Goal: Task Accomplishment & Management: Manage account settings

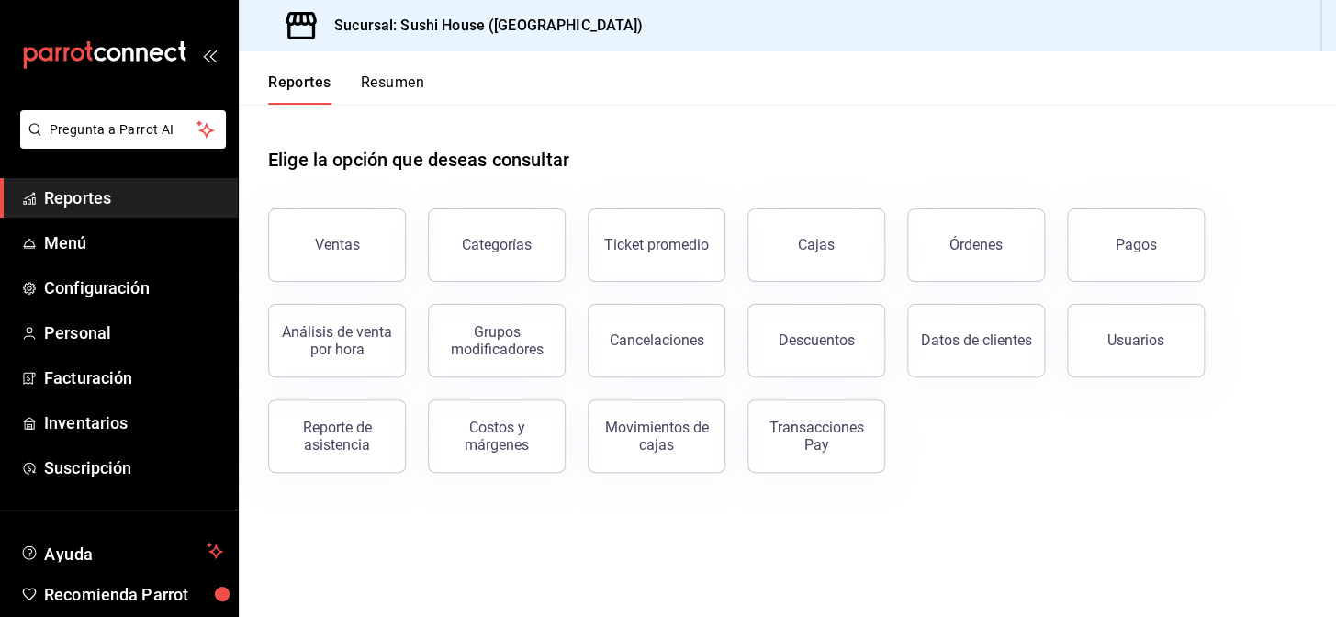
click at [100, 188] on span "Reportes" at bounding box center [133, 198] width 179 height 25
click at [321, 231] on button "Ventas" at bounding box center [337, 245] width 138 height 73
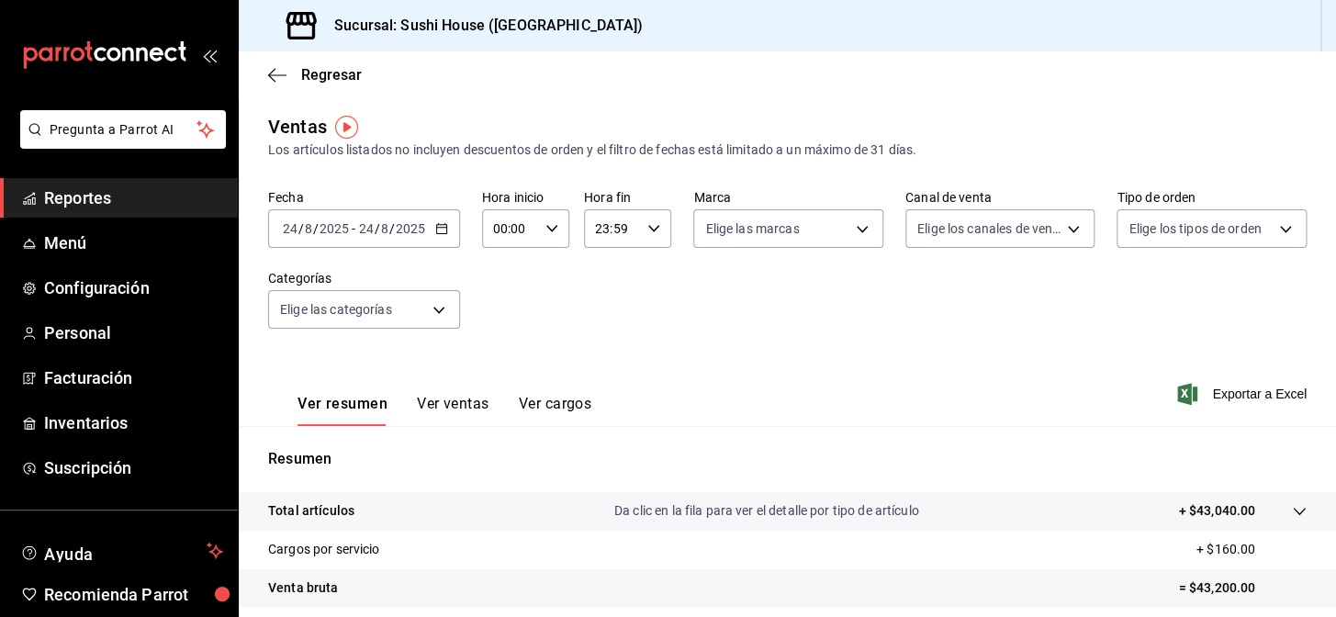
click at [100, 205] on span "Reportes" at bounding box center [133, 198] width 179 height 25
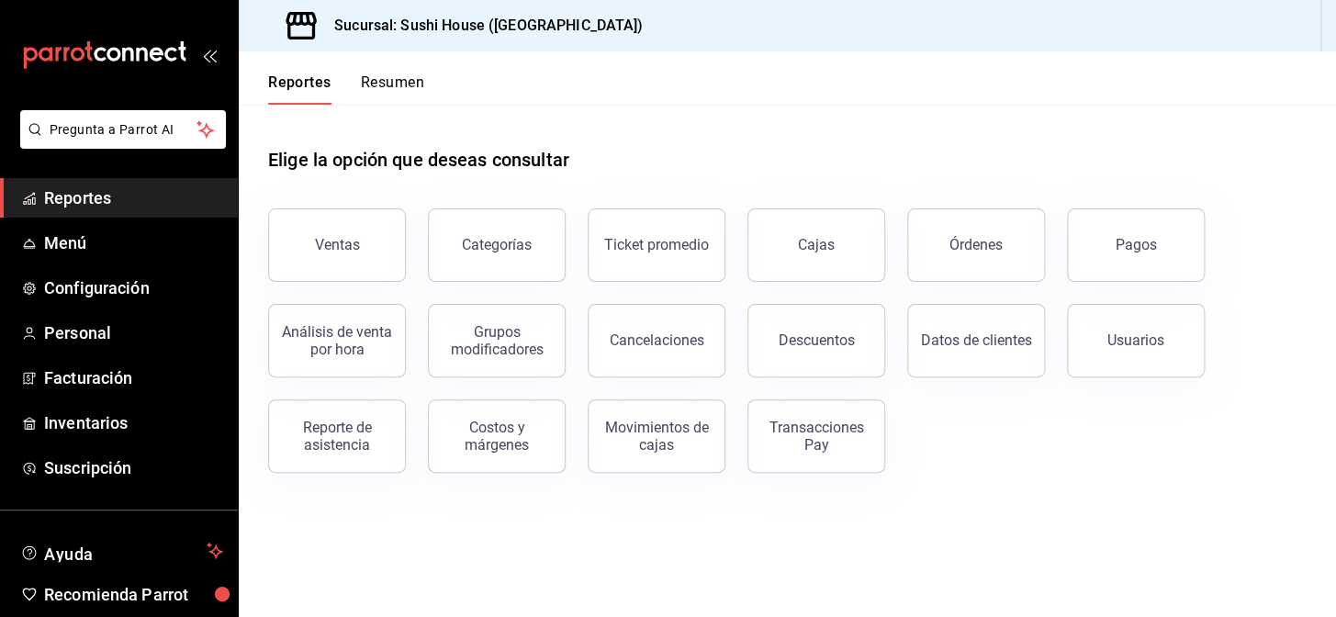
click at [388, 73] on button "Resumen" at bounding box center [392, 88] width 63 height 31
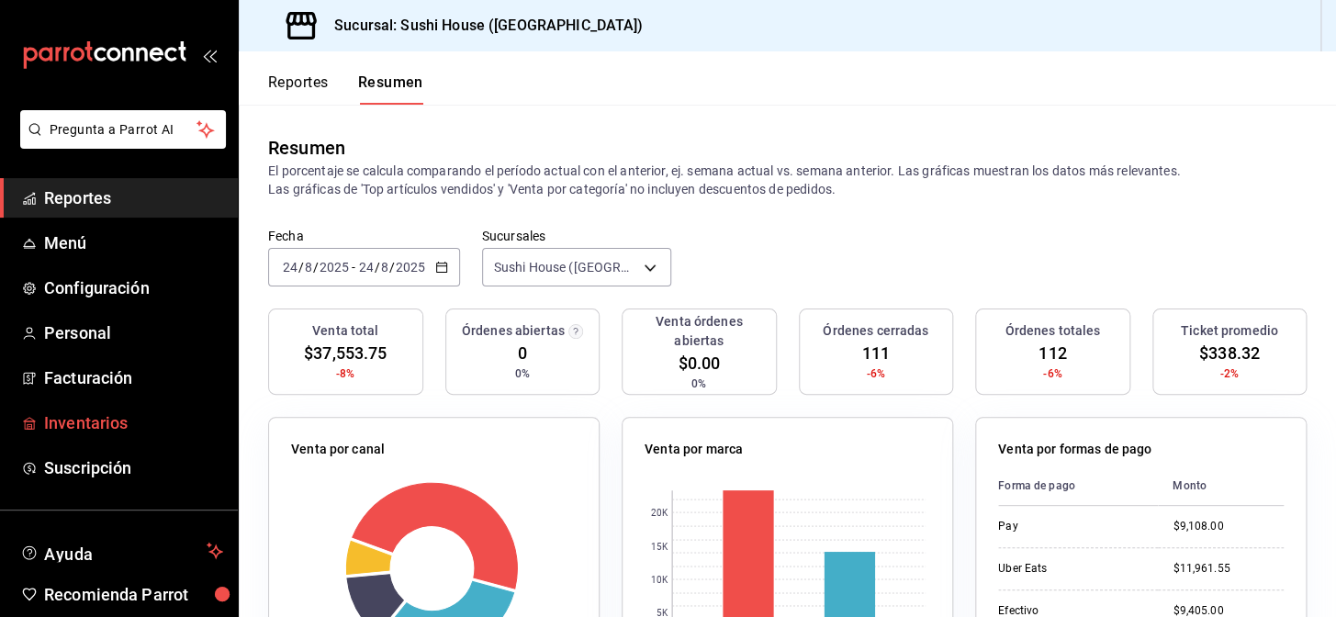
click at [94, 430] on span "Inventarios" at bounding box center [133, 423] width 179 height 25
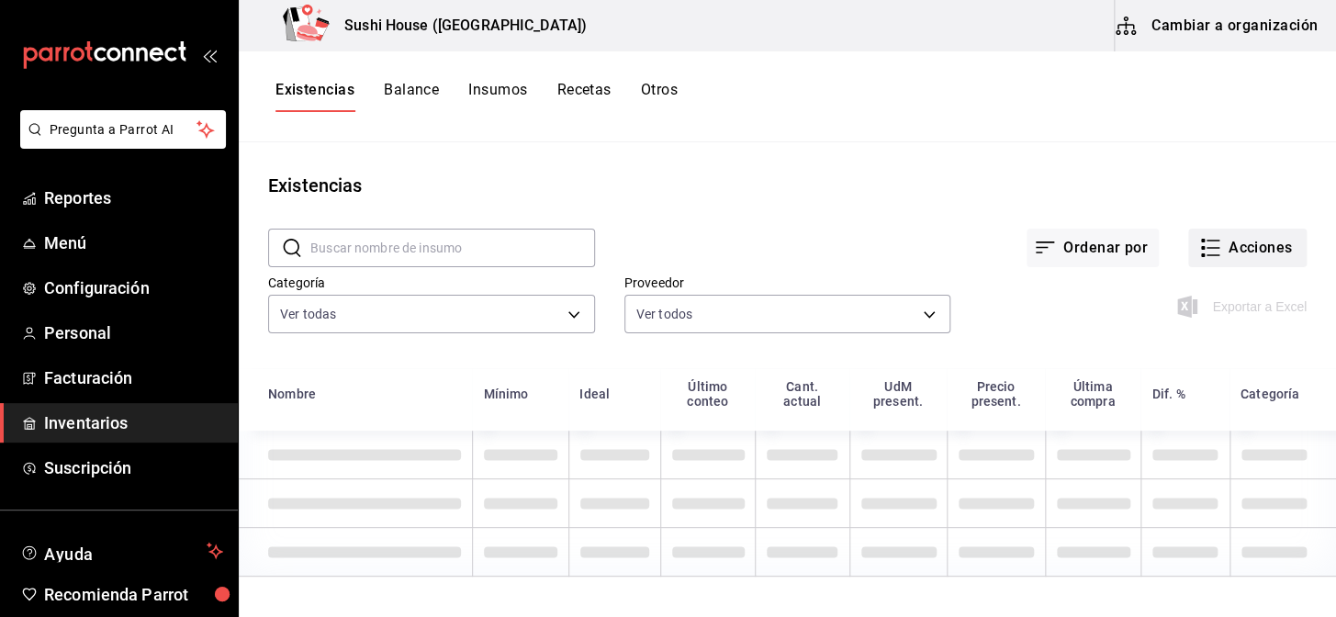
click at [1236, 255] on button "Acciones" at bounding box center [1248, 248] width 118 height 39
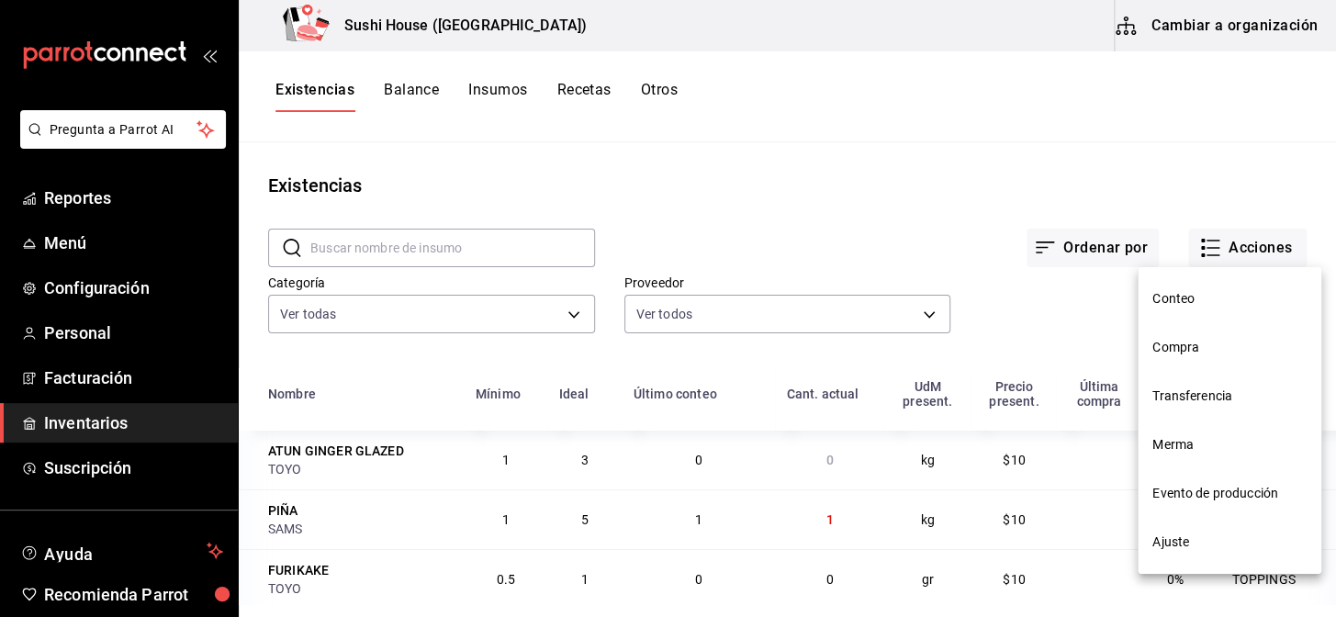
click at [1183, 449] on span "Merma" at bounding box center [1230, 444] width 154 height 19
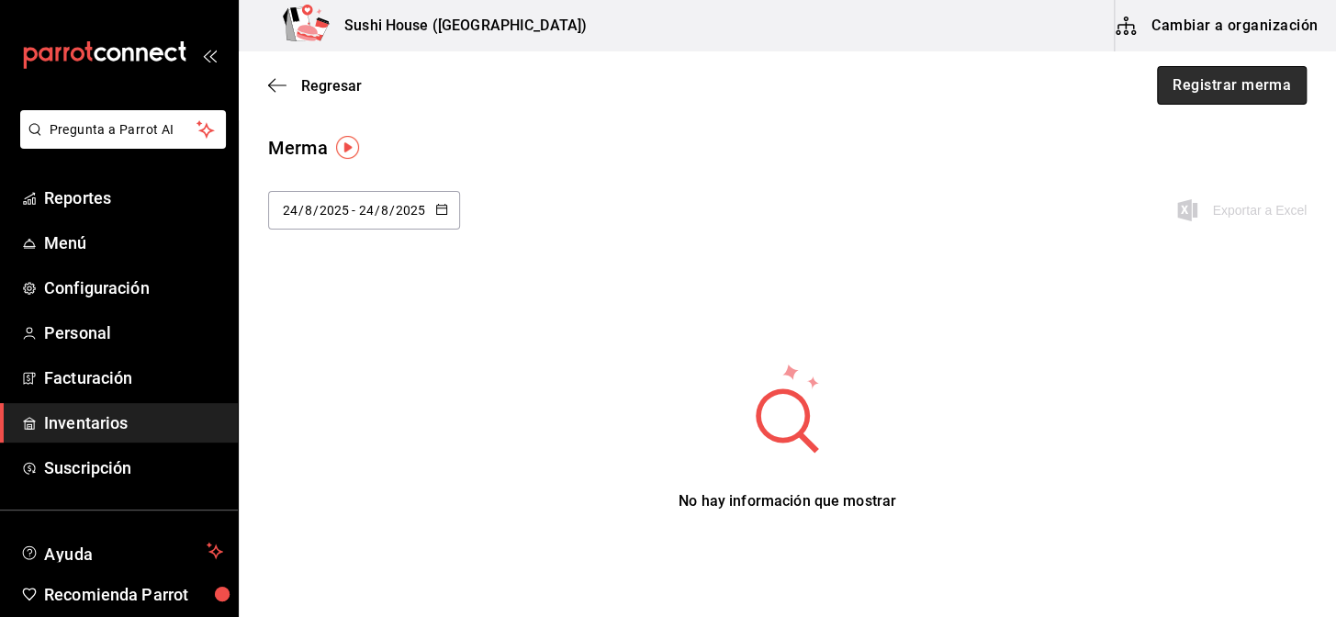
click at [1203, 93] on button "Registrar merma" at bounding box center [1232, 85] width 150 height 39
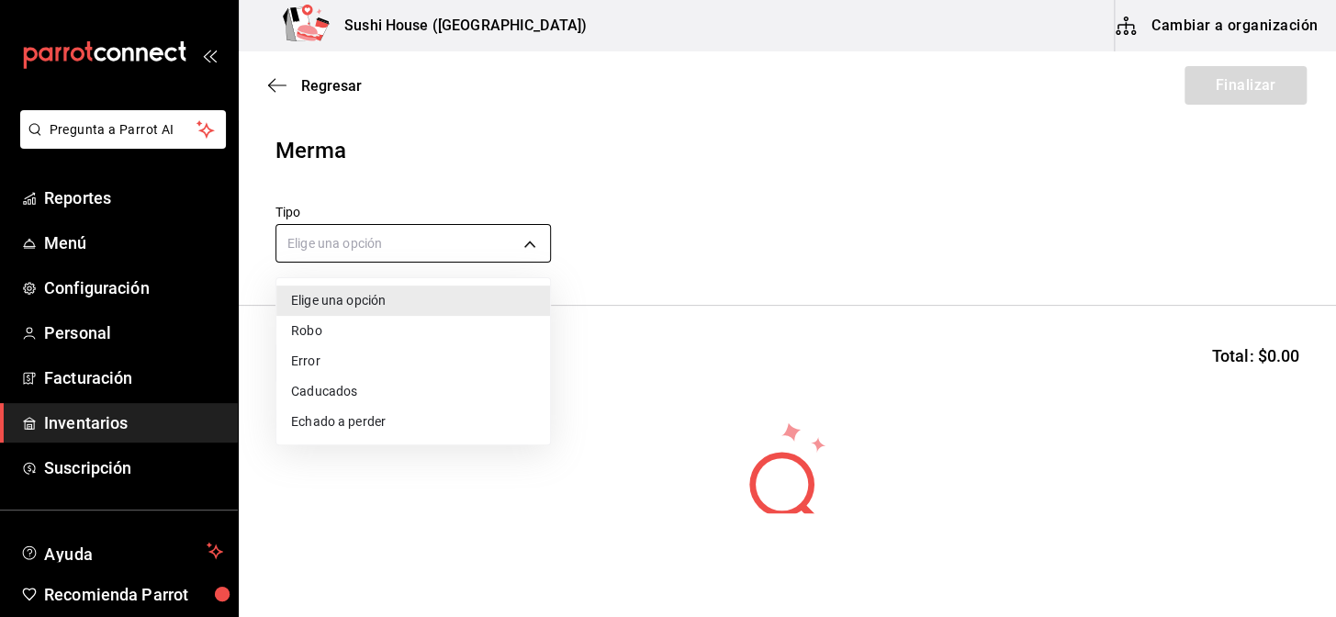
click at [413, 254] on body "Pregunta a Parrot AI Reportes Menú Configuración Personal Facturación Inventari…" at bounding box center [668, 256] width 1336 height 513
click at [325, 422] on li "Echado a perder" at bounding box center [413, 422] width 274 height 30
type input "SPOILED"
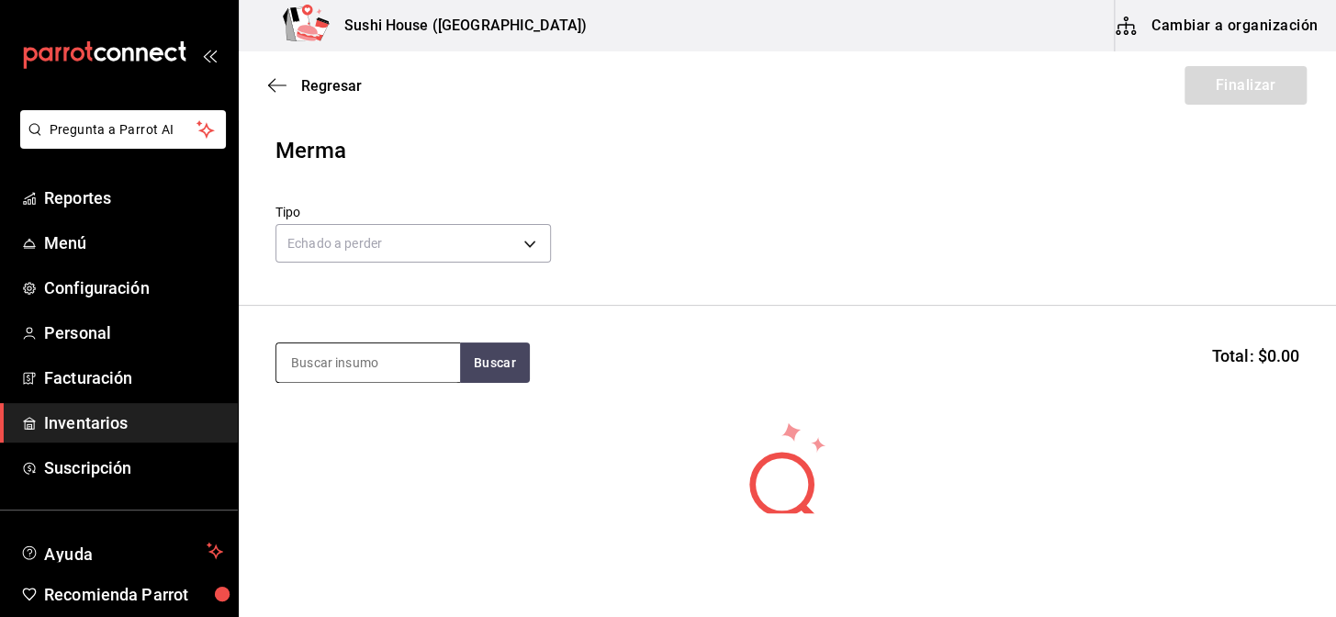
click at [344, 375] on input at bounding box center [368, 363] width 184 height 39
type input "pollo"
click at [521, 373] on button "Buscar" at bounding box center [495, 363] width 70 height 40
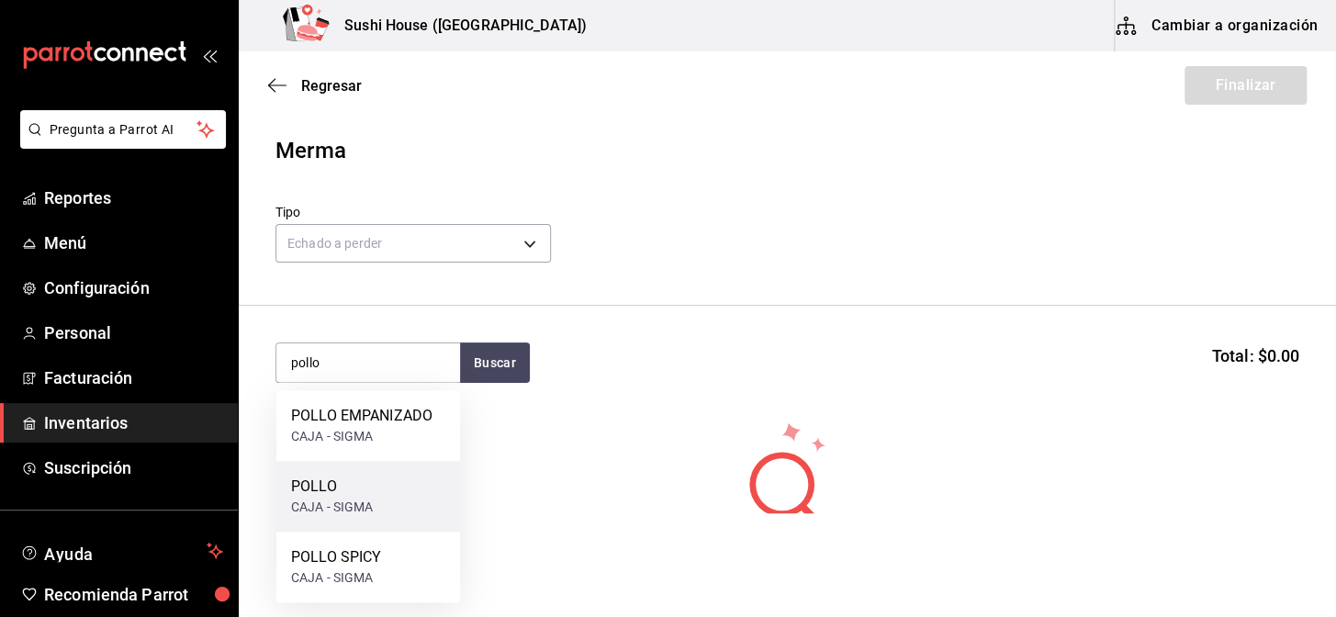
click at [318, 501] on div "CAJA - SIGMA" at bounding box center [332, 507] width 83 height 19
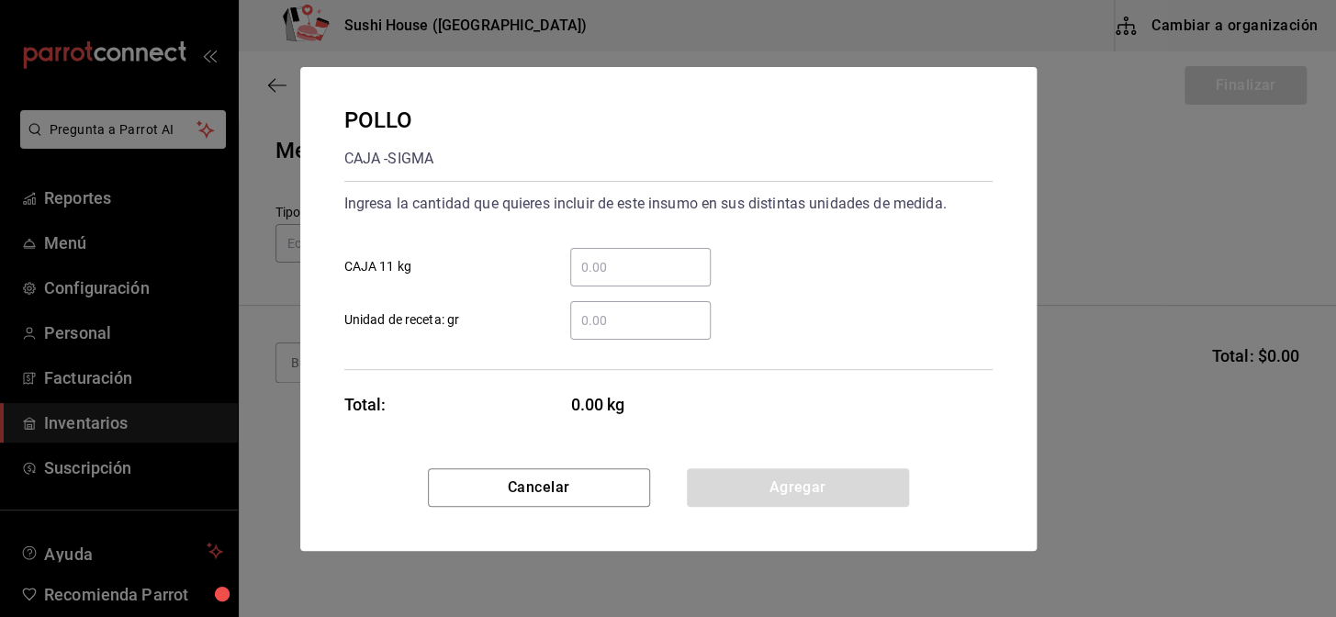
click at [665, 319] on input "​ Unidad de receta: gr" at bounding box center [640, 321] width 141 height 22
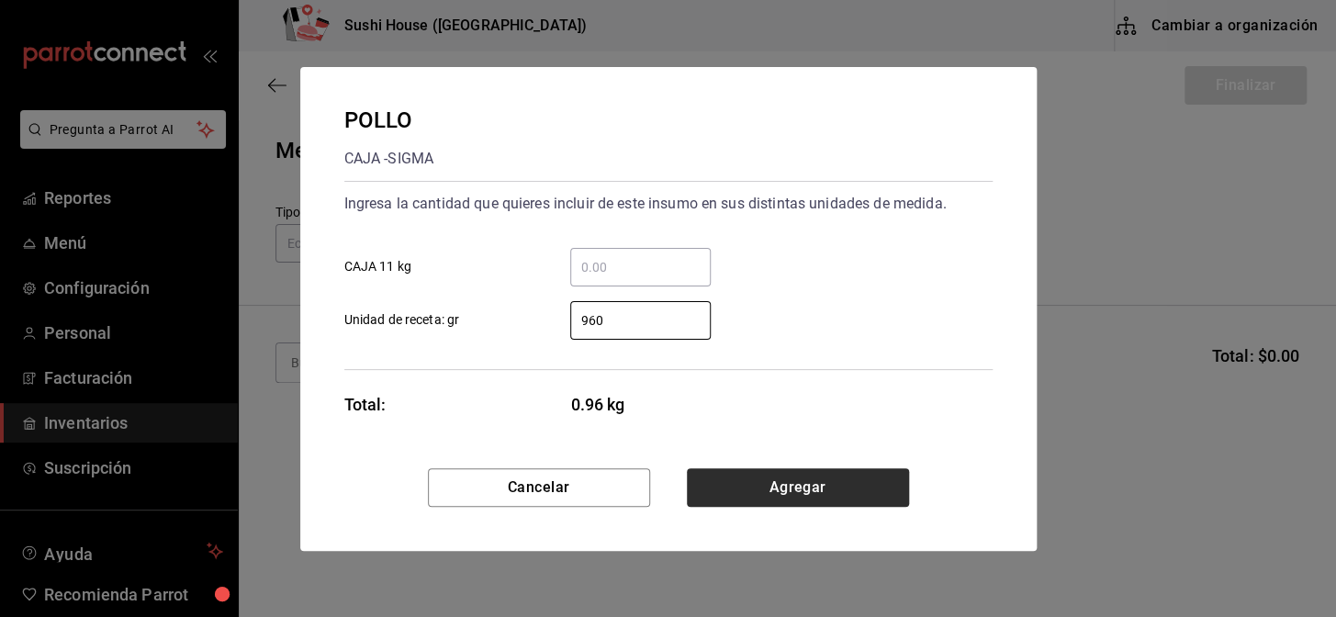
type input "960"
click at [791, 490] on button "Agregar" at bounding box center [798, 487] width 222 height 39
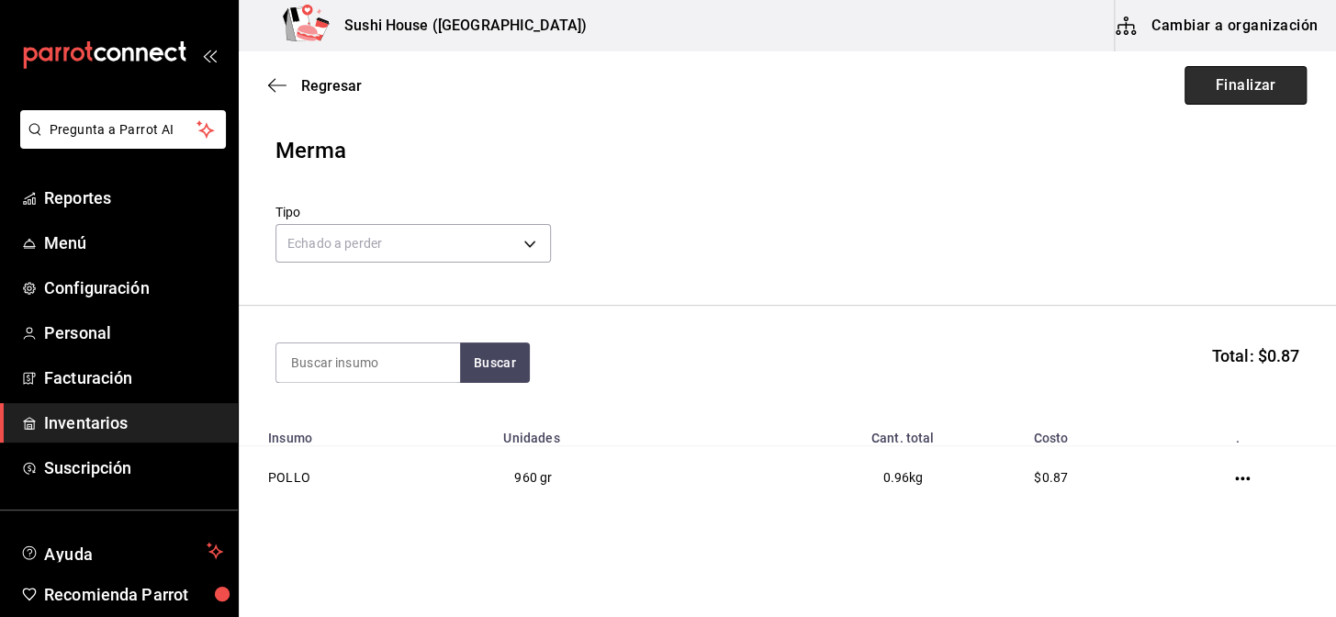
click at [1227, 96] on button "Finalizar" at bounding box center [1246, 85] width 122 height 39
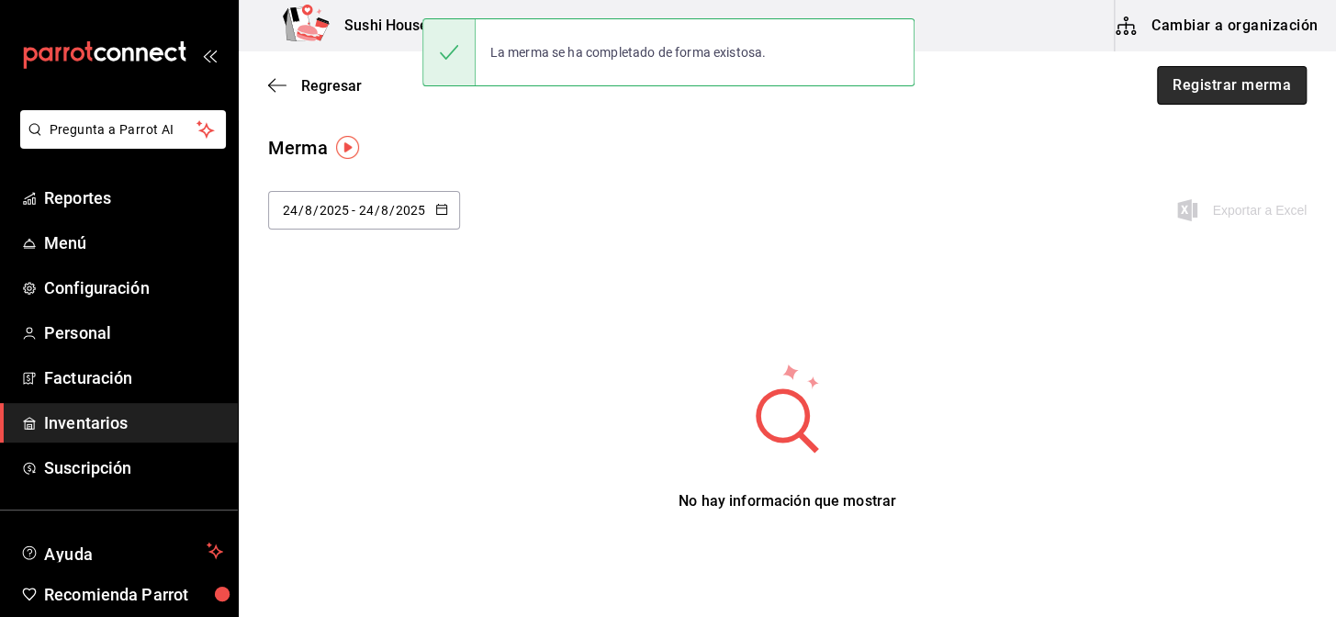
click at [1231, 94] on button "Registrar merma" at bounding box center [1232, 85] width 150 height 39
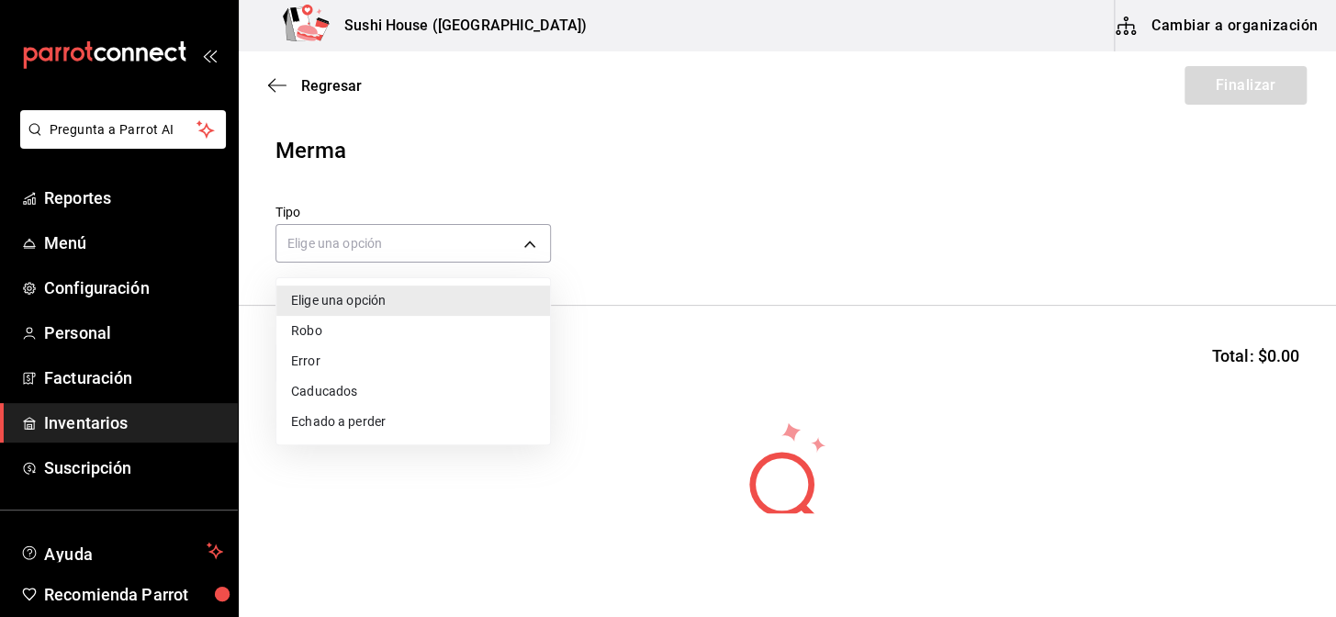
drag, startPoint x: 375, startPoint y: 227, endPoint x: 374, endPoint y: 241, distance: 13.8
click at [377, 239] on body "Pregunta a Parrot AI Reportes Menú Configuración Personal Facturación Inventari…" at bounding box center [668, 256] width 1336 height 513
click at [341, 424] on li "Echado a perder" at bounding box center [413, 422] width 274 height 30
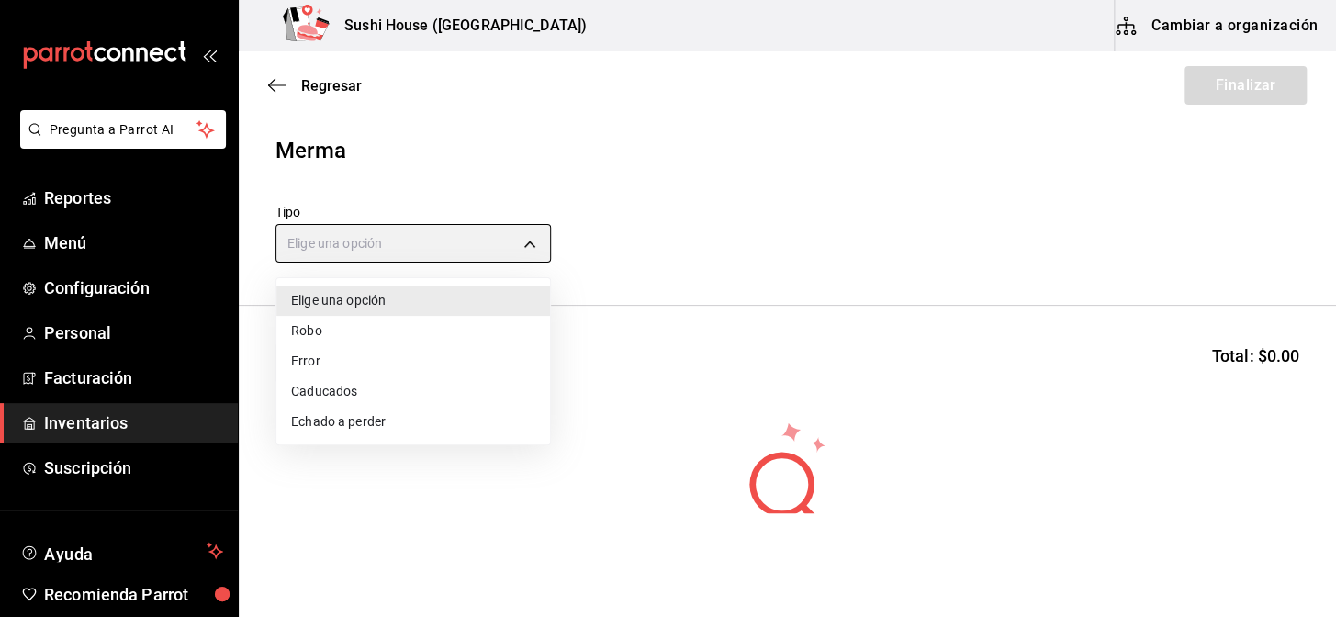
type input "SPOILED"
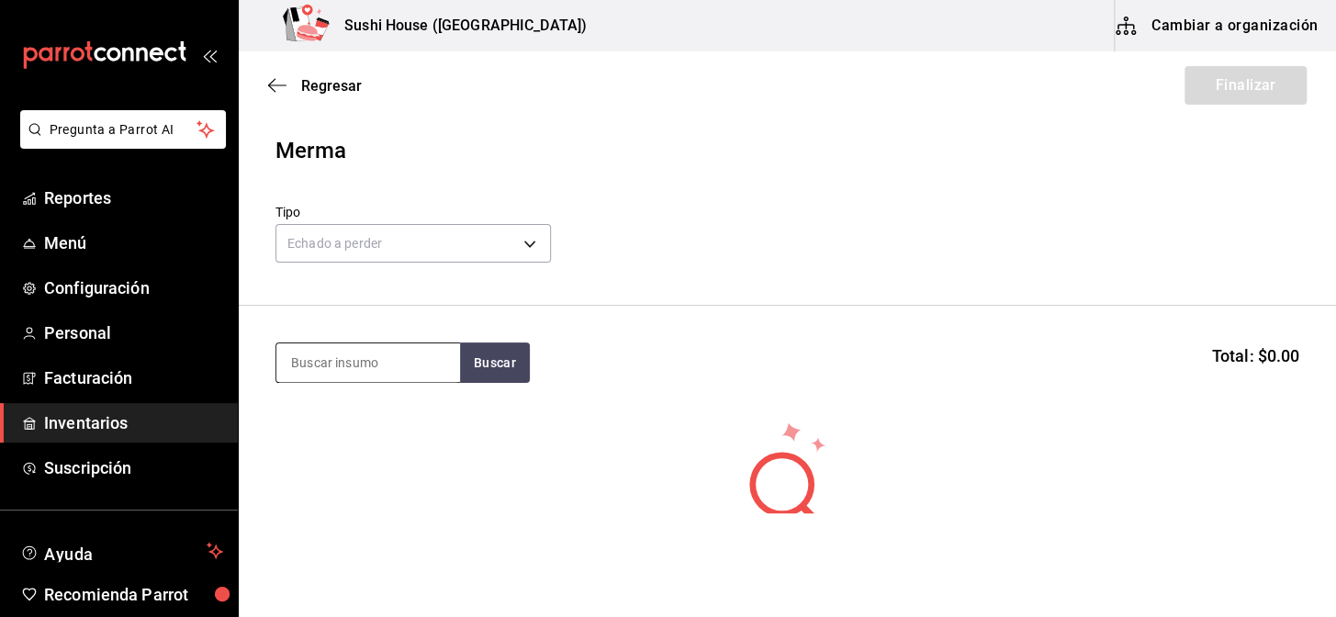
click at [363, 363] on input at bounding box center [368, 363] width 184 height 39
type input "camaron"
click at [478, 364] on button "Buscar" at bounding box center [495, 363] width 70 height 40
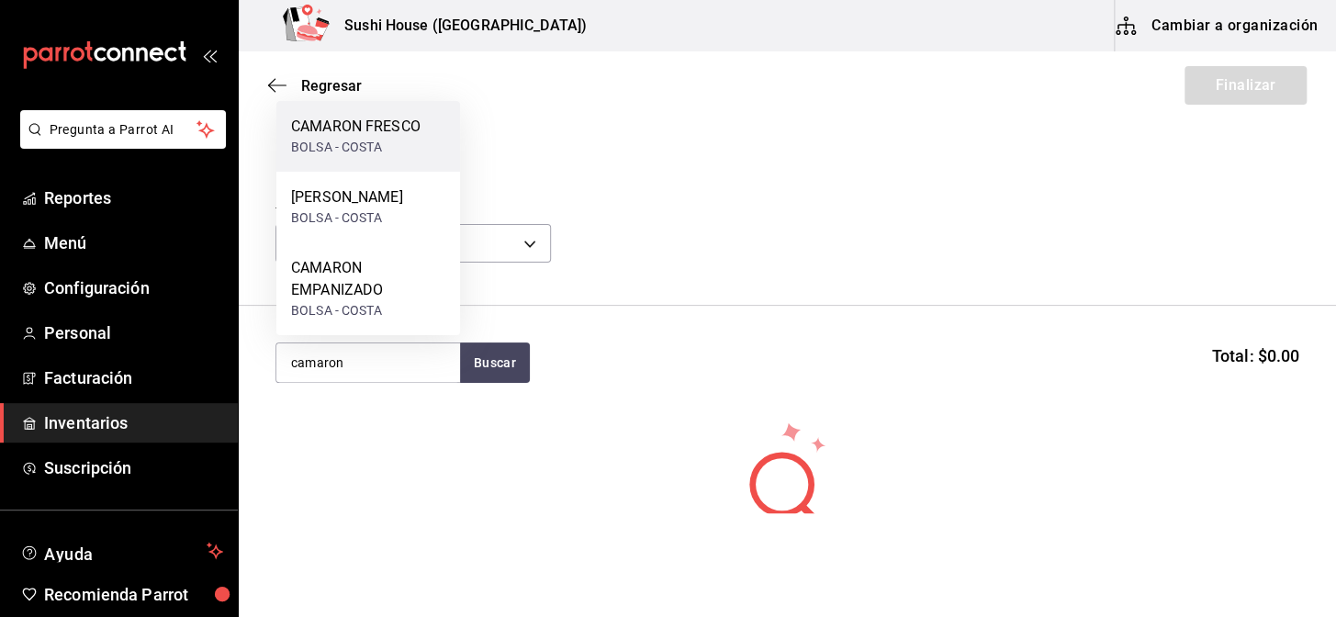
click at [343, 141] on div "BOLSA - COSTA" at bounding box center [356, 147] width 130 height 19
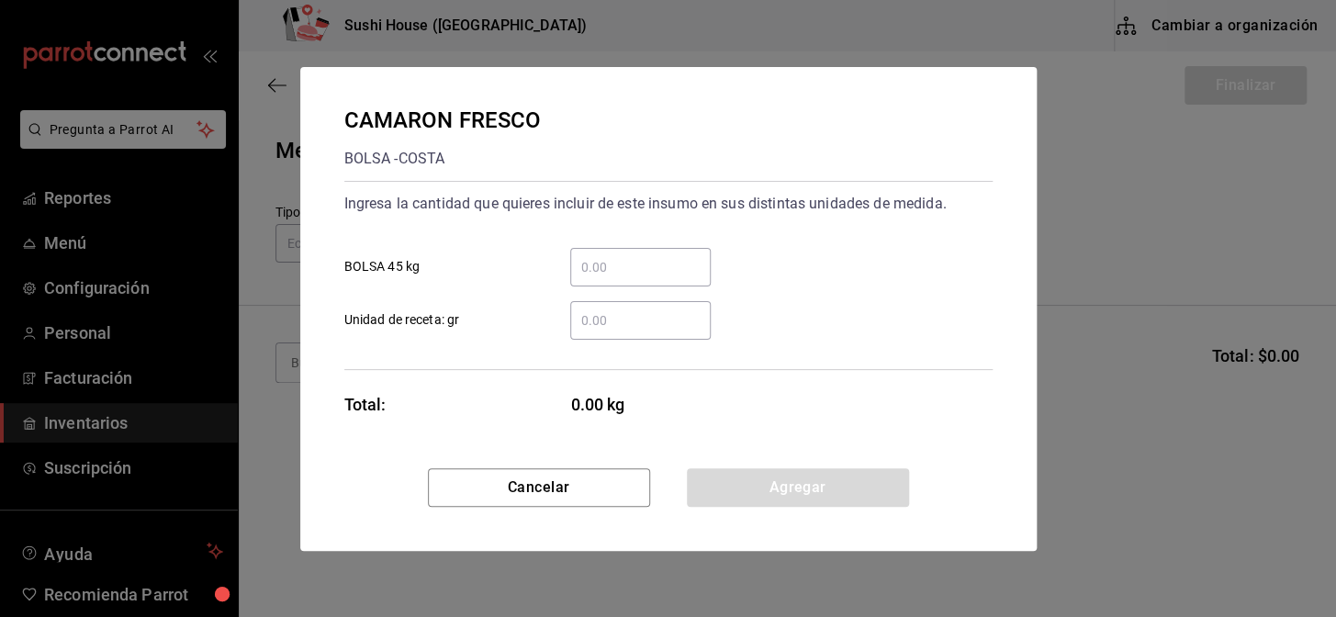
click at [605, 323] on input "​ Unidad de receta: gr" at bounding box center [640, 321] width 141 height 22
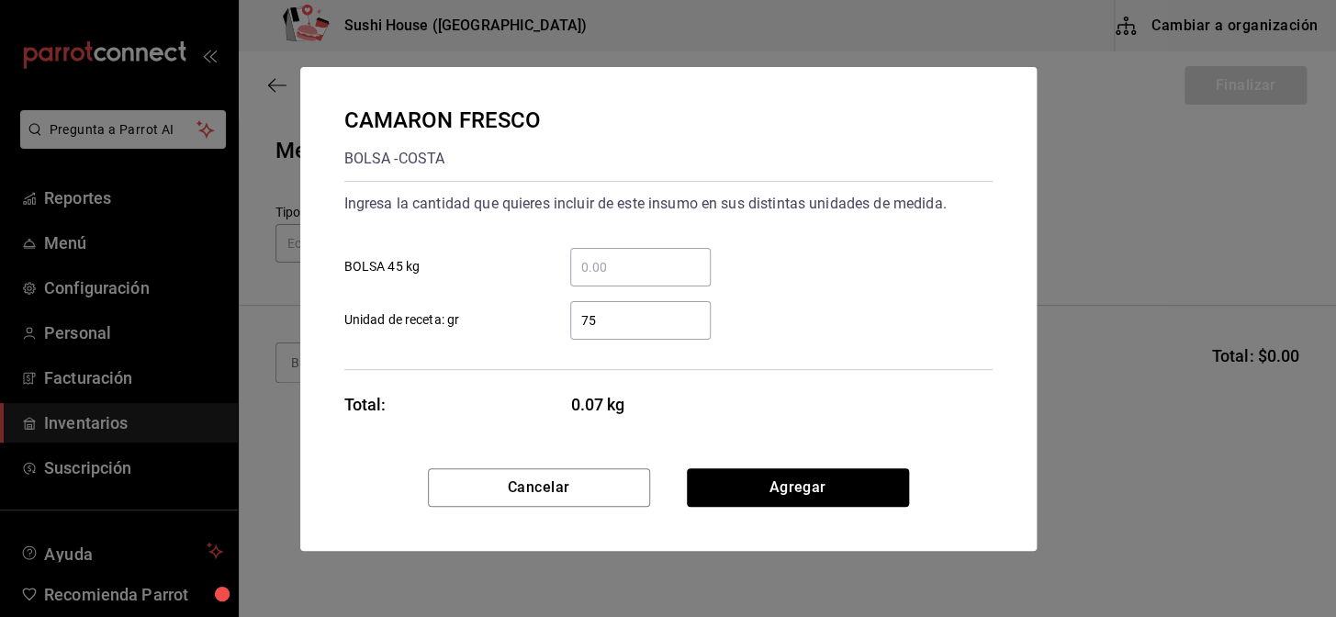
type input "7"
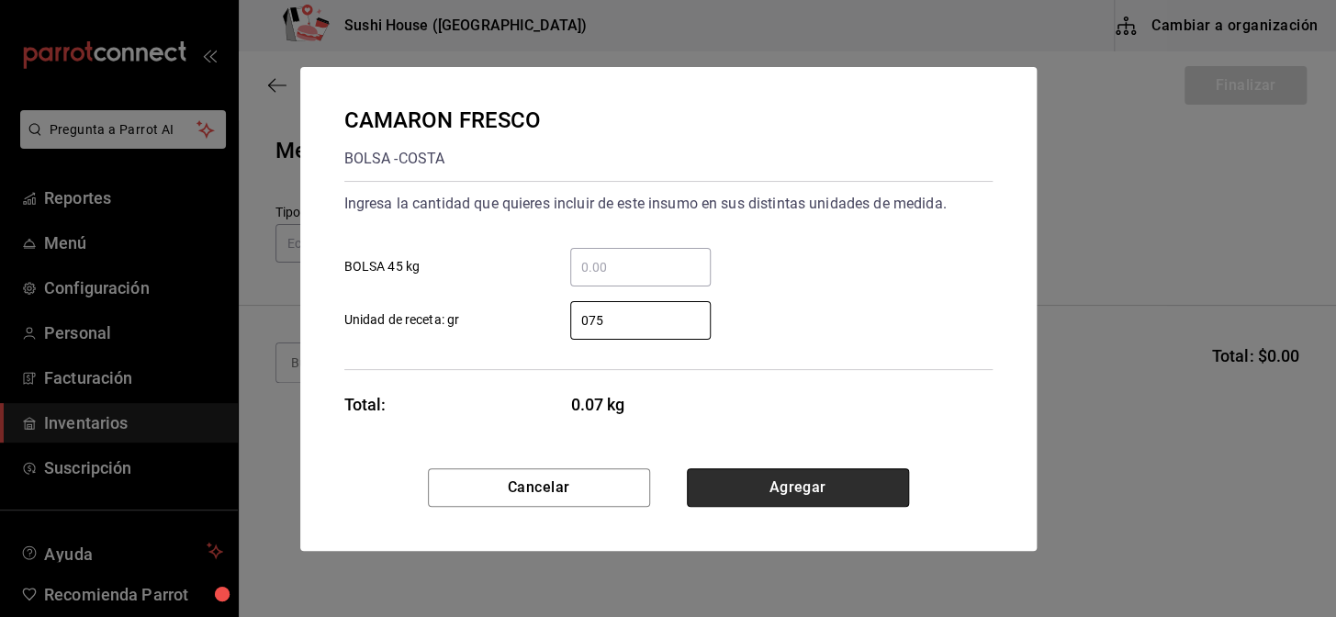
type input "75"
click at [796, 489] on button "Agregar" at bounding box center [798, 487] width 222 height 39
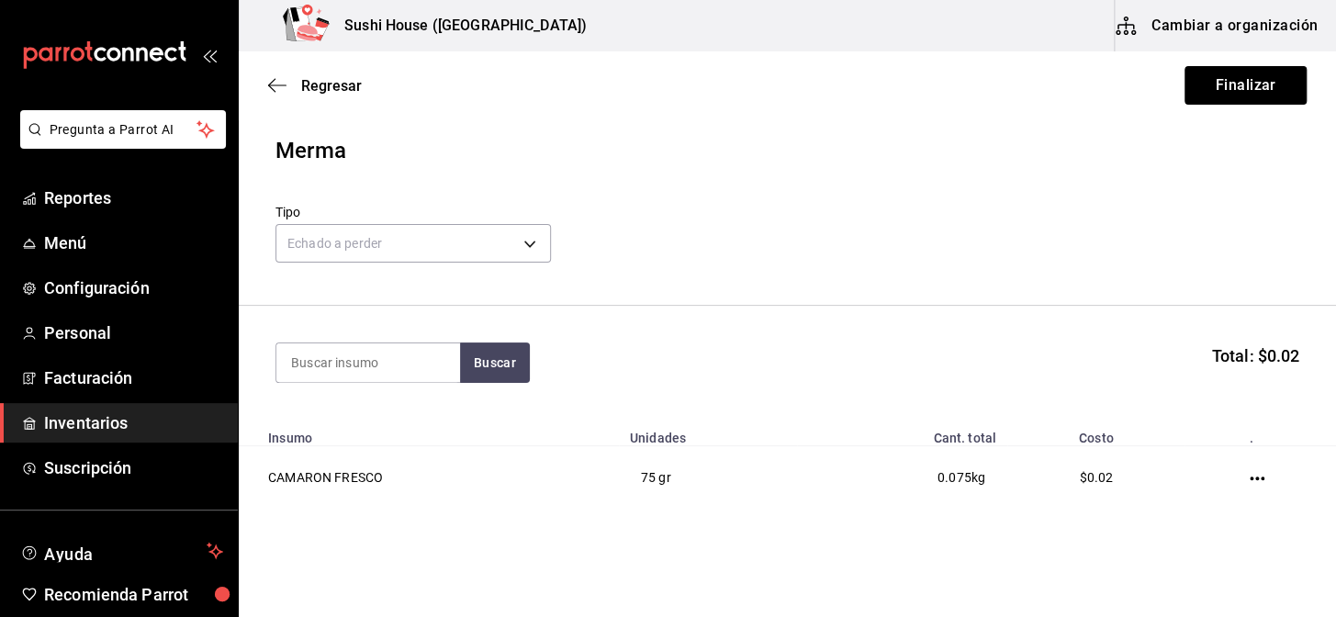
click at [1246, 97] on button "Finalizar" at bounding box center [1246, 85] width 122 height 39
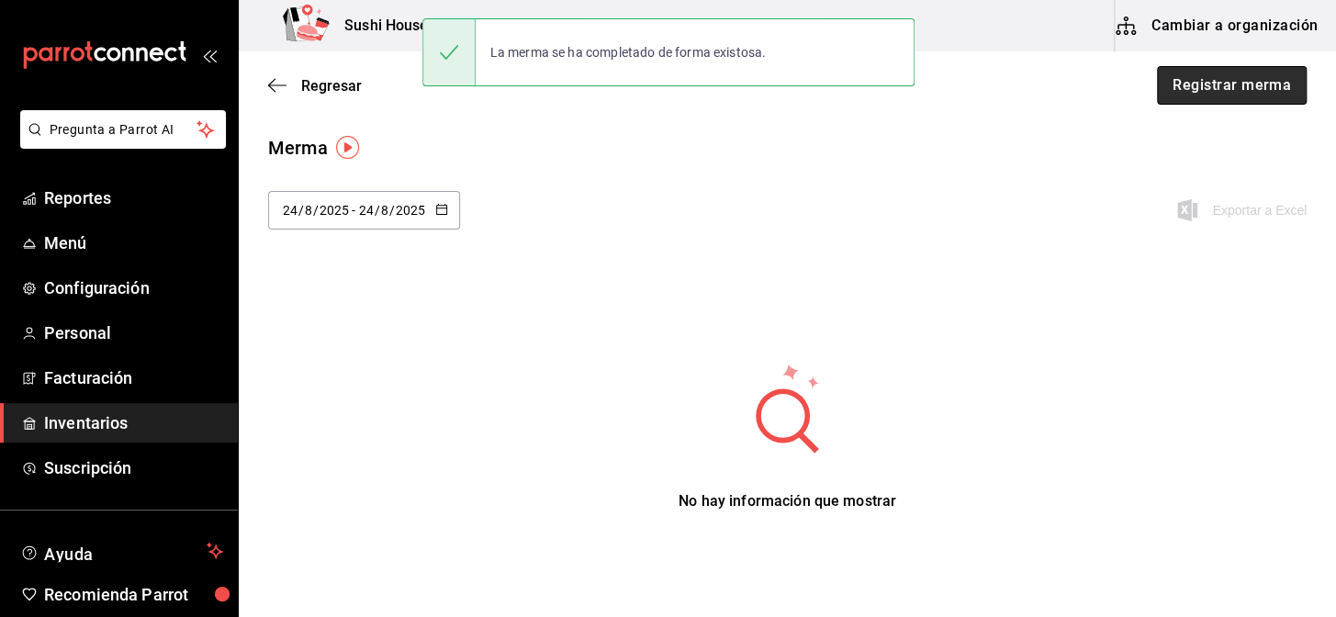
click at [1195, 94] on button "Registrar merma" at bounding box center [1232, 85] width 150 height 39
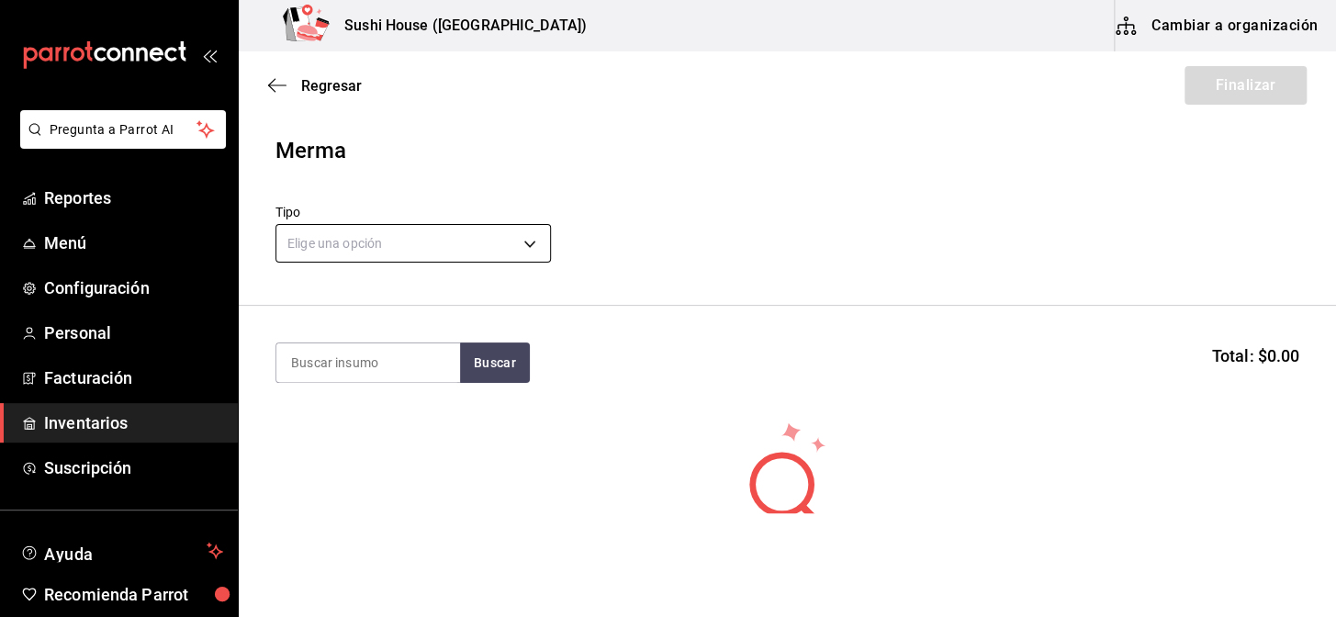
click at [350, 247] on body "Pregunta a Parrot AI Reportes Menú Configuración Personal Facturación Inventari…" at bounding box center [668, 256] width 1336 height 513
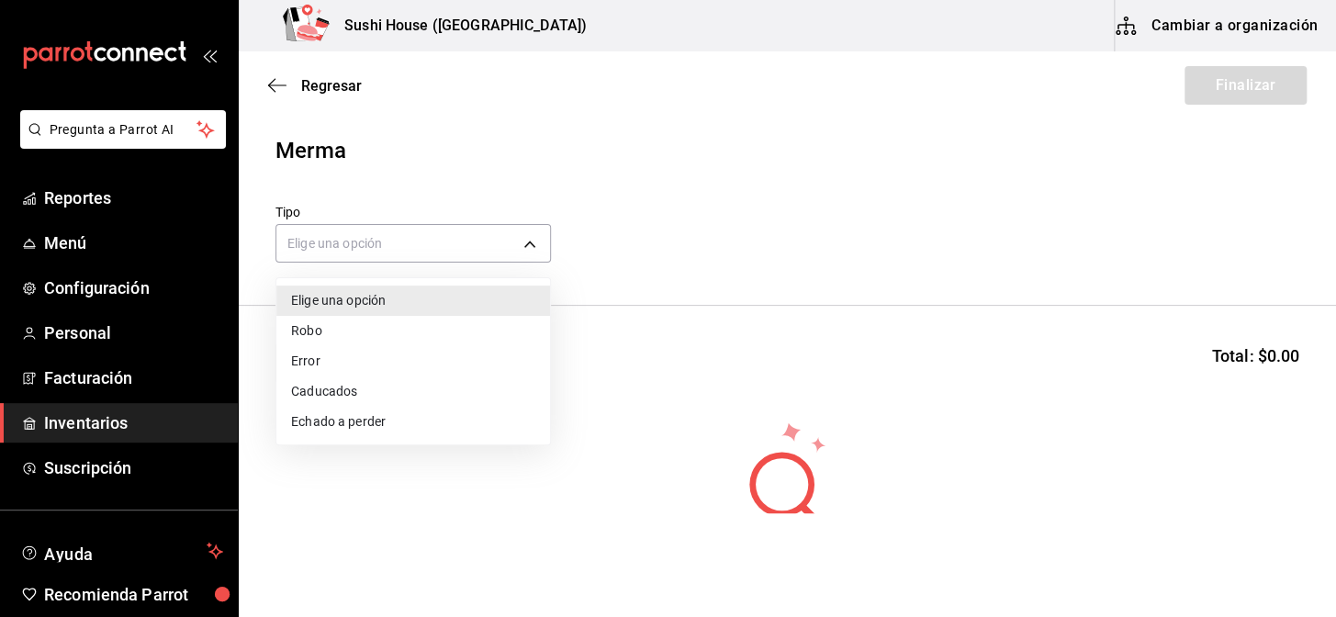
click at [321, 422] on li "Echado a perder" at bounding box center [413, 422] width 274 height 30
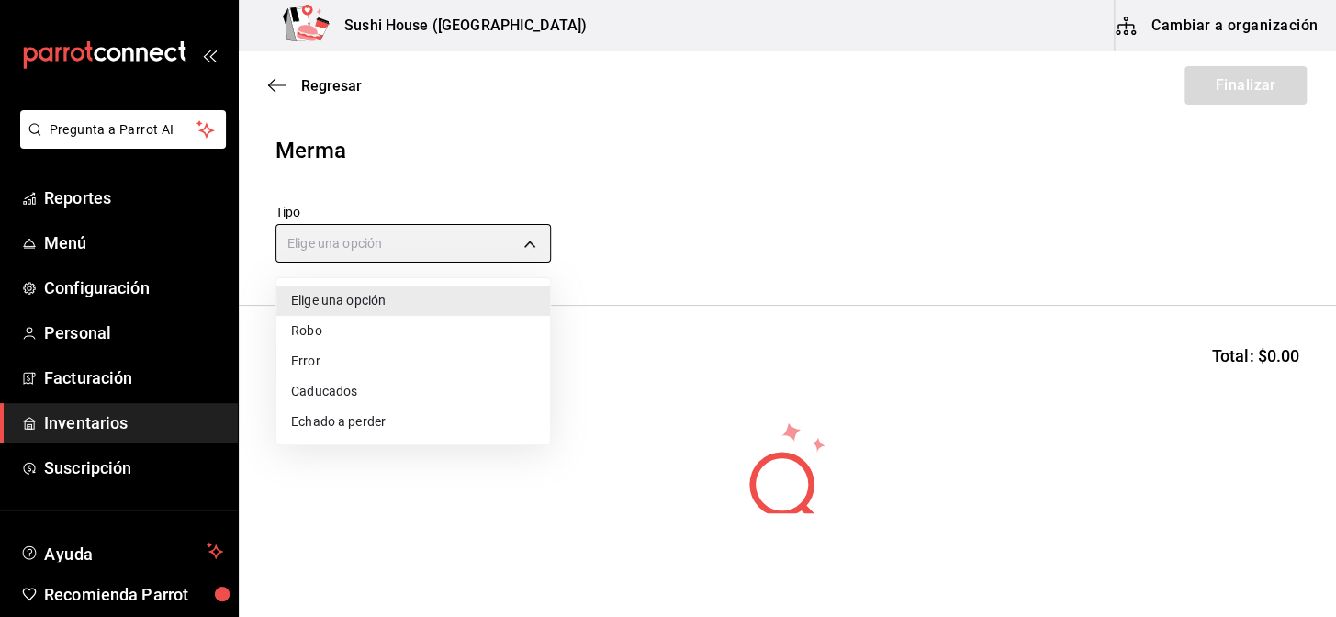
type input "SPOILED"
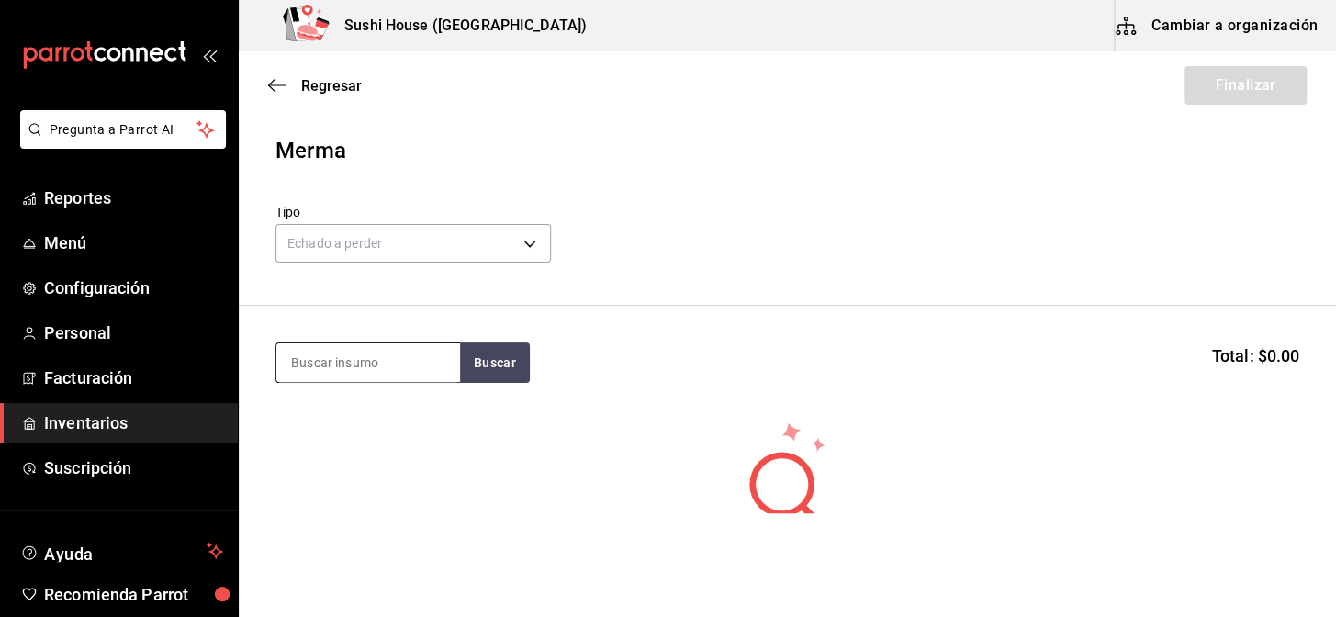
click at [349, 358] on input at bounding box center [368, 363] width 184 height 39
type input "phila"
click at [504, 359] on button "Buscar" at bounding box center [495, 363] width 70 height 40
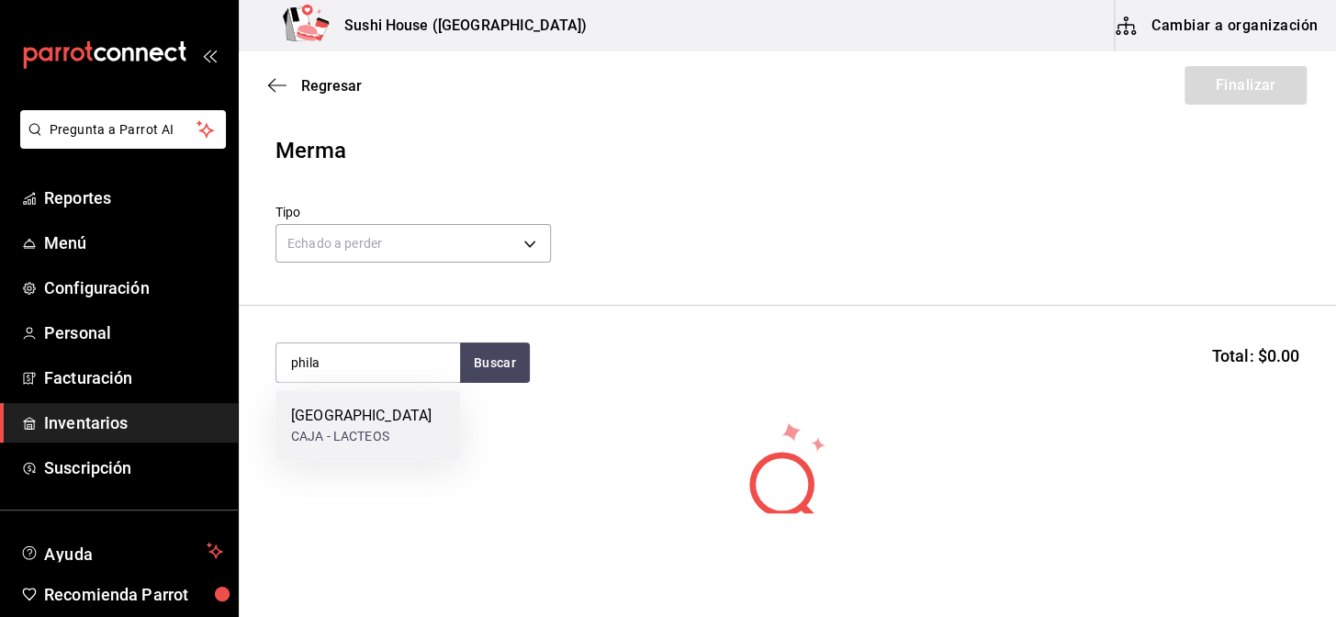
click at [352, 422] on div "[GEOGRAPHIC_DATA]" at bounding box center [361, 416] width 141 height 22
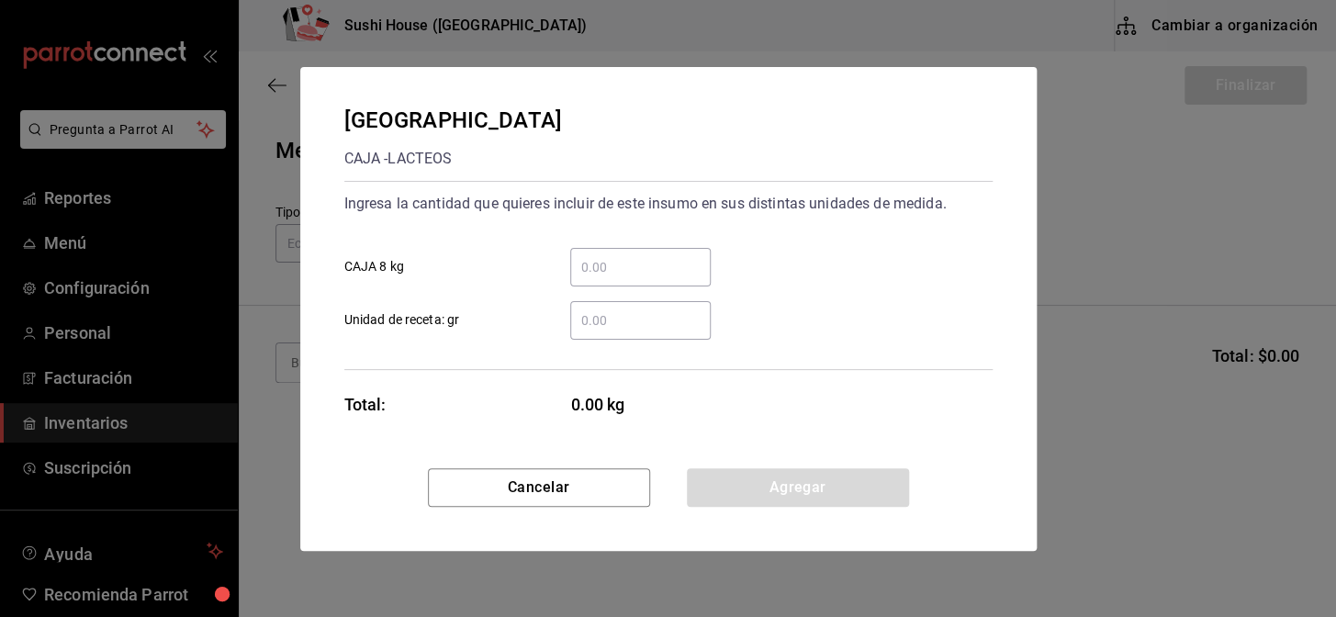
click at [601, 312] on input "​ Unidad de receta: gr" at bounding box center [640, 321] width 141 height 22
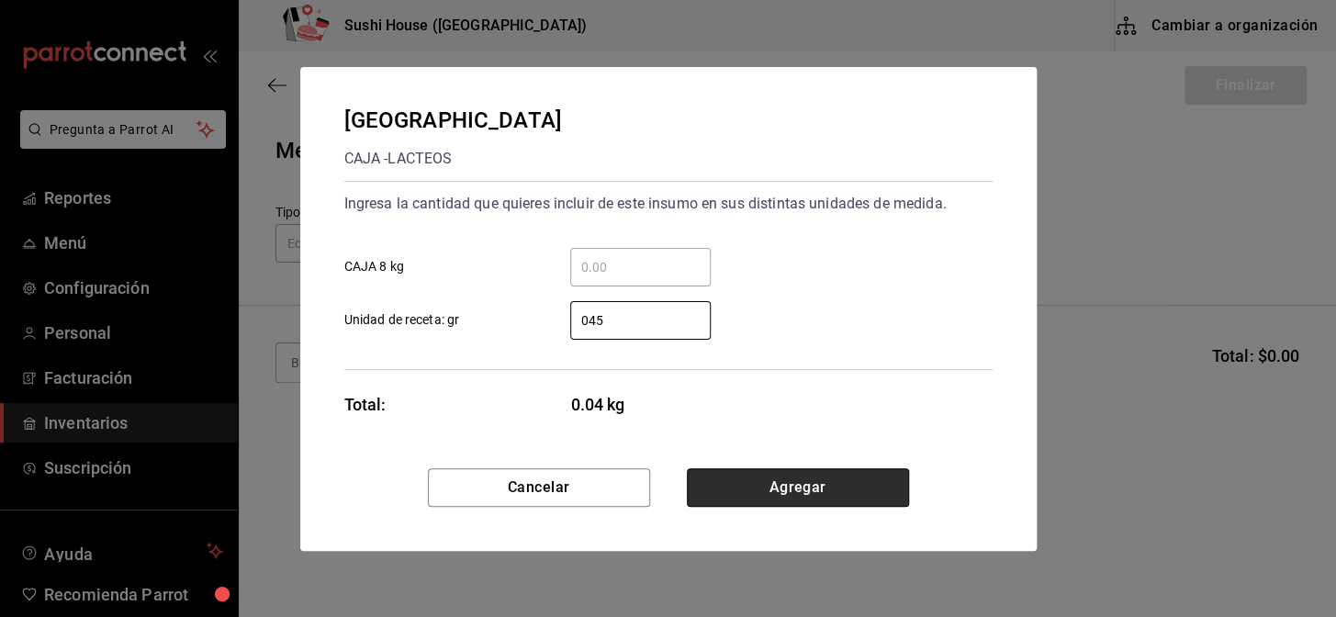
type input "45"
click at [755, 482] on button "Agregar" at bounding box center [798, 487] width 222 height 39
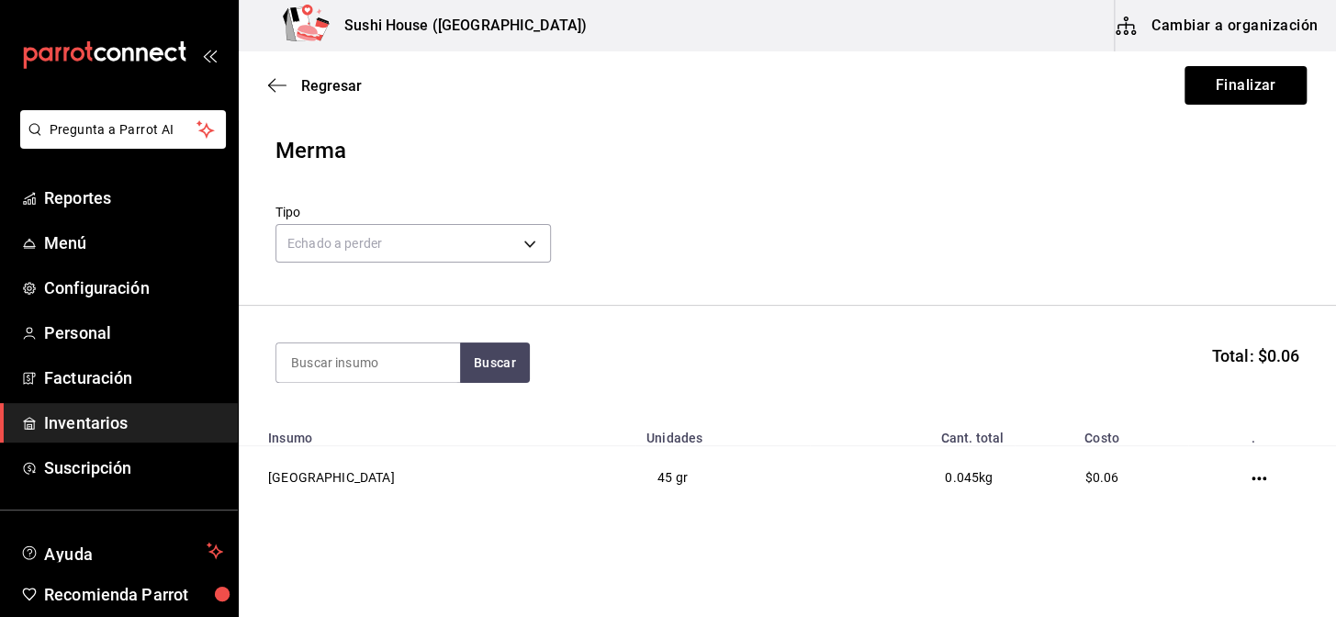
click at [78, 428] on span "Inventarios" at bounding box center [133, 423] width 179 height 25
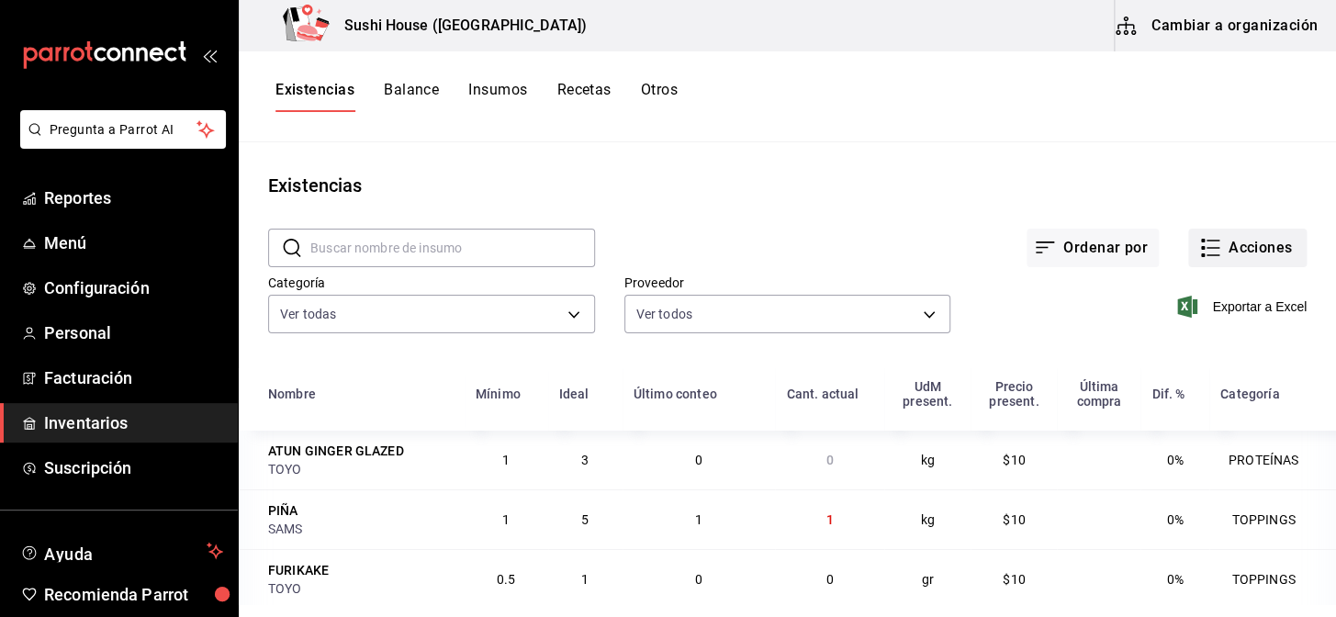
click at [1214, 254] on button "Acciones" at bounding box center [1248, 248] width 118 height 39
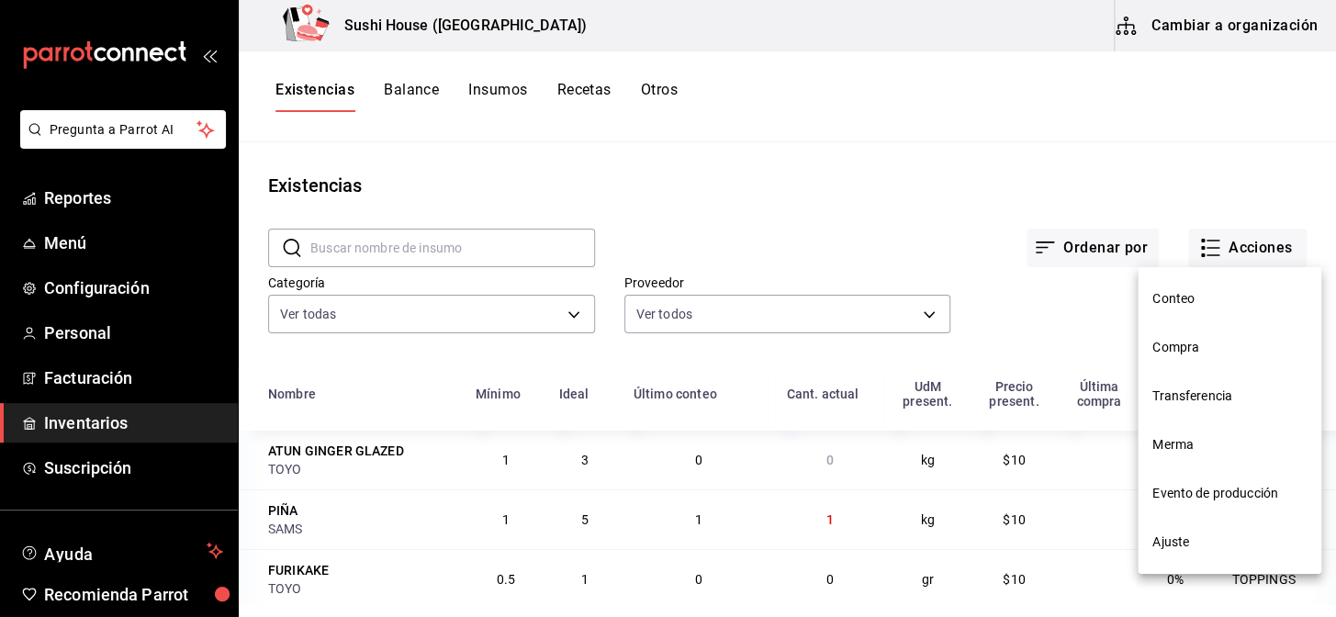
click at [1177, 437] on span "Merma" at bounding box center [1230, 444] width 154 height 19
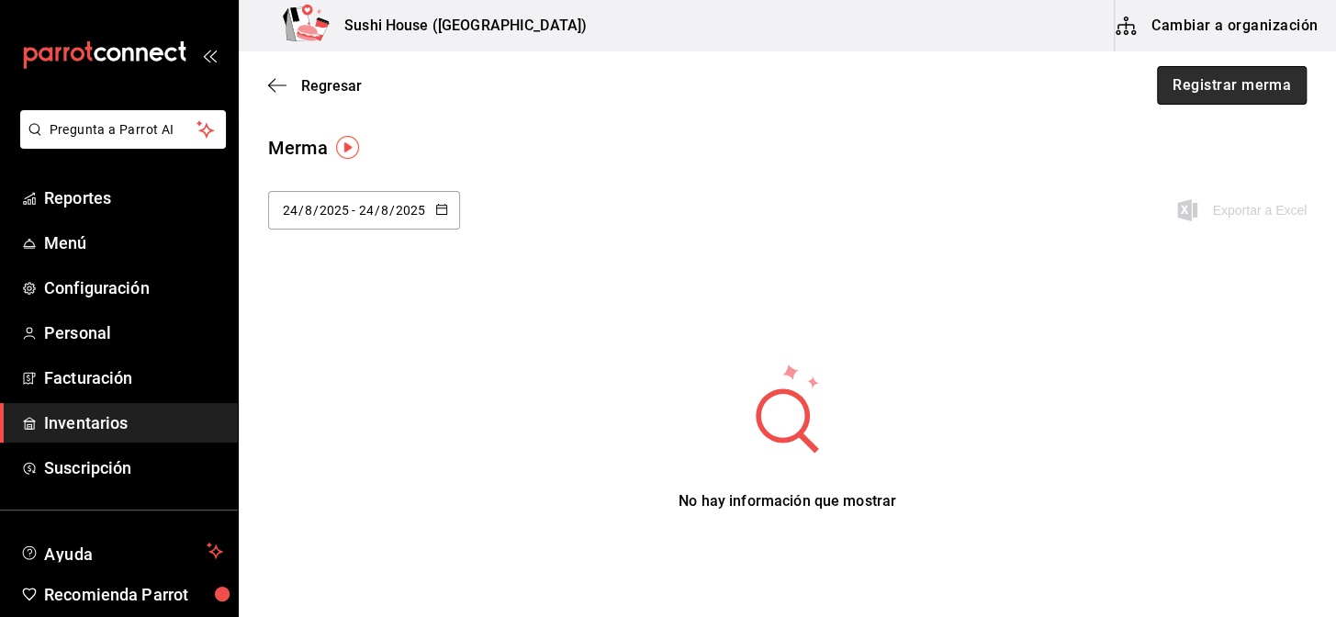
click at [1221, 100] on button "Registrar merma" at bounding box center [1232, 85] width 150 height 39
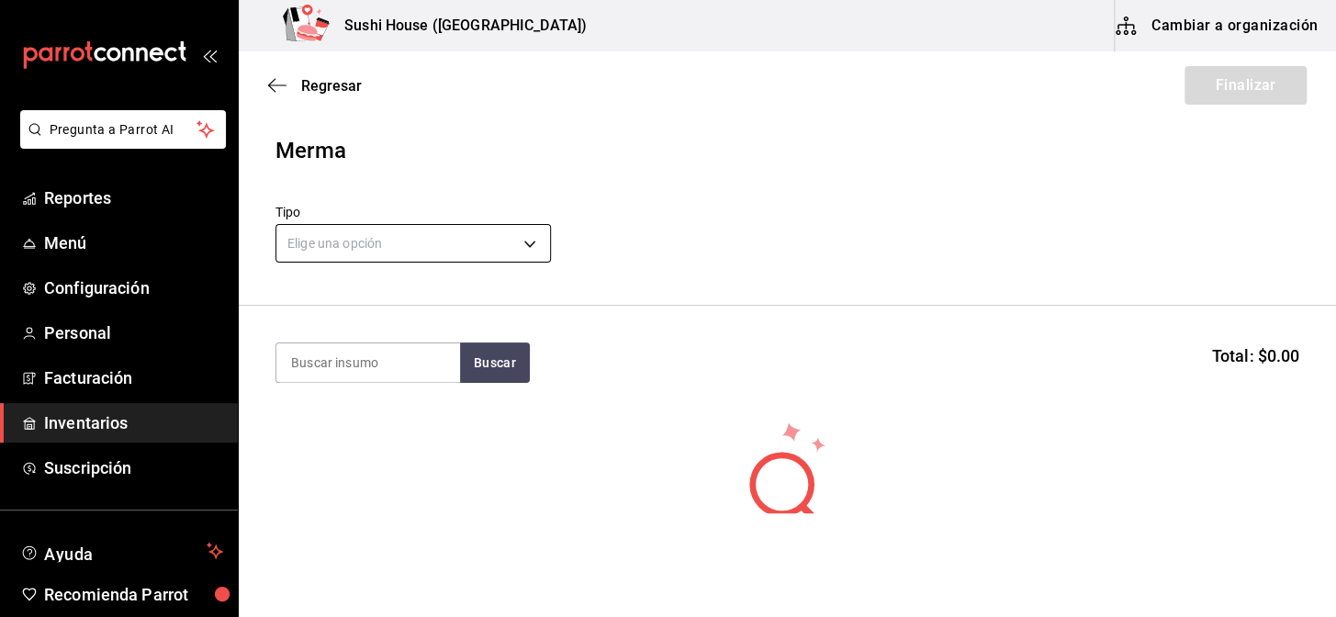
click at [308, 247] on body "Pregunta a Parrot AI Reportes Menú Configuración Personal Facturación Inventari…" at bounding box center [668, 256] width 1336 height 513
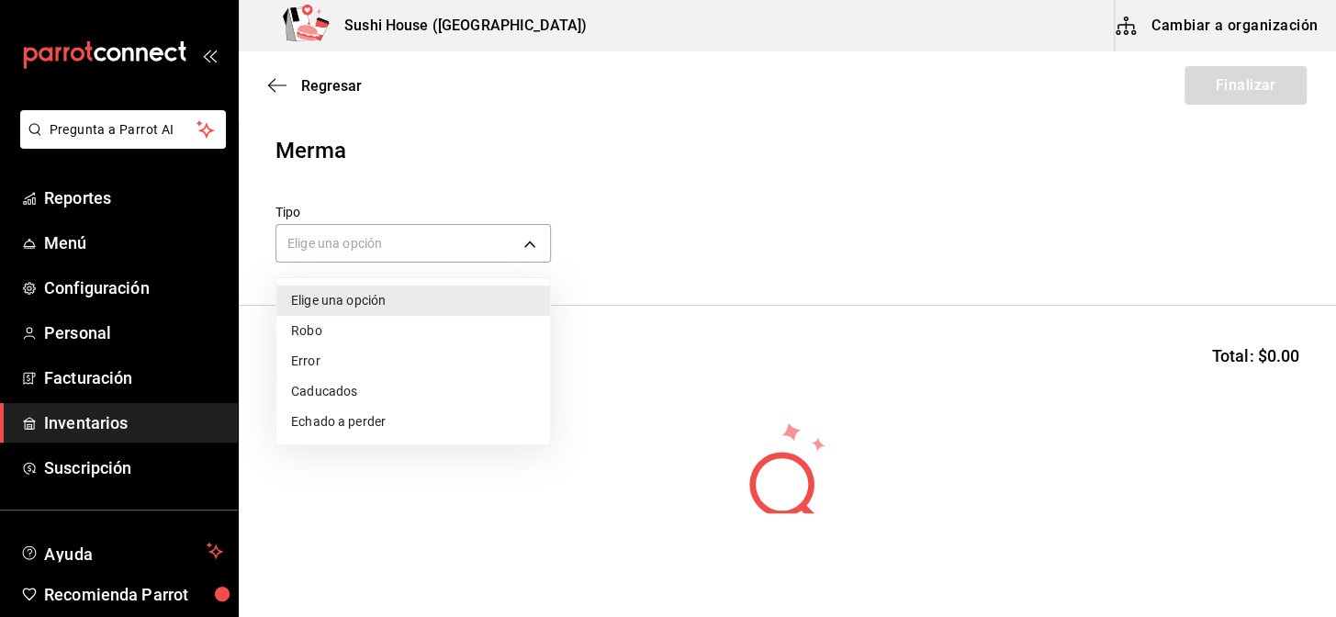
drag, startPoint x: 324, startPoint y: 422, endPoint x: 312, endPoint y: 407, distance: 18.9
click at [321, 422] on li "Echado a perder" at bounding box center [413, 422] width 274 height 30
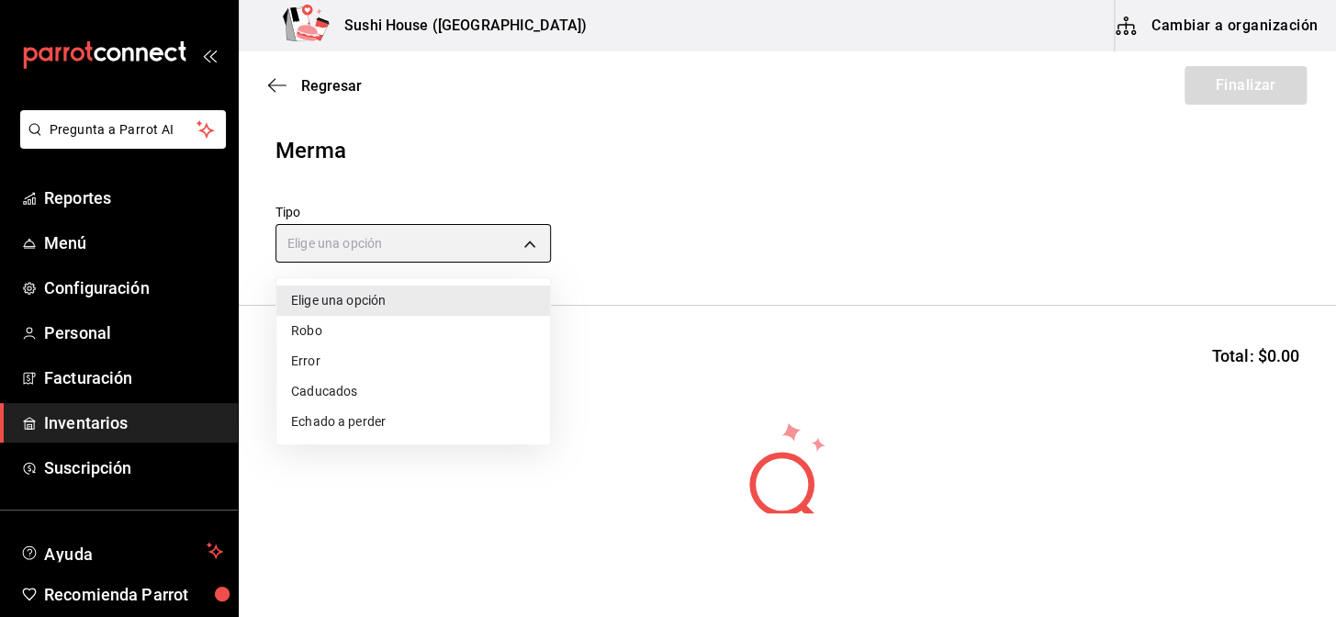
type input "SPOILED"
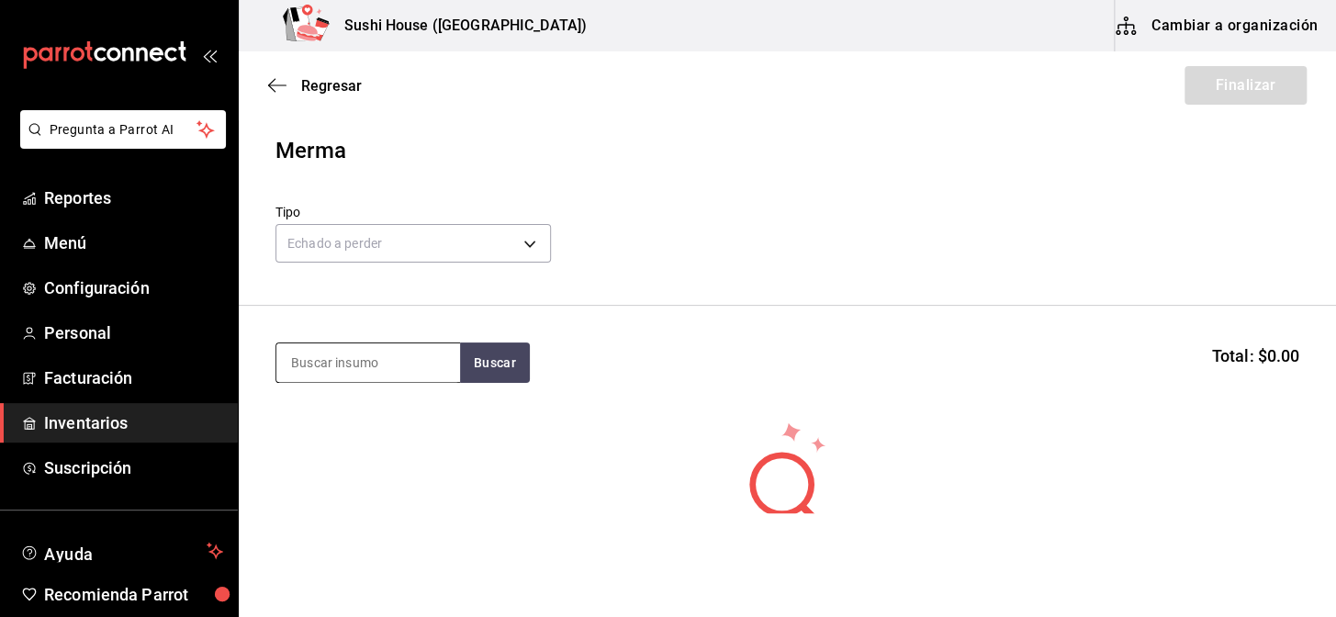
click at [361, 365] on input at bounding box center [368, 363] width 184 height 39
type input "phila"
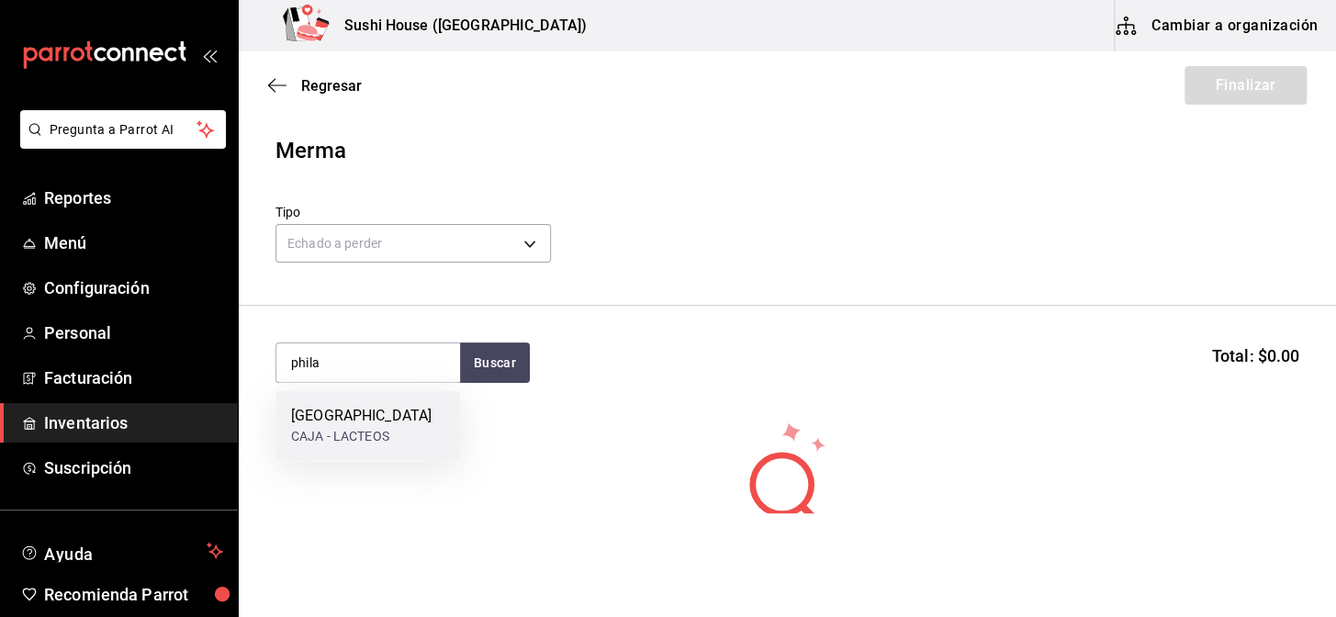
click at [363, 437] on div "CAJA - LACTEOS" at bounding box center [361, 436] width 141 height 19
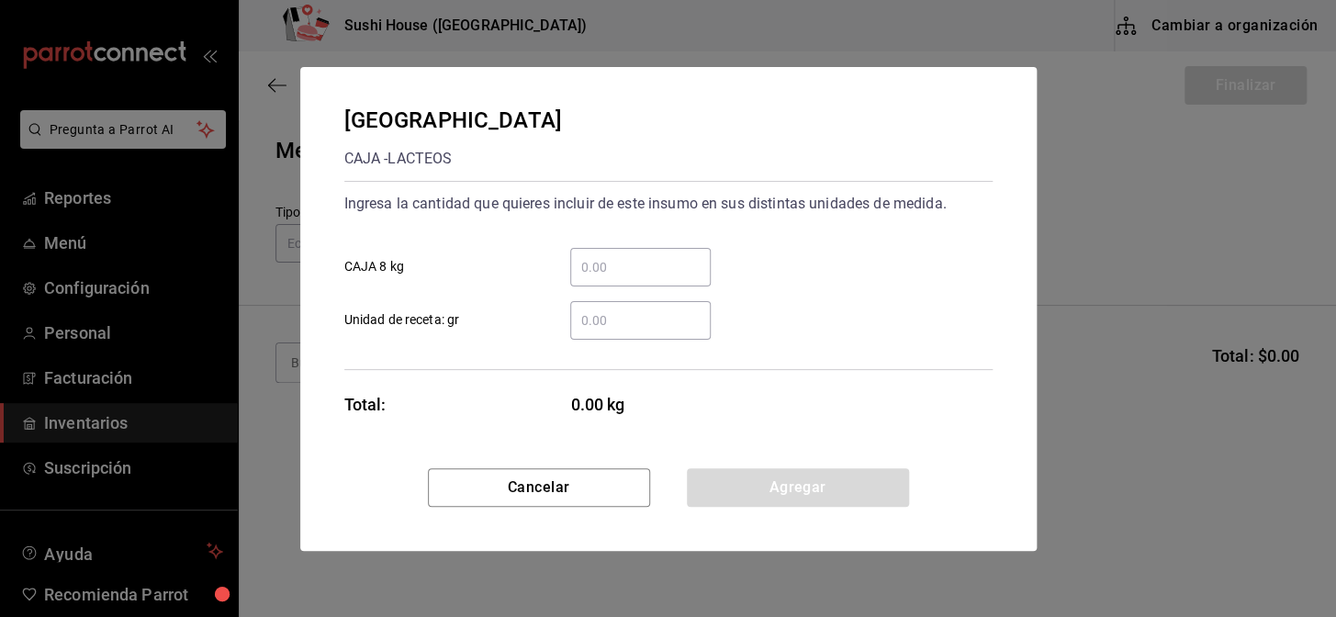
click at [625, 331] on input "​ Unidad de receta: gr" at bounding box center [640, 321] width 141 height 22
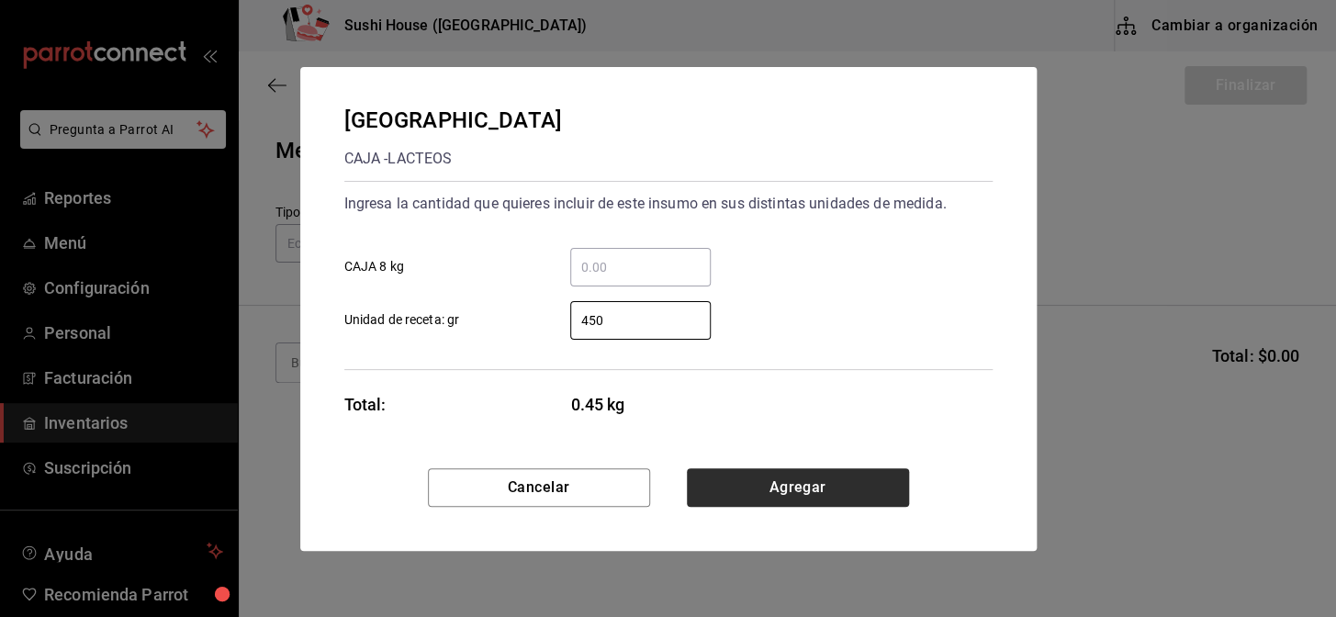
type input "450"
click at [770, 484] on button "Agregar" at bounding box center [798, 487] width 222 height 39
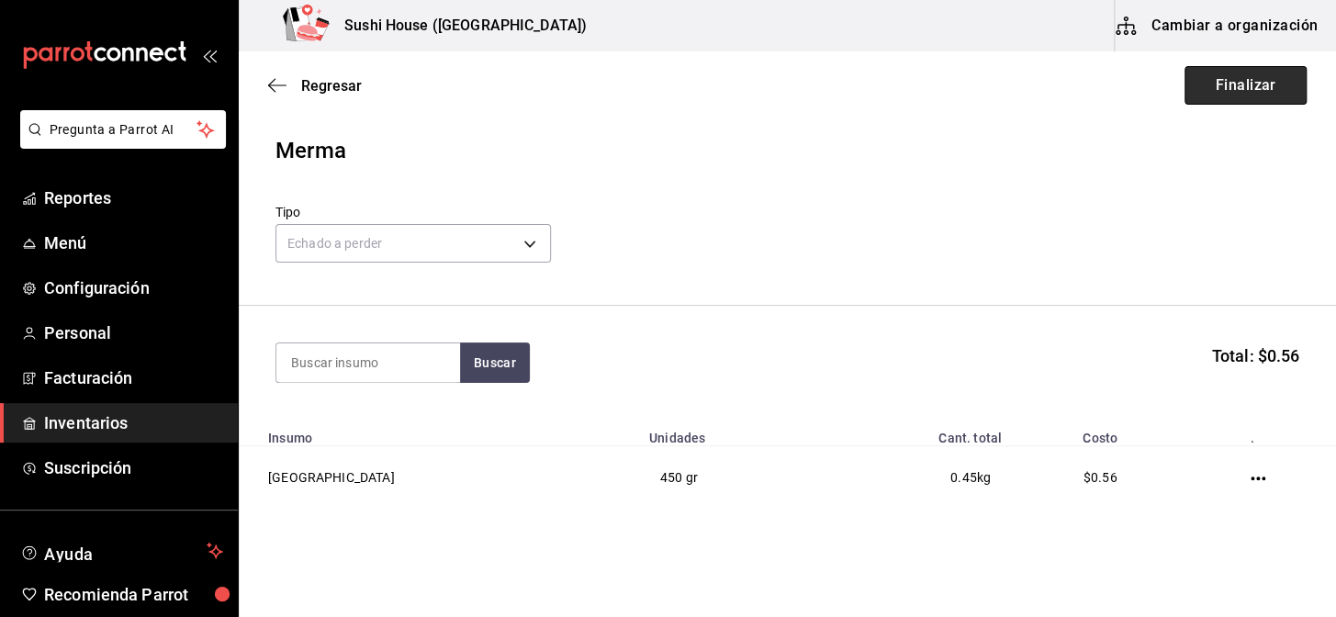
click at [1246, 81] on button "Finalizar" at bounding box center [1246, 85] width 122 height 39
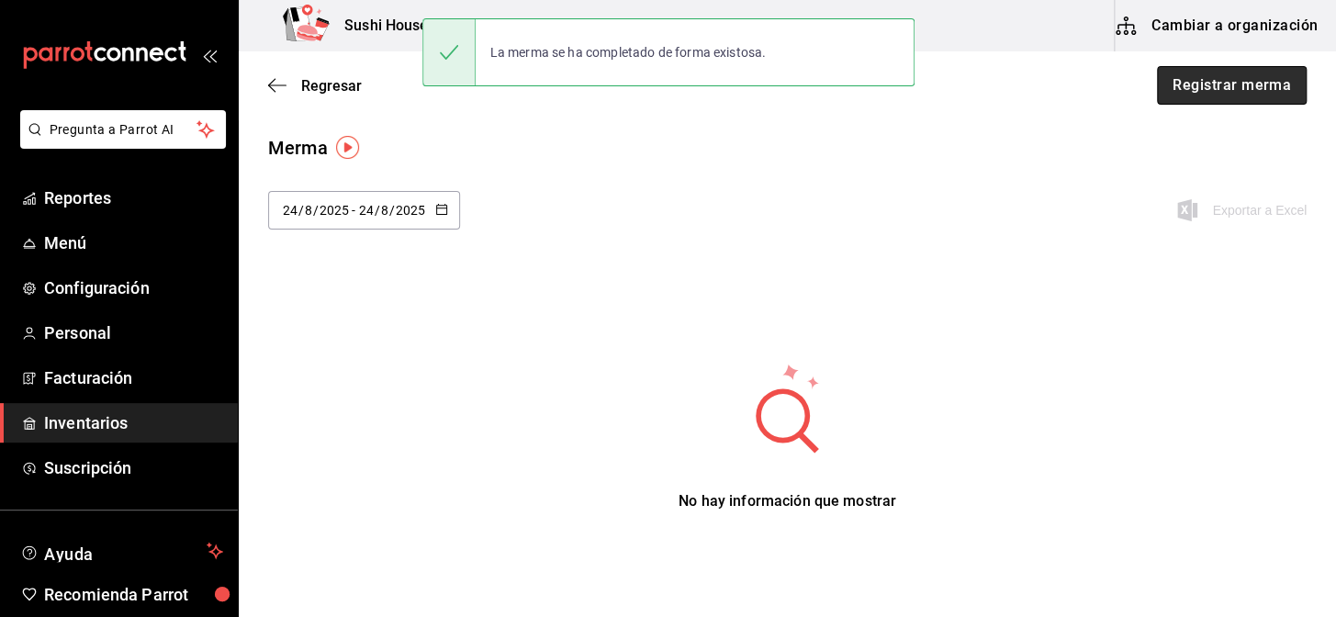
click at [1214, 87] on button "Registrar merma" at bounding box center [1232, 85] width 150 height 39
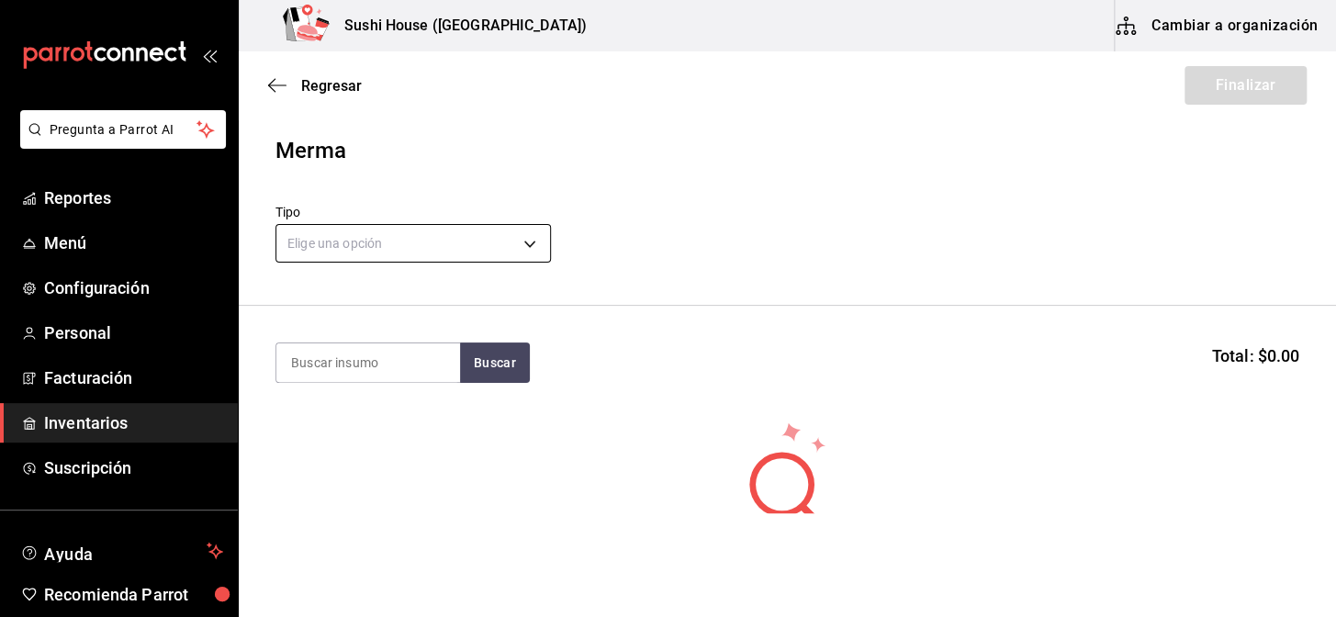
click at [389, 250] on body "Pregunta a Parrot AI Reportes Menú Configuración Personal Facturación Inventari…" at bounding box center [668, 256] width 1336 height 513
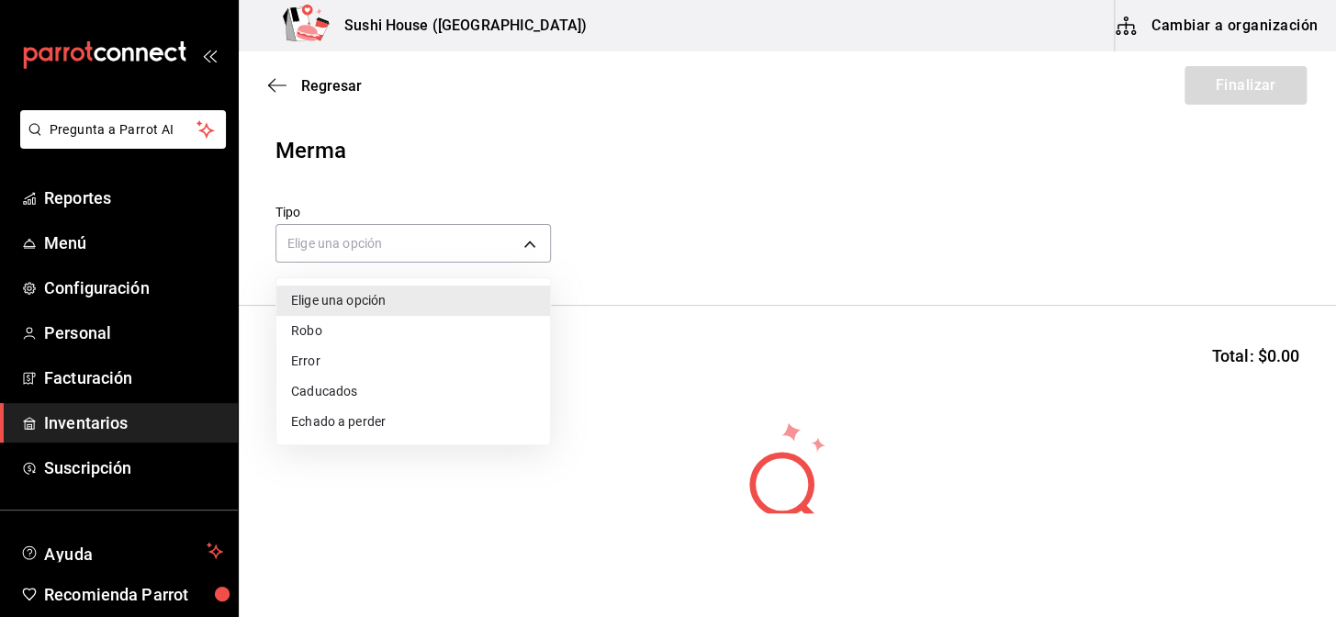
click at [321, 423] on li "Echado a perder" at bounding box center [413, 422] width 274 height 30
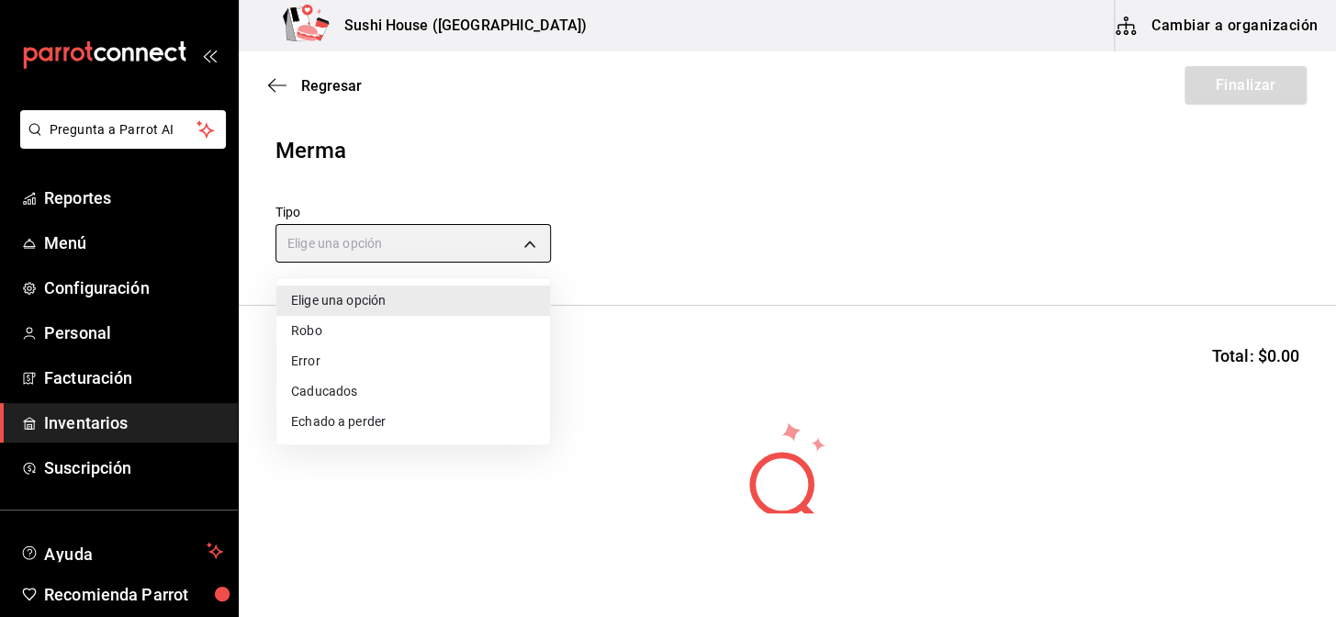
type input "SPOILED"
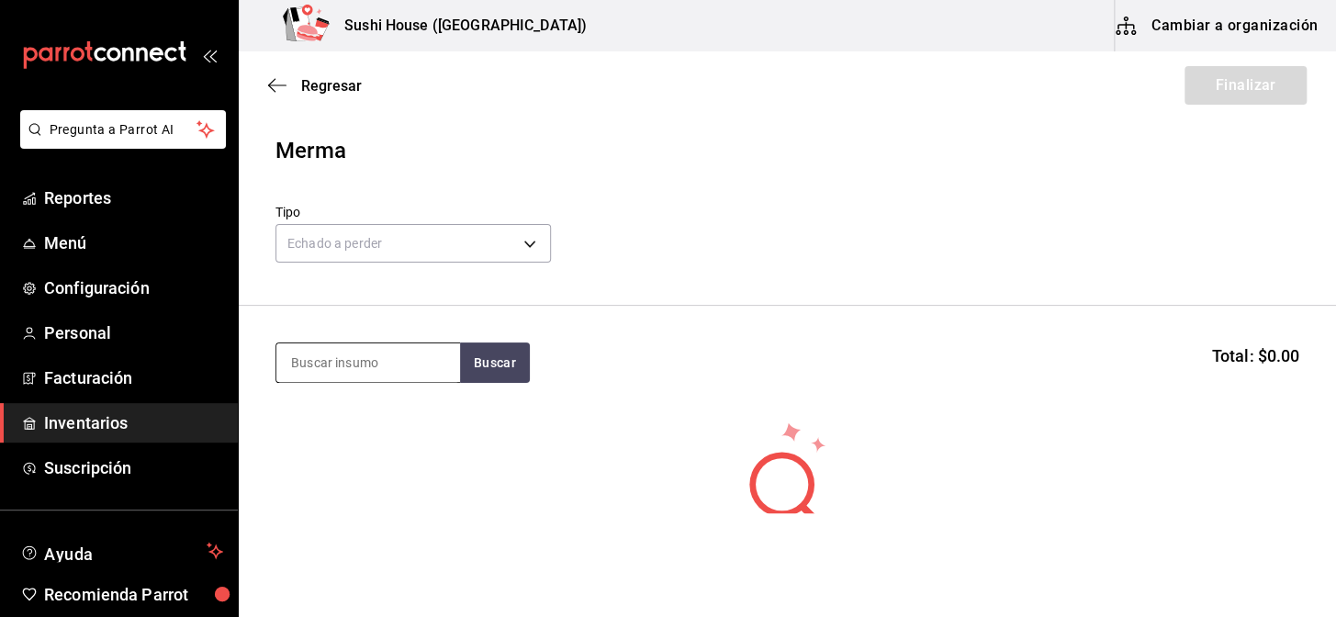
click at [356, 369] on input at bounding box center [368, 363] width 184 height 39
type input "arroz"
click at [487, 364] on button "Buscar" at bounding box center [495, 363] width 70 height 40
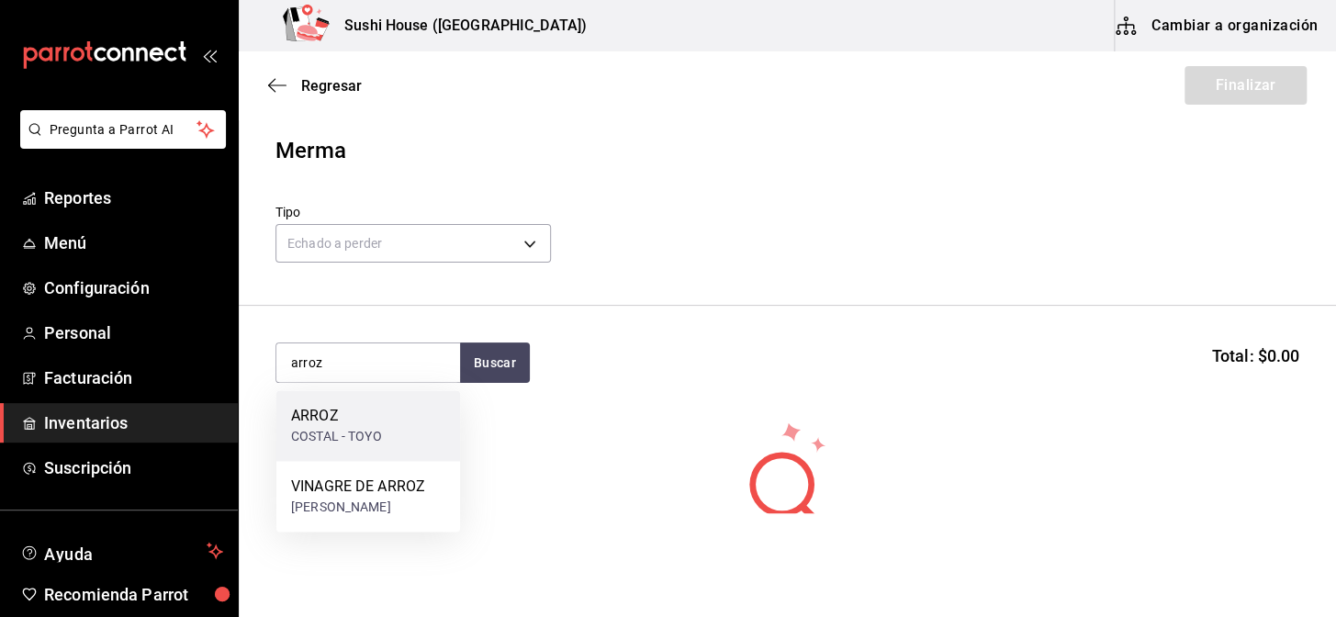
click at [350, 417] on div "ARROZ" at bounding box center [336, 416] width 91 height 22
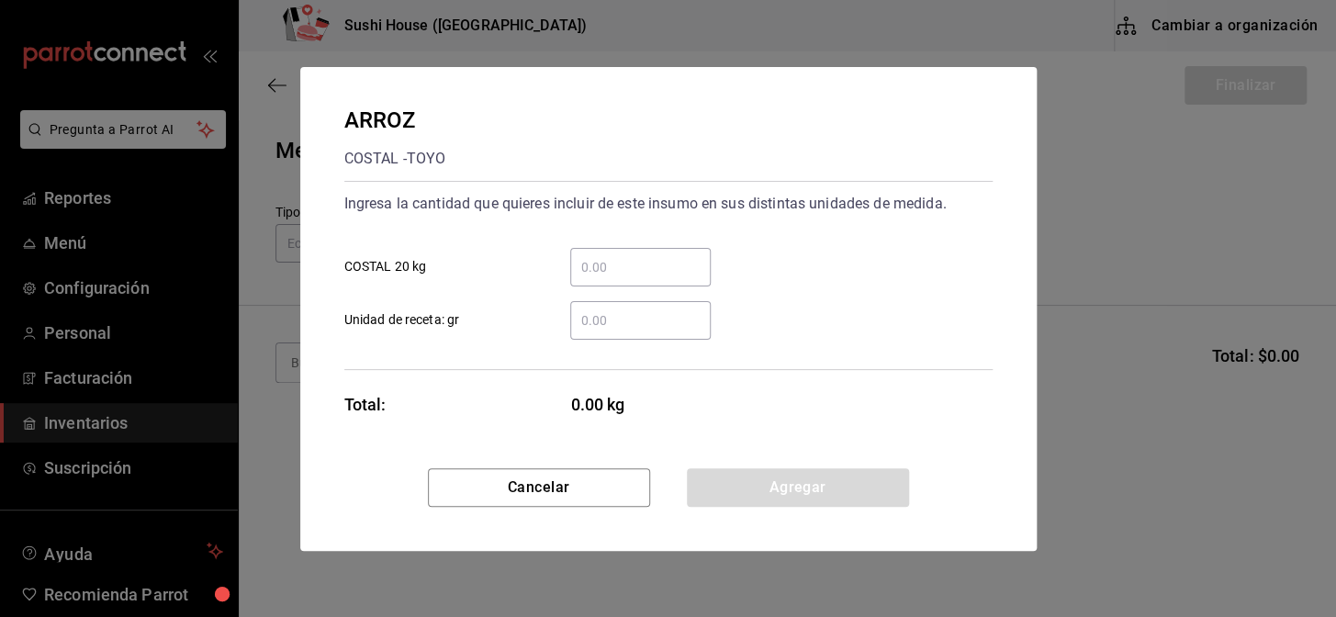
click at [630, 330] on input "​ Unidad de receta: gr" at bounding box center [640, 321] width 141 height 22
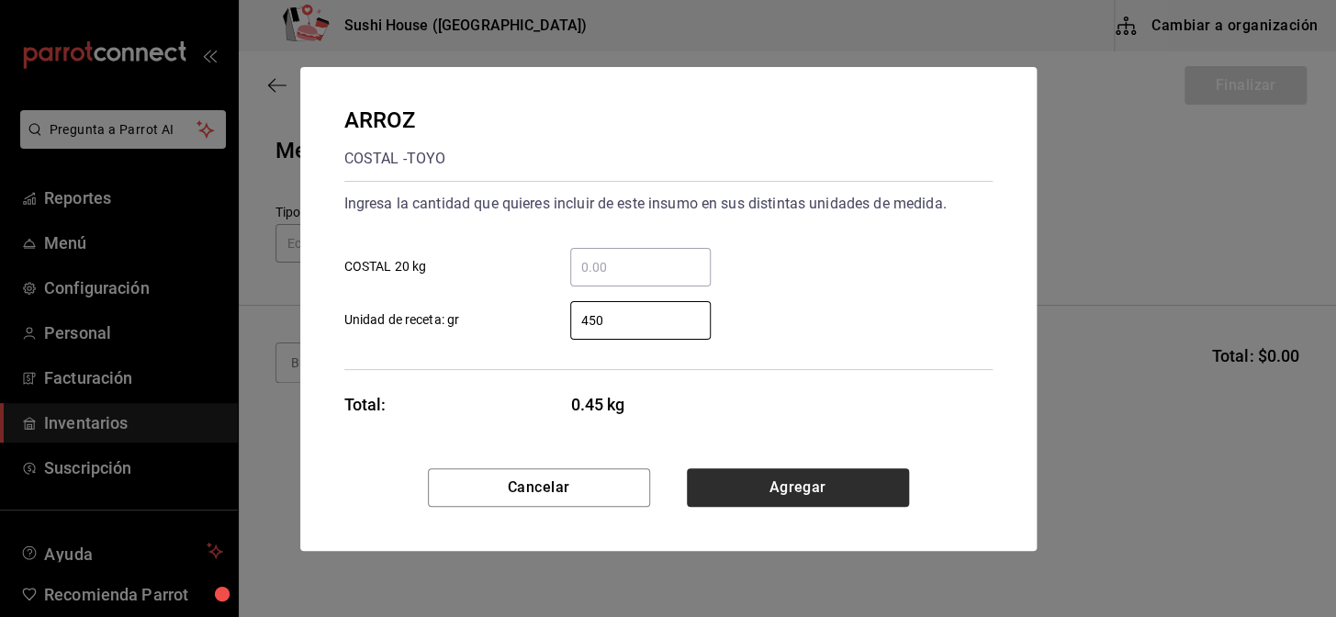
type input "450"
click at [782, 494] on button "Agregar" at bounding box center [798, 487] width 222 height 39
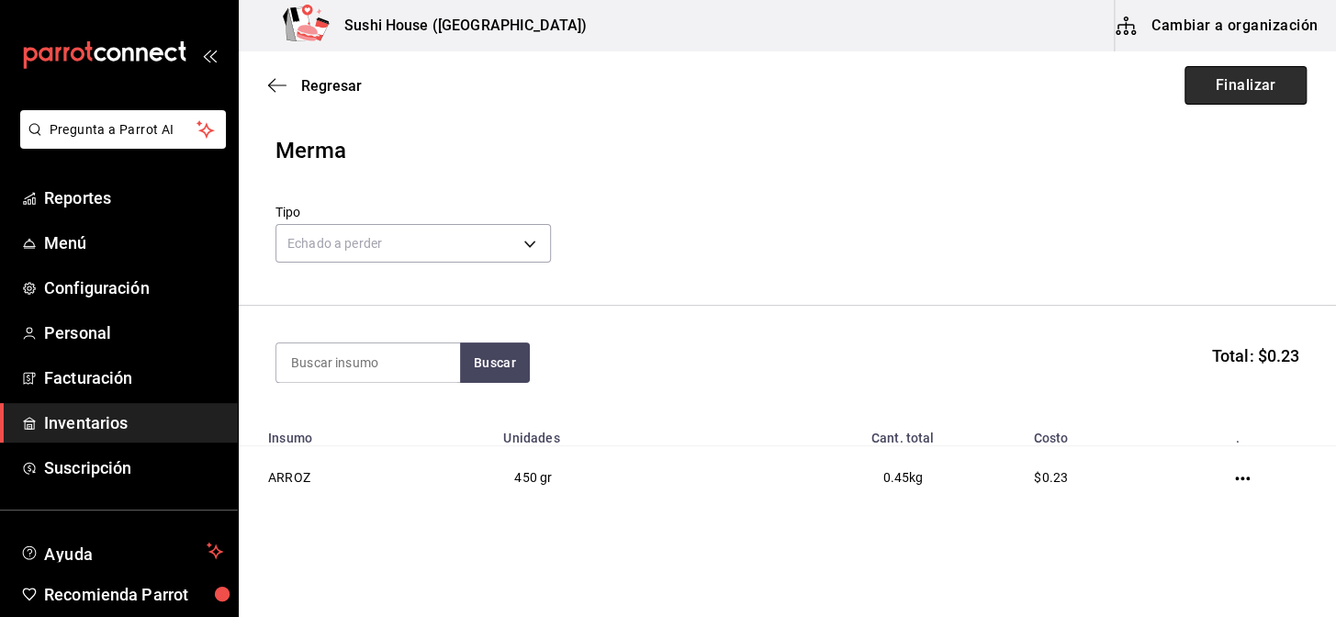
click at [1239, 86] on button "Finalizar" at bounding box center [1246, 85] width 122 height 39
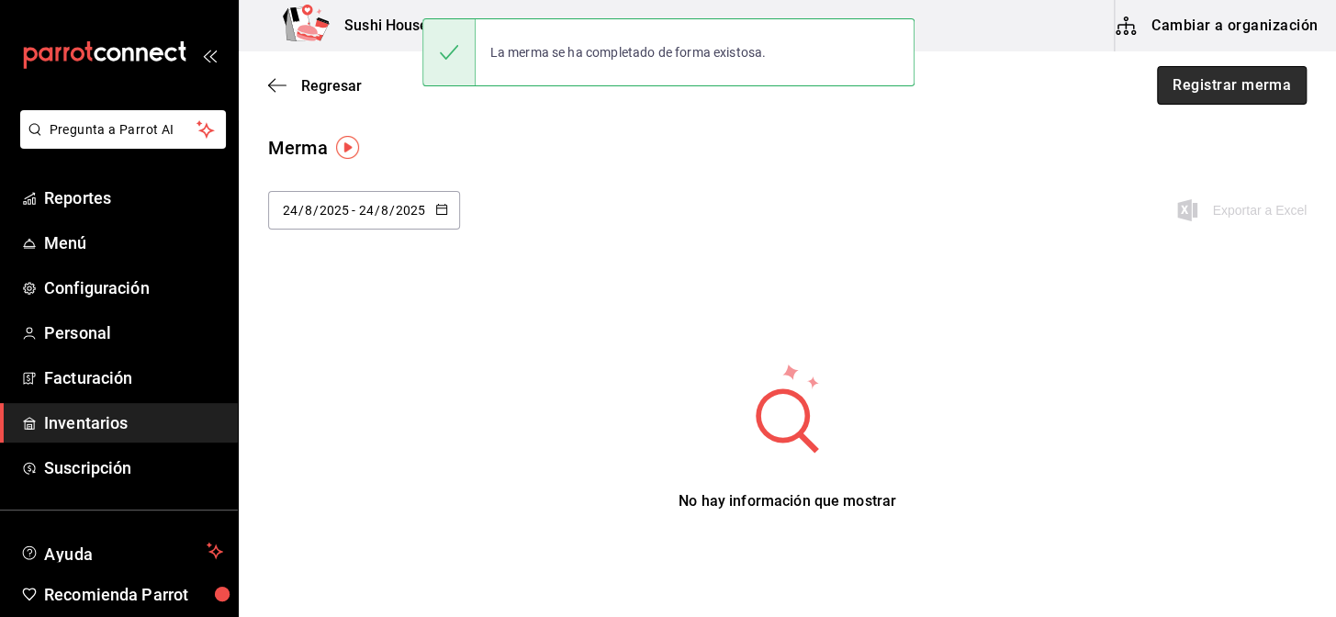
click at [1168, 85] on button "Registrar merma" at bounding box center [1232, 85] width 150 height 39
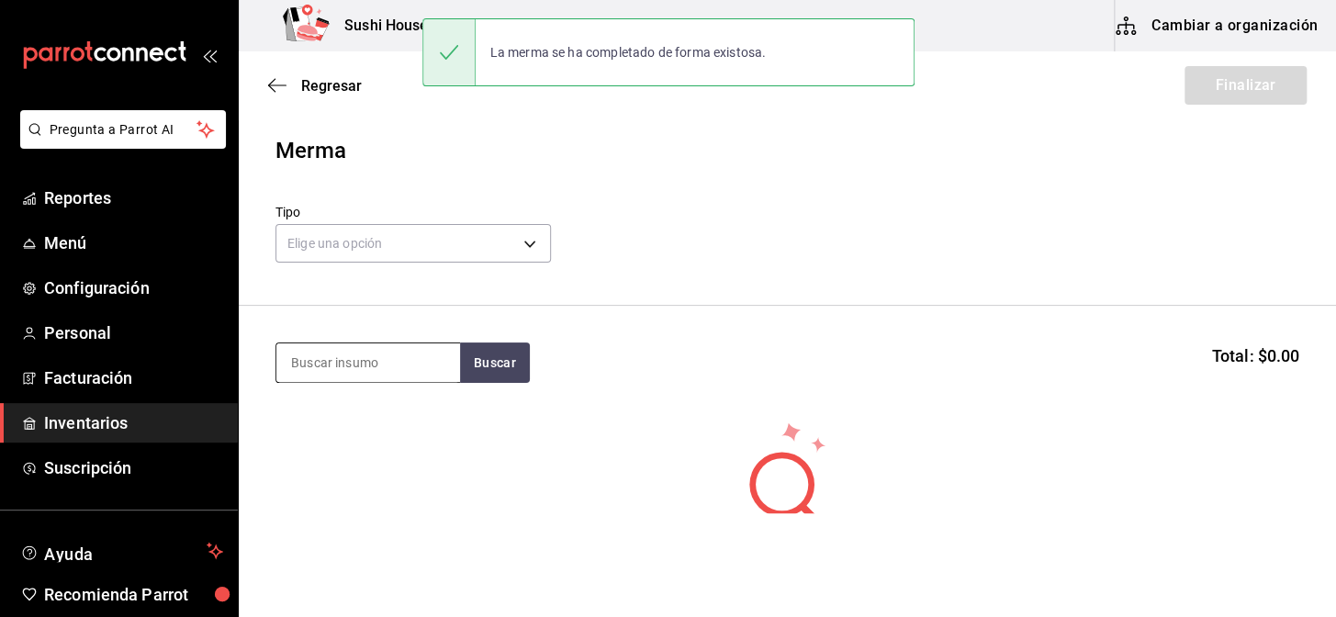
click at [367, 358] on input at bounding box center [368, 363] width 184 height 39
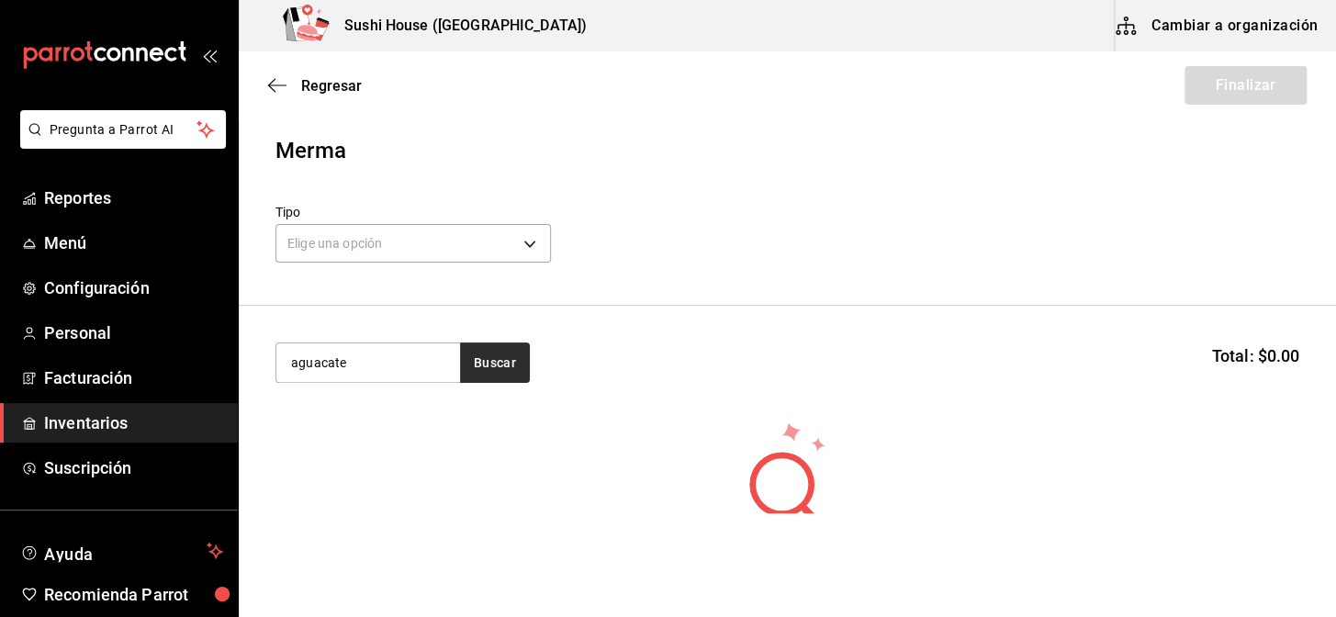
type input "aguacate"
click at [469, 365] on button "Buscar" at bounding box center [495, 363] width 70 height 40
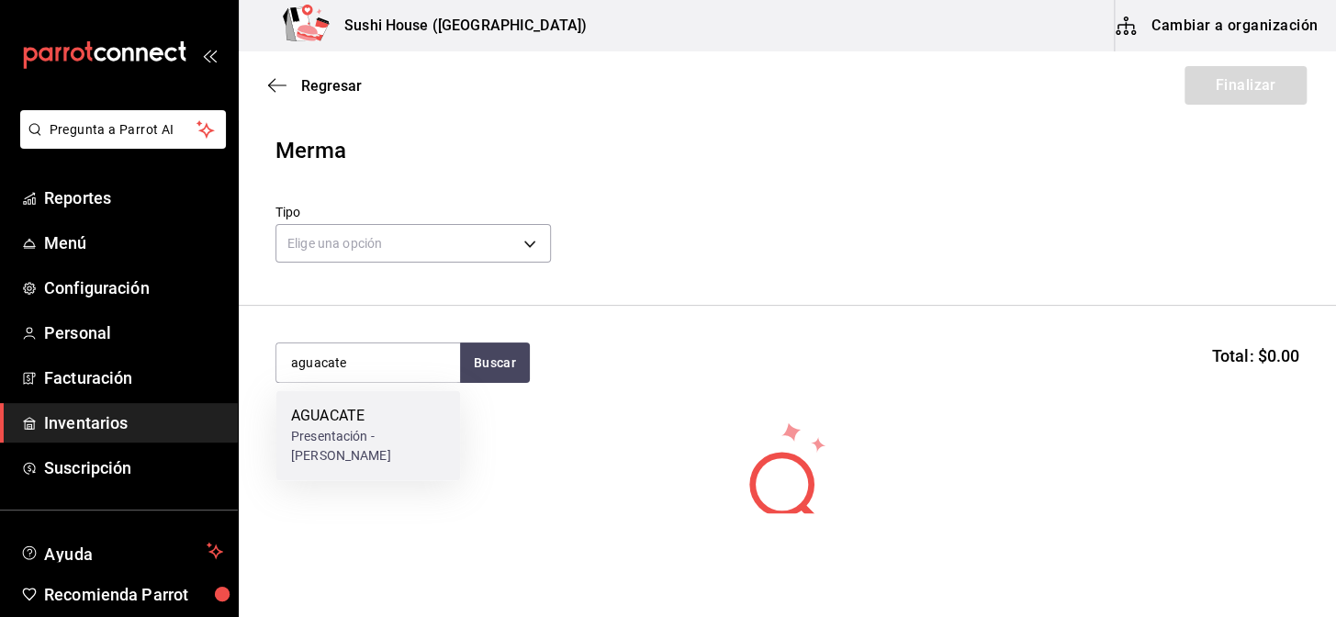
click at [396, 411] on div "AGUACATE" at bounding box center [368, 416] width 154 height 22
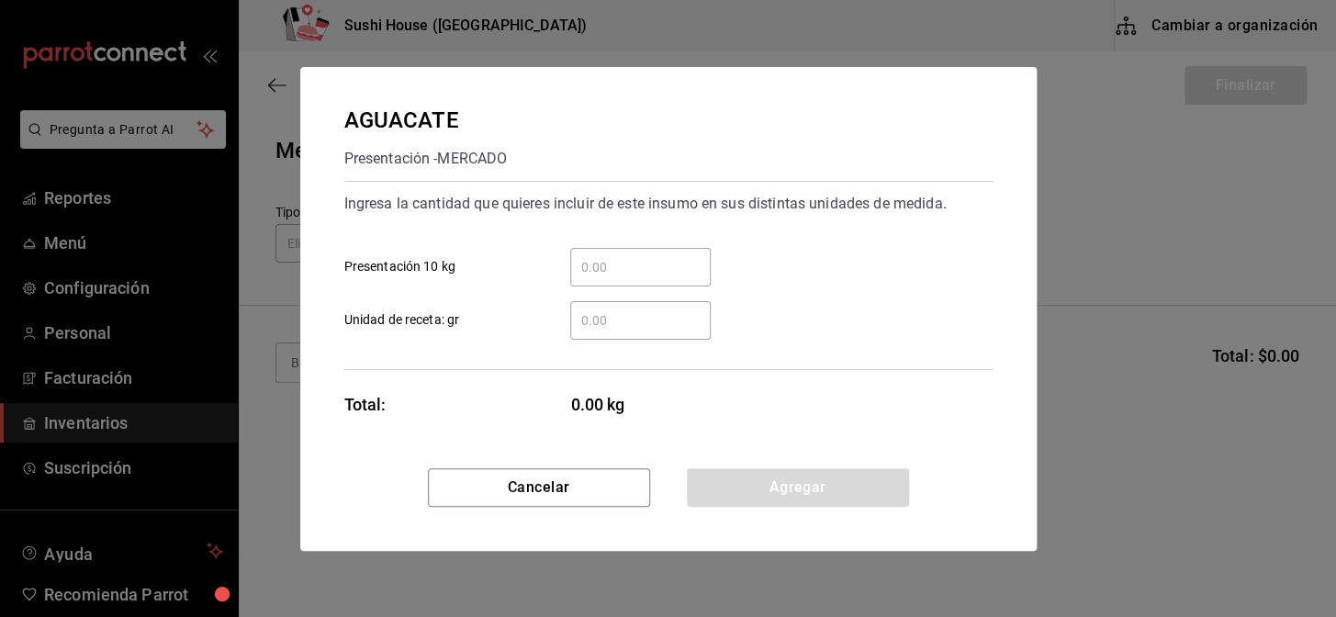
click at [610, 318] on input "​ Unidad de receta: gr" at bounding box center [640, 321] width 141 height 22
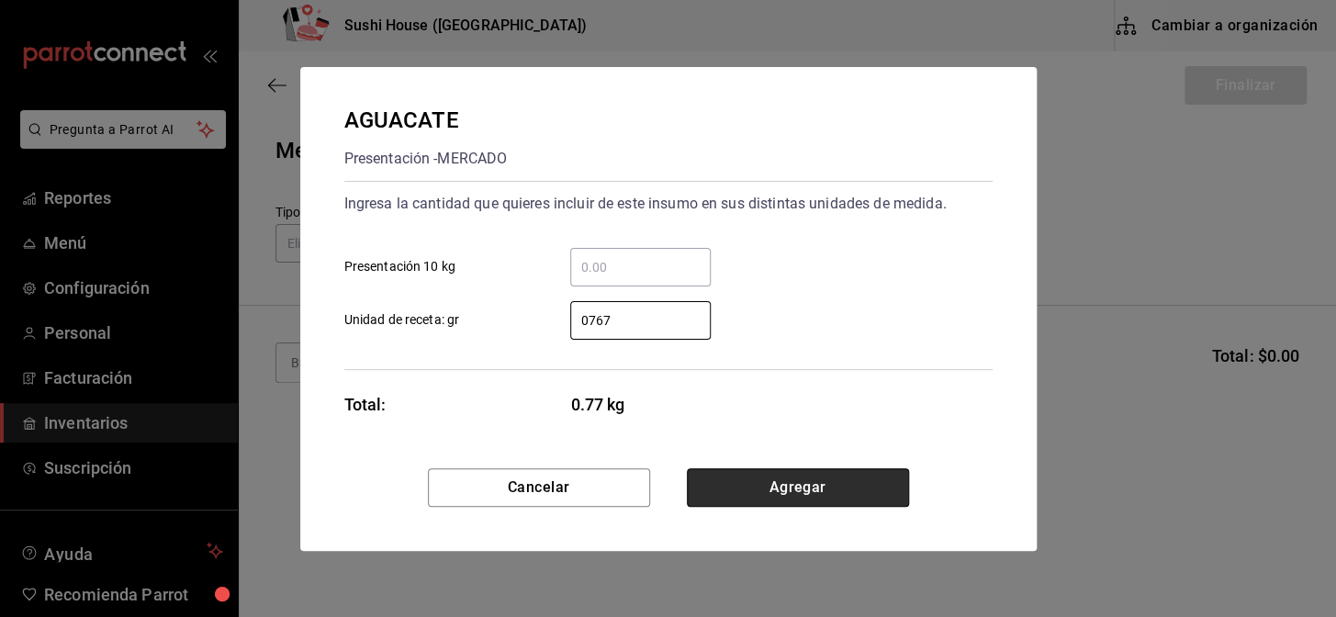
type input "767"
click at [813, 487] on button "Agregar" at bounding box center [798, 487] width 222 height 39
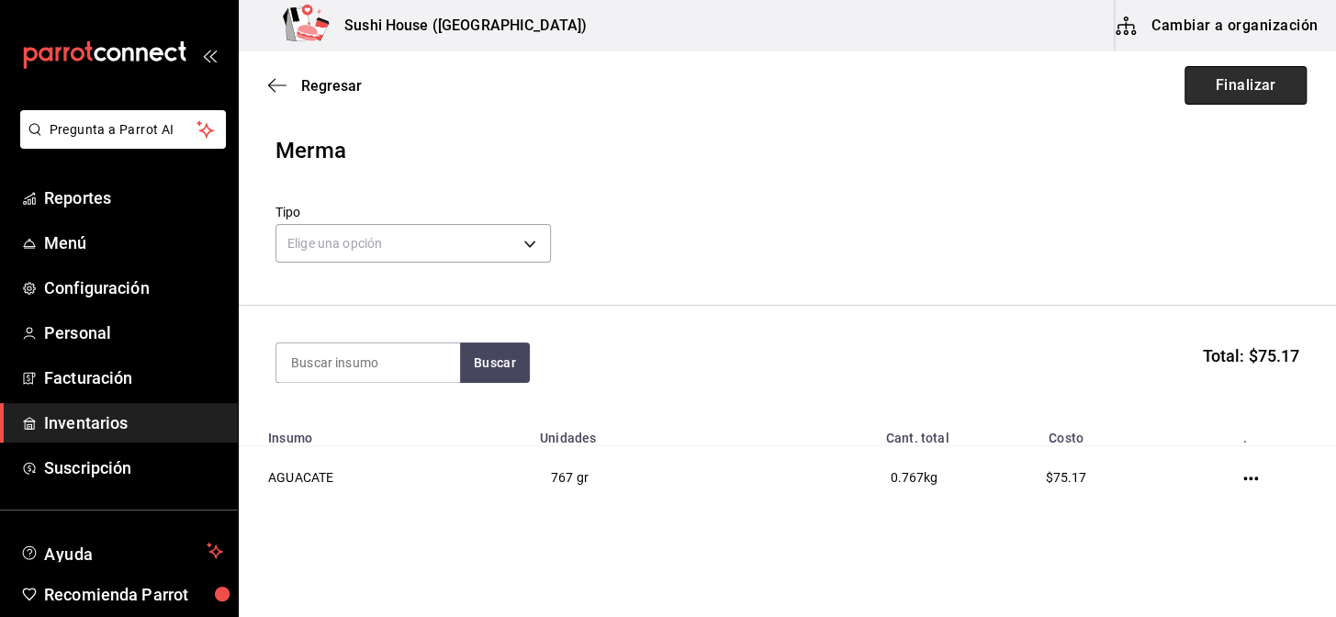
click at [1224, 80] on button "Finalizar" at bounding box center [1246, 85] width 122 height 39
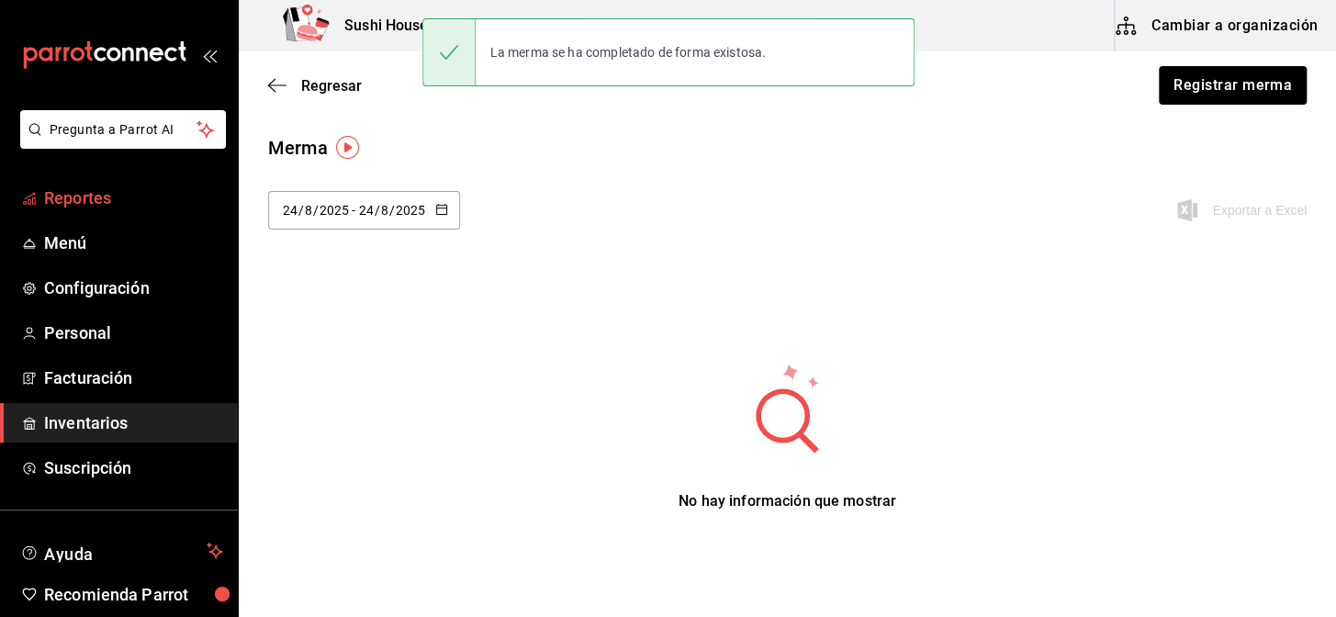
click at [51, 186] on span "Reportes" at bounding box center [133, 198] width 179 height 25
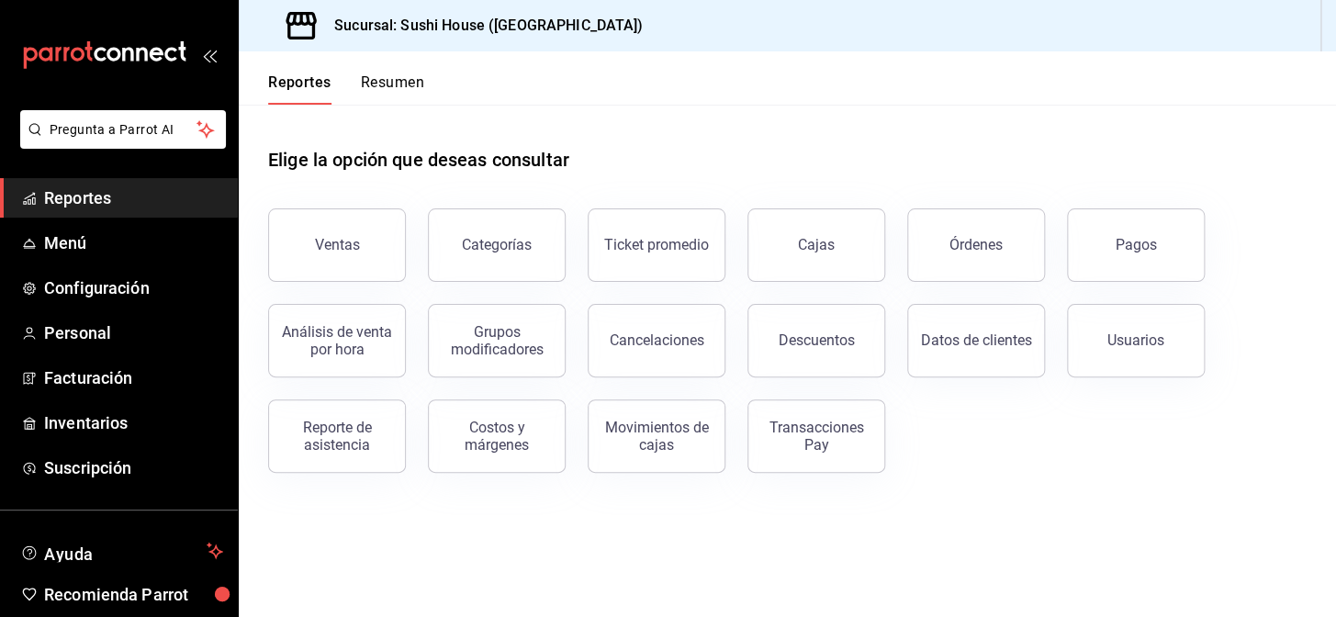
click at [78, 204] on span "Reportes" at bounding box center [133, 198] width 179 height 25
click at [409, 88] on button "Resumen" at bounding box center [392, 88] width 63 height 31
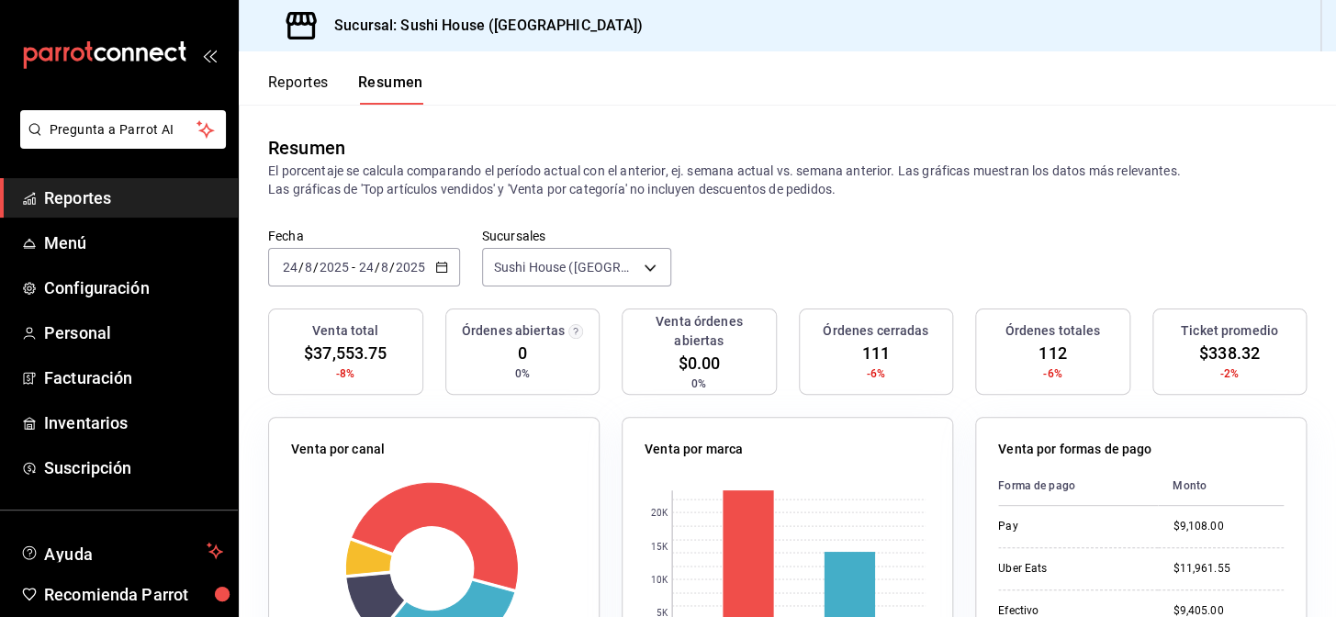
click at [140, 196] on span "Reportes" at bounding box center [133, 198] width 179 height 25
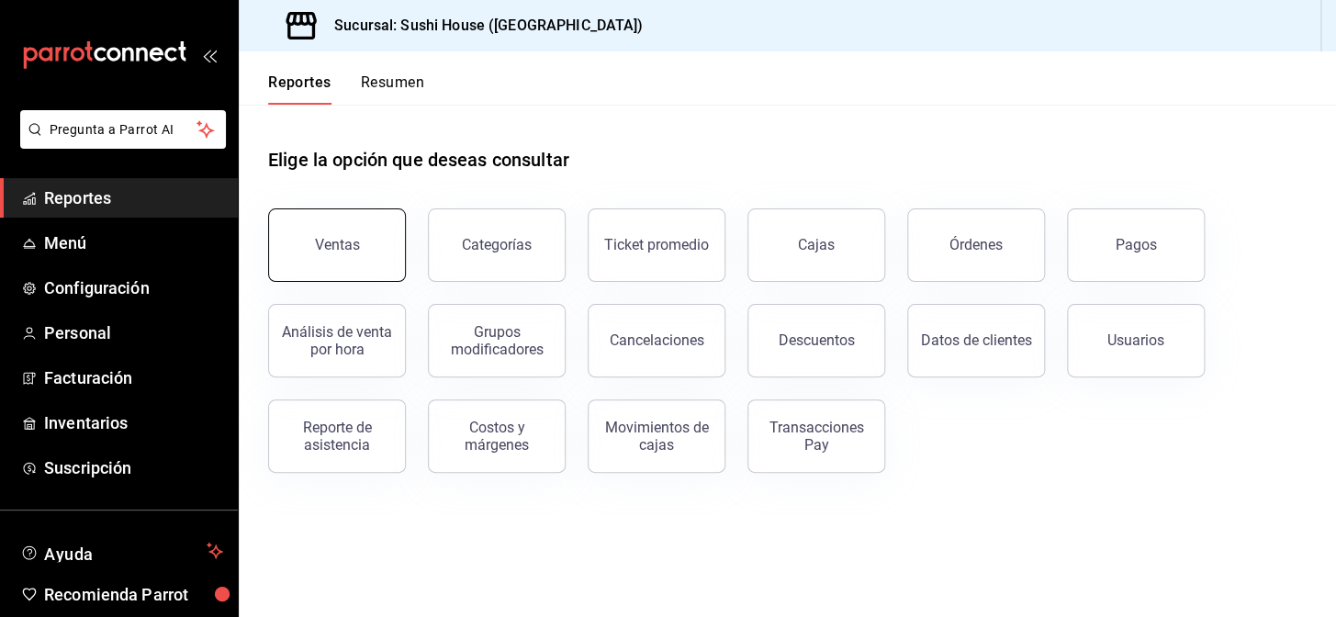
click at [323, 259] on button "Ventas" at bounding box center [337, 245] width 138 height 73
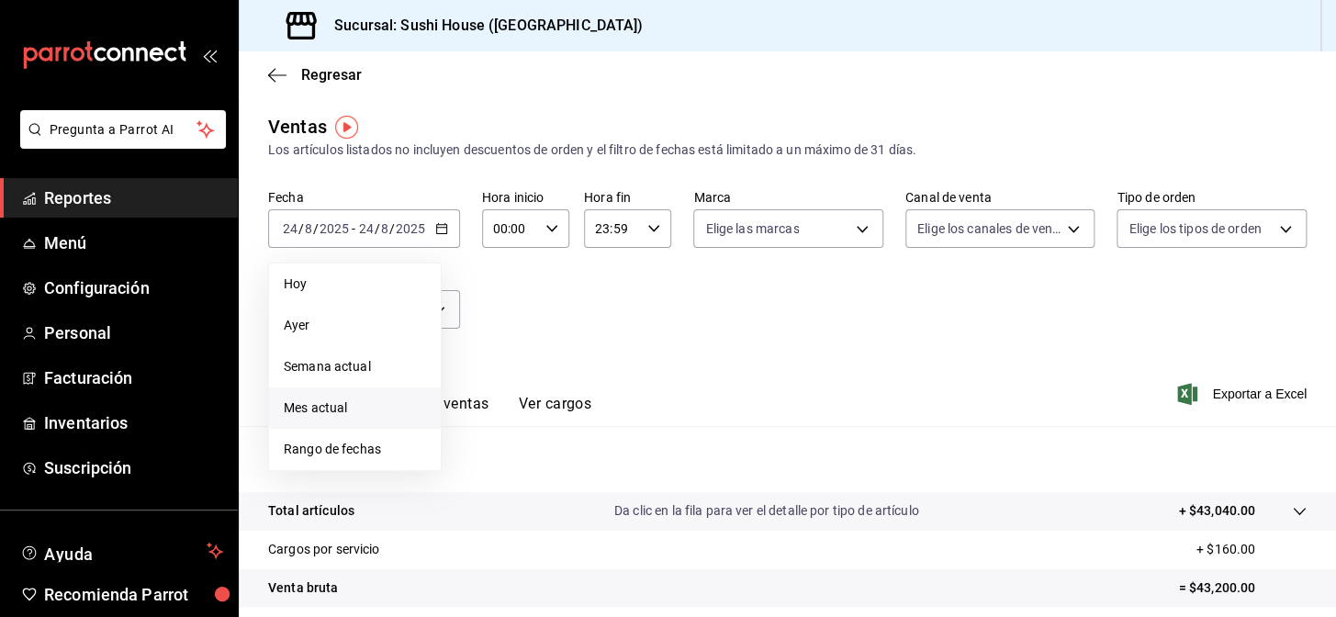
click at [322, 411] on span "Mes actual" at bounding box center [355, 408] width 142 height 19
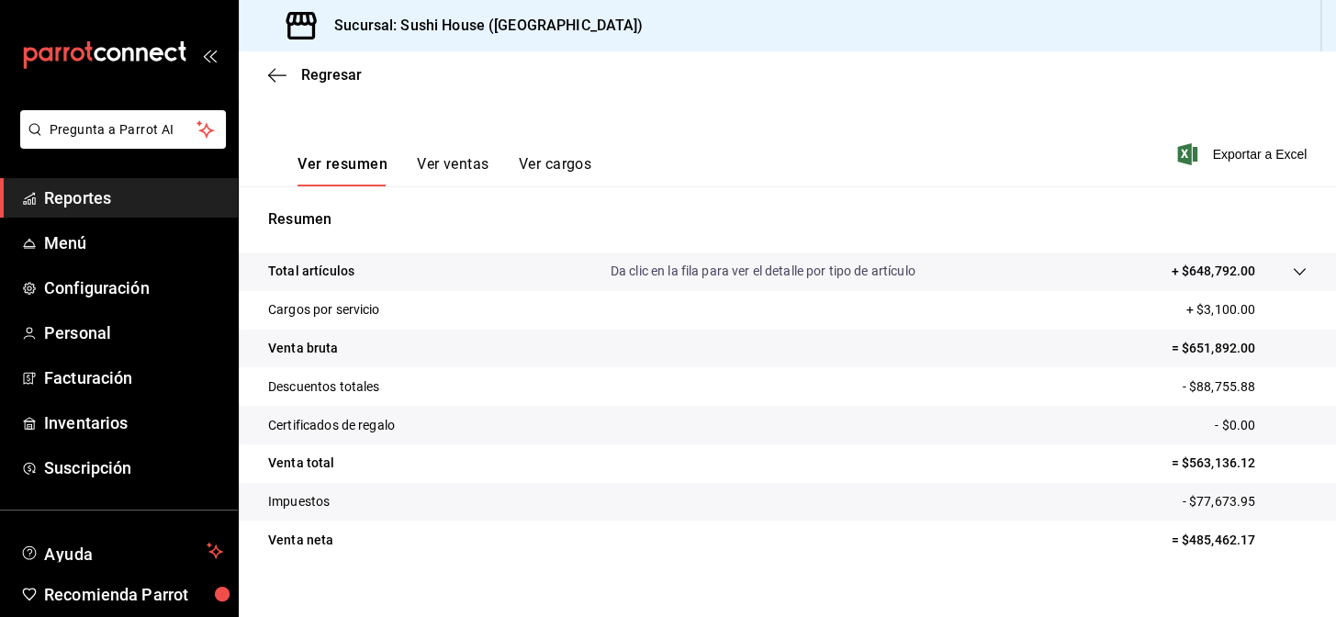
scroll to position [250, 0]
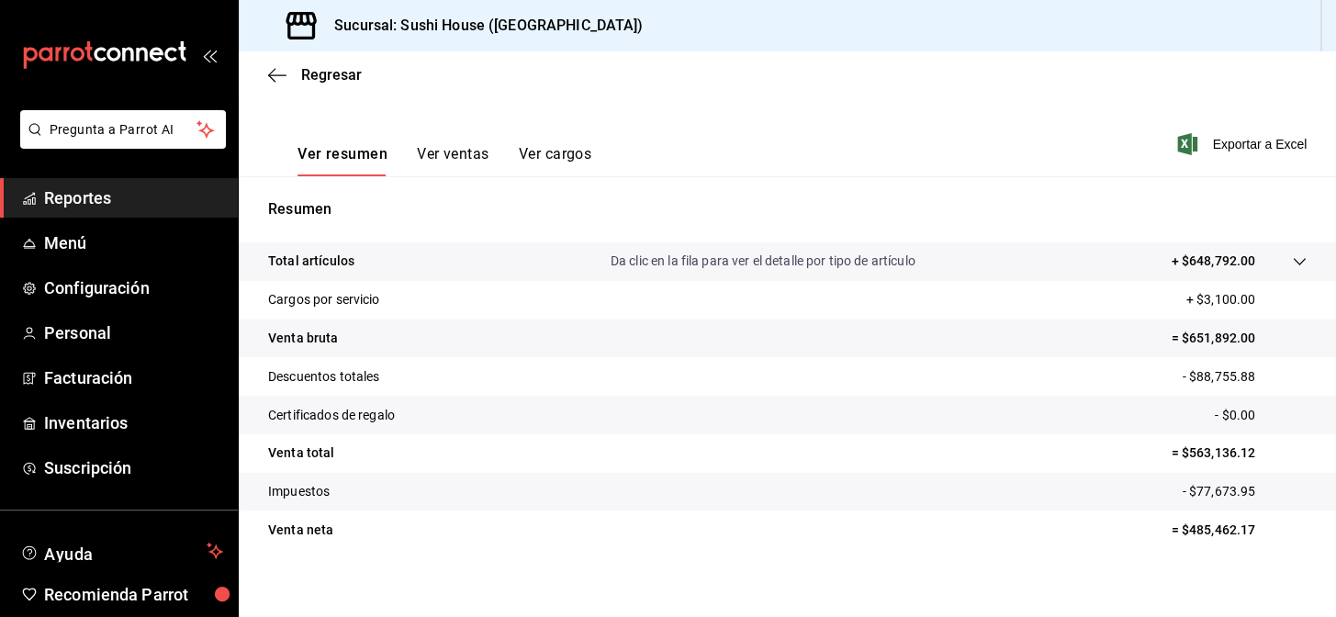
click at [114, 183] on link "Reportes" at bounding box center [119, 197] width 238 height 39
click at [116, 190] on span "Reportes" at bounding box center [133, 198] width 179 height 25
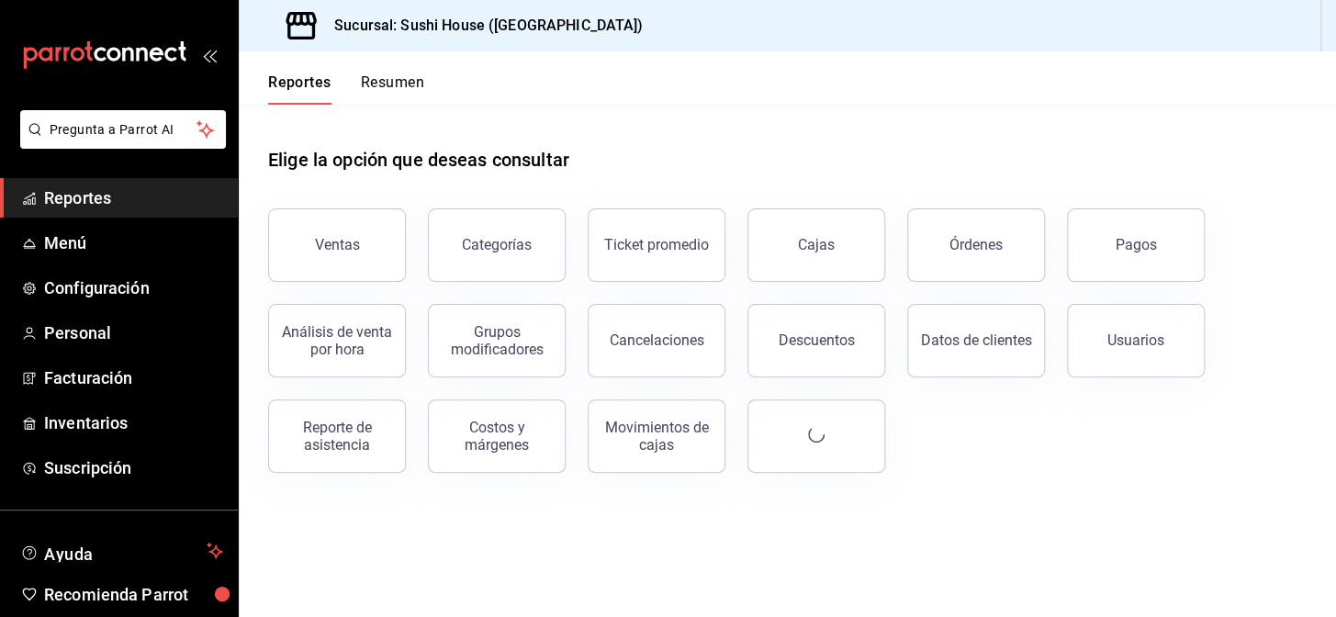
click at [74, 205] on span "Reportes" at bounding box center [133, 198] width 179 height 25
click at [396, 79] on button "Resumen" at bounding box center [392, 88] width 63 height 31
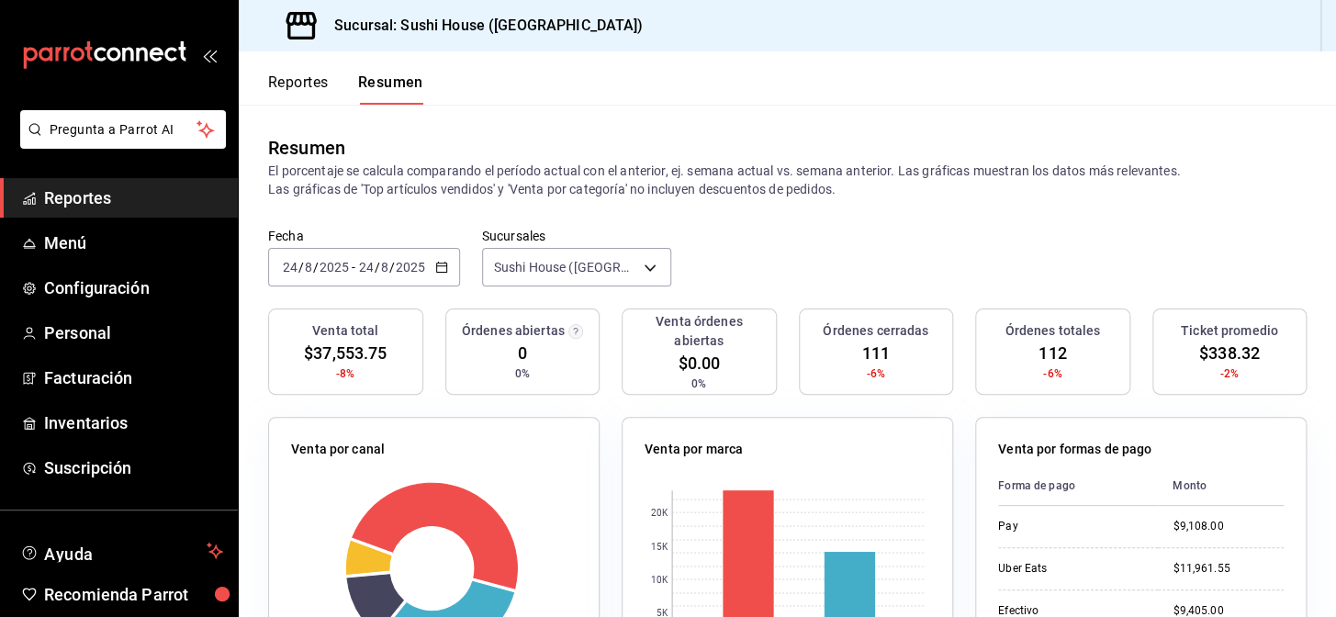
click at [73, 205] on span "Reportes" at bounding box center [133, 198] width 179 height 25
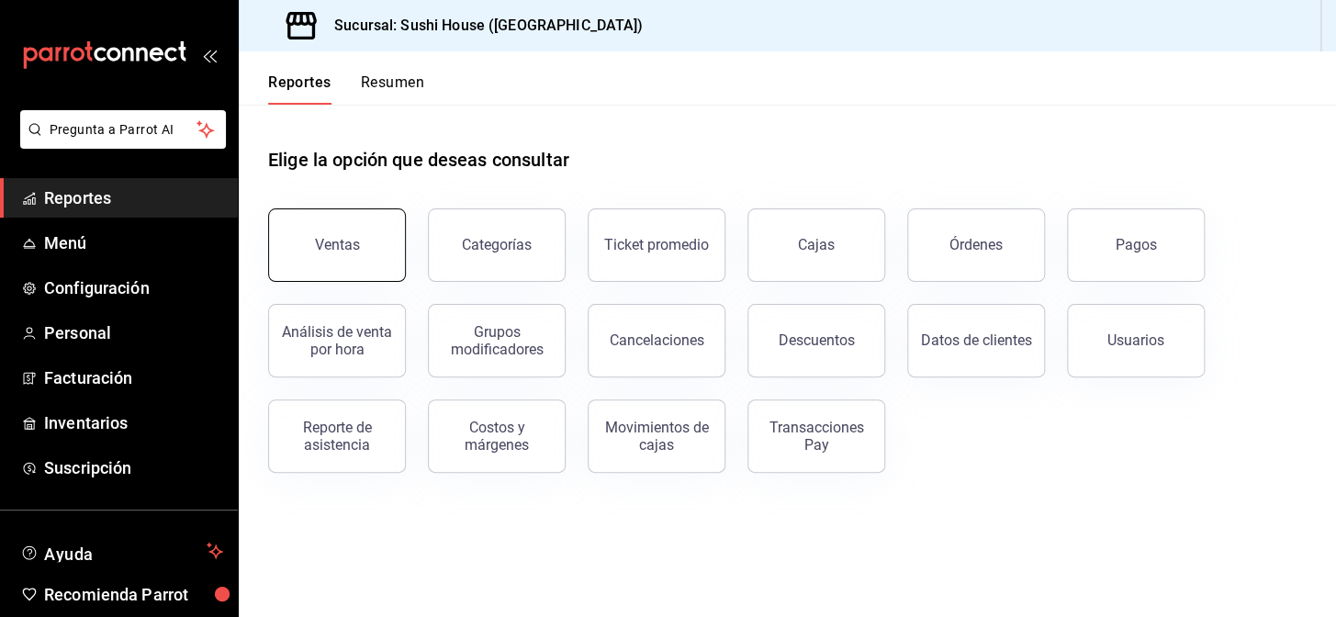
click at [345, 234] on button "Ventas" at bounding box center [337, 245] width 138 height 73
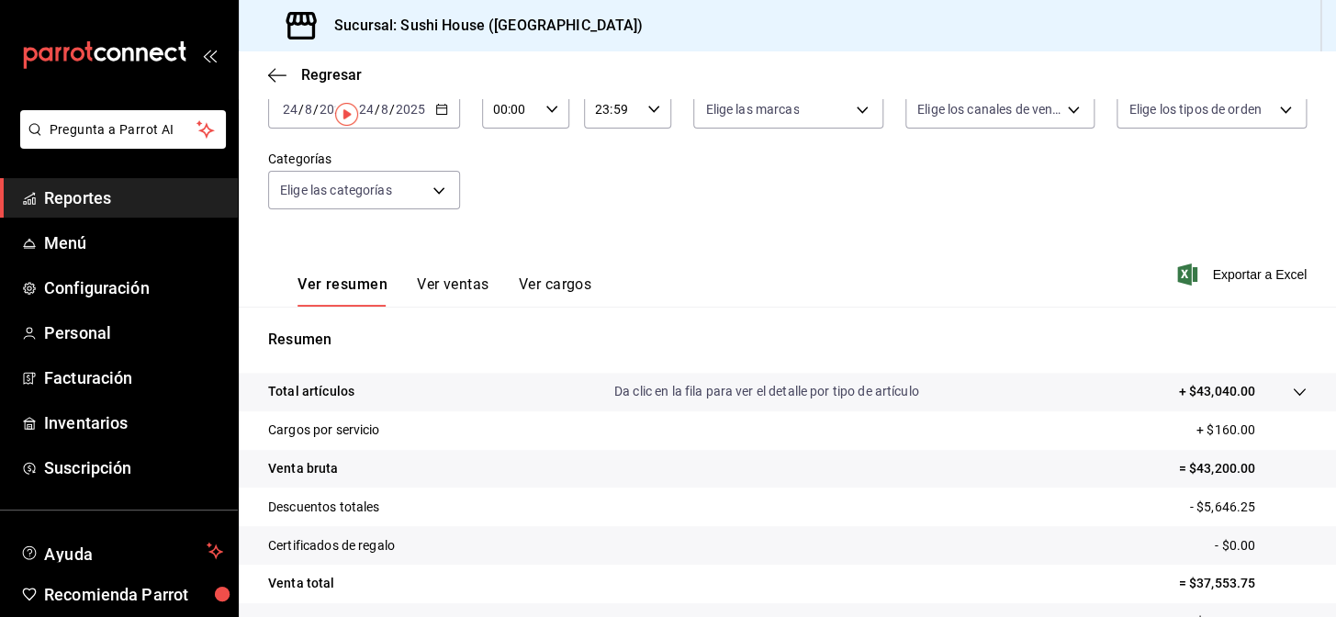
scroll to position [12, 0]
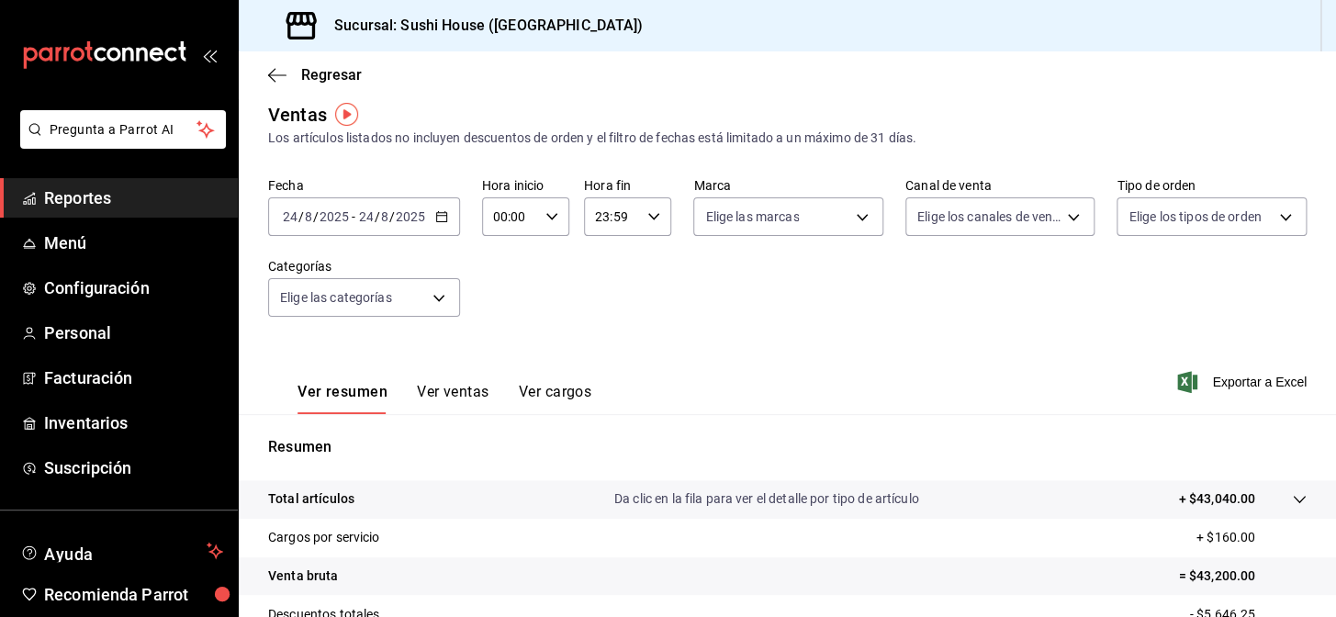
click at [131, 197] on span "Reportes" at bounding box center [133, 198] width 179 height 25
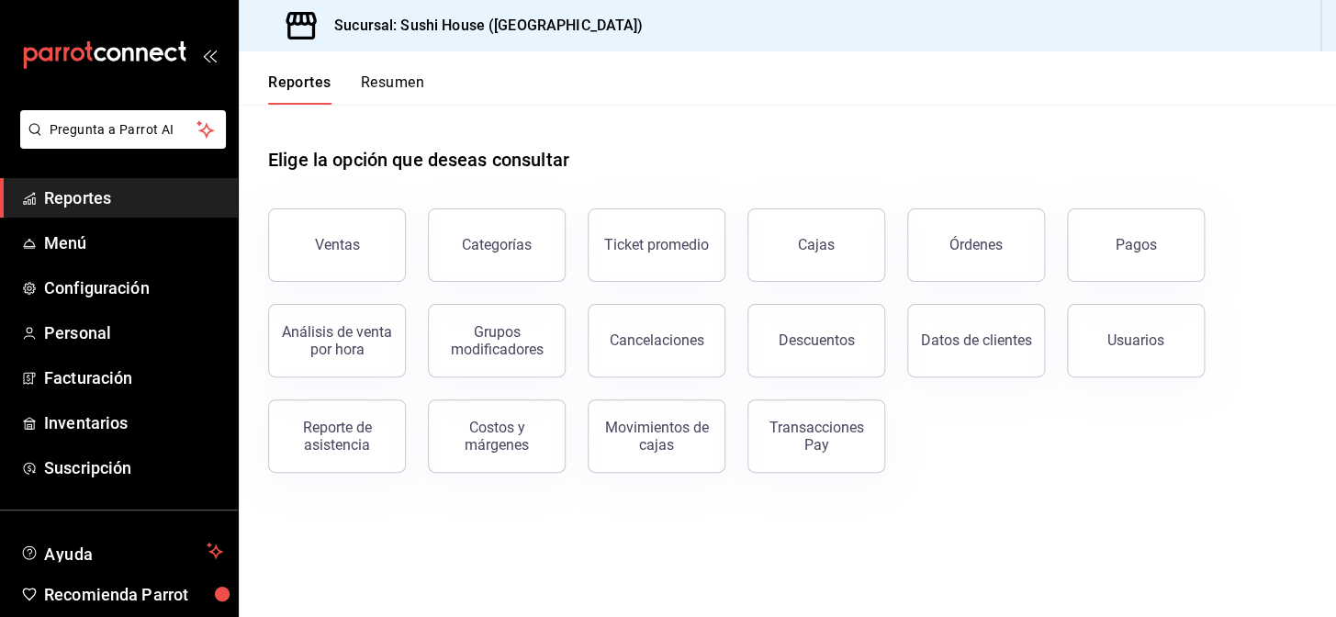
click at [400, 83] on button "Resumen" at bounding box center [392, 88] width 63 height 31
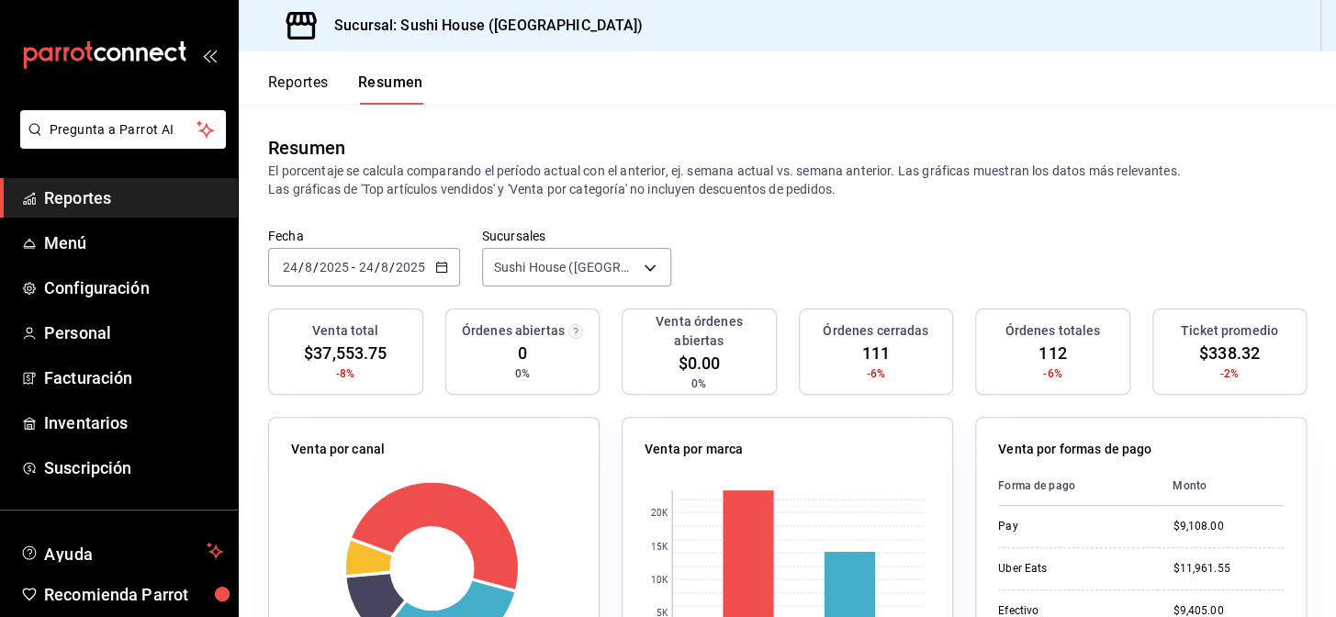
click at [124, 186] on span "Reportes" at bounding box center [133, 198] width 179 height 25
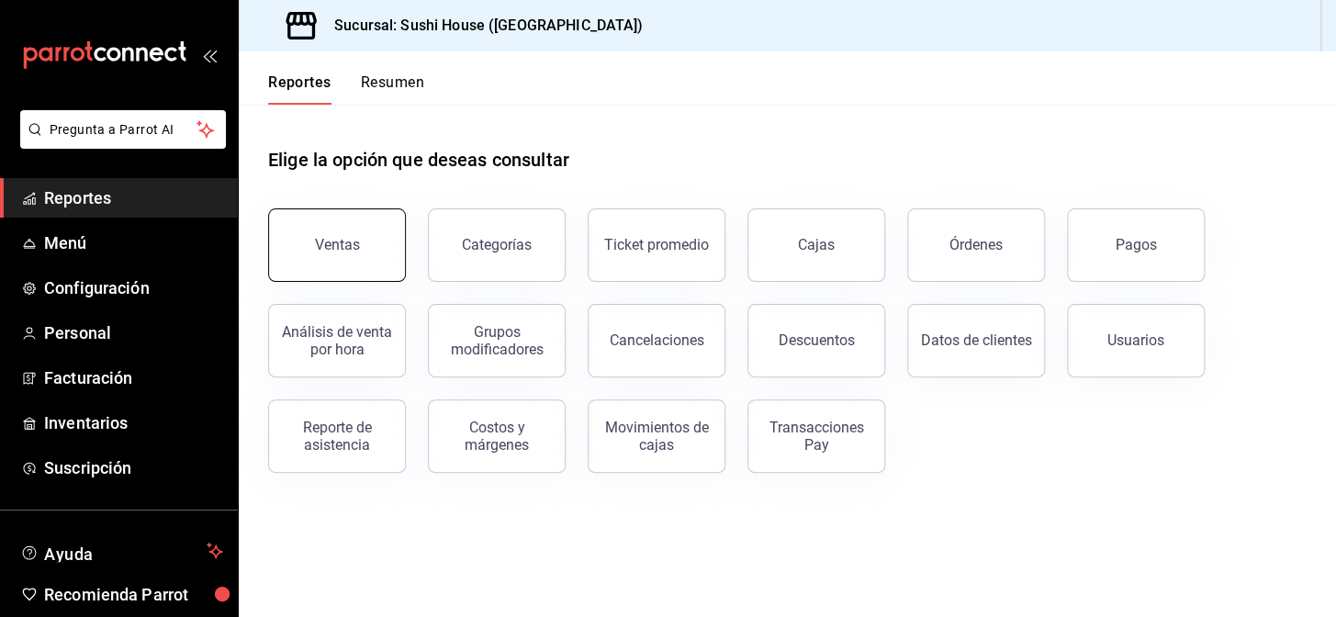
click at [303, 227] on button "Ventas" at bounding box center [337, 245] width 138 height 73
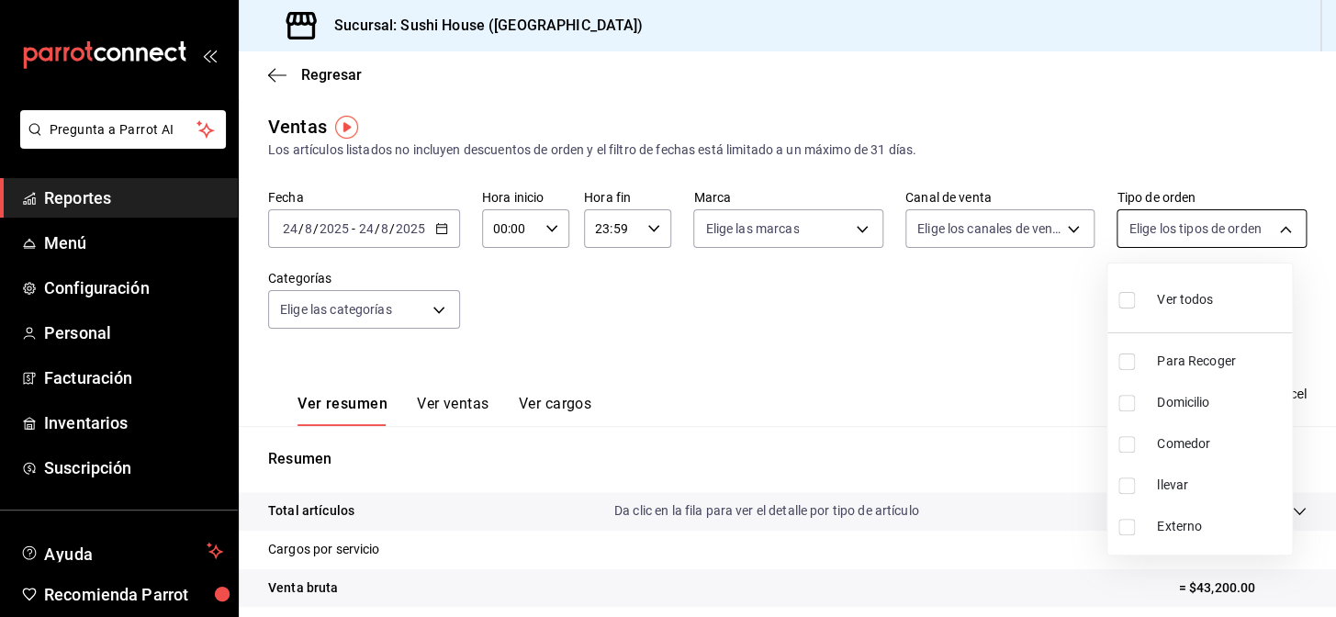
click at [1152, 224] on body "Pregunta a Parrot AI Reportes Menú Configuración Personal Facturación Inventari…" at bounding box center [668, 308] width 1336 height 617
click at [977, 372] on div at bounding box center [668, 308] width 1336 height 617
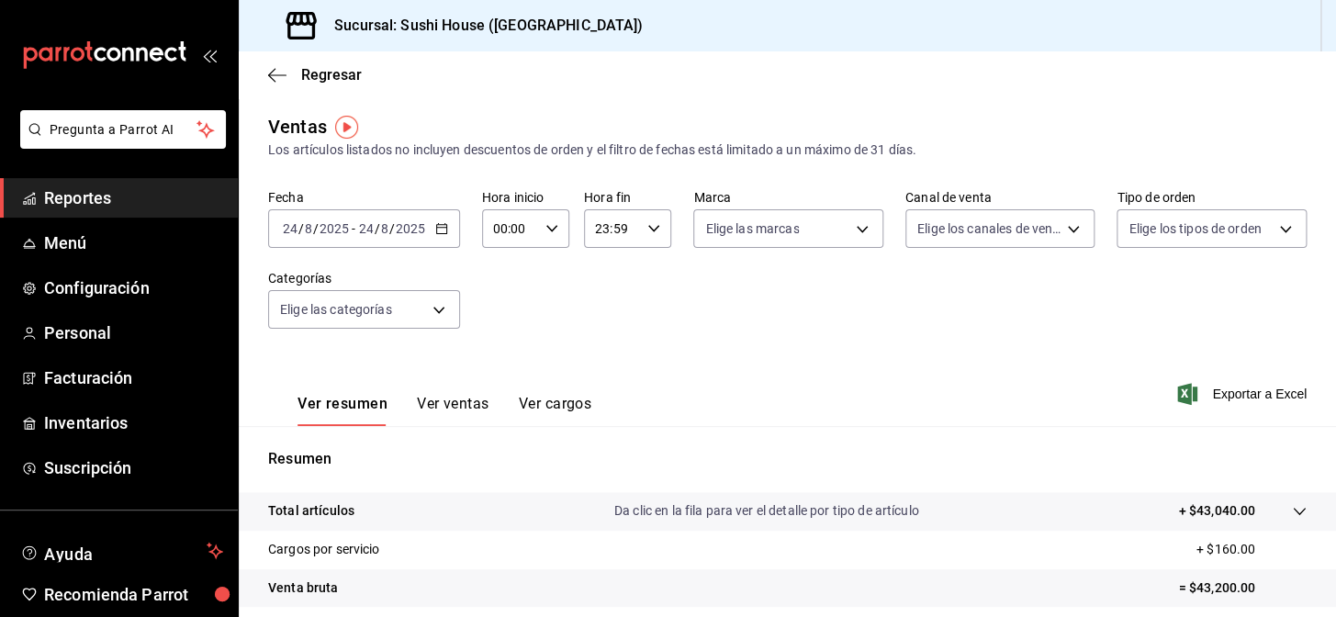
click at [130, 192] on span "Reportes" at bounding box center [133, 198] width 179 height 25
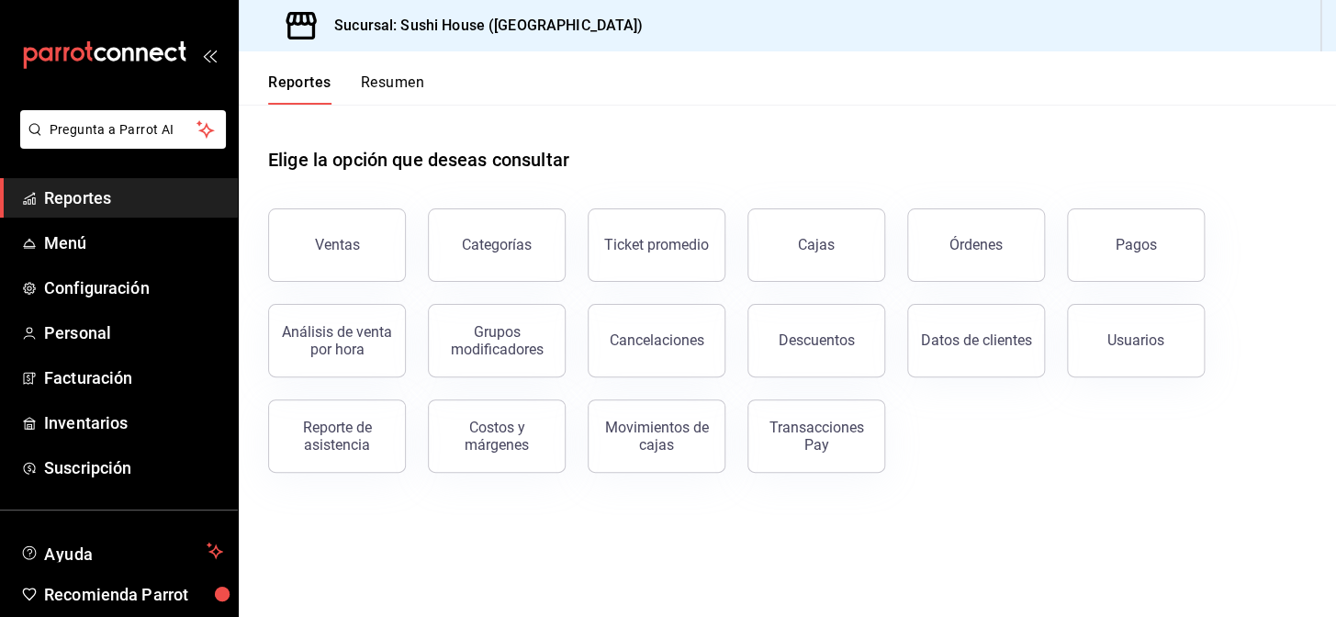
click at [406, 76] on button "Resumen" at bounding box center [392, 88] width 63 height 31
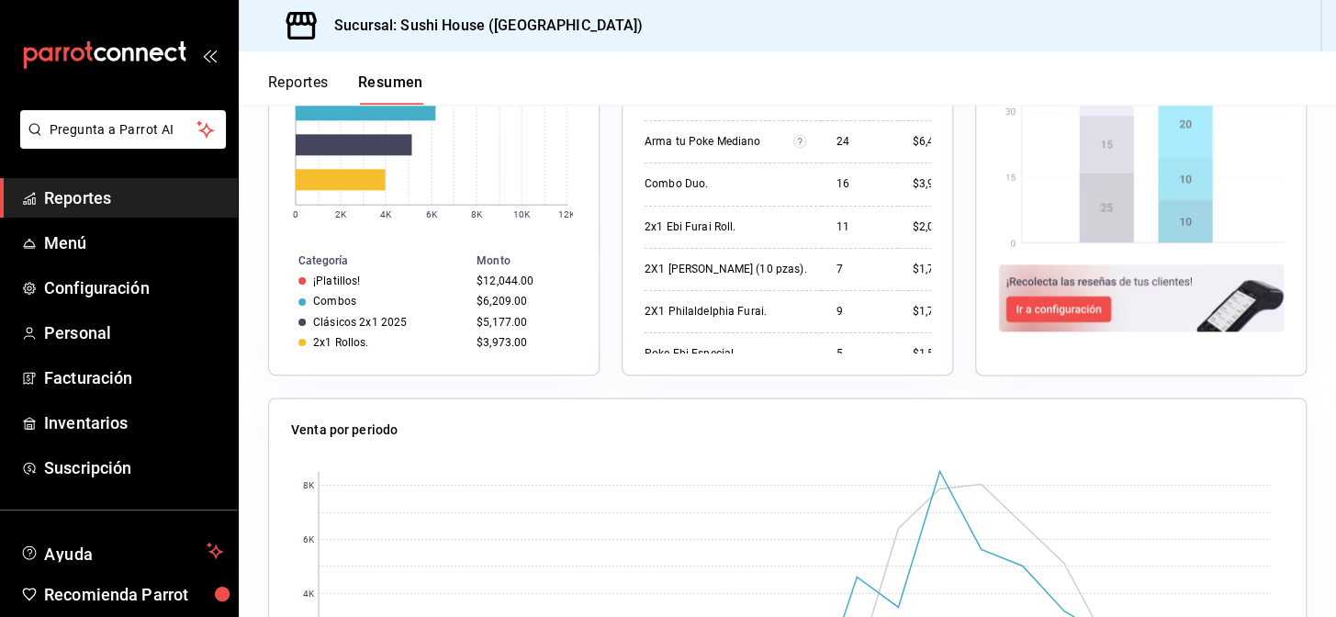
scroll to position [166, 0]
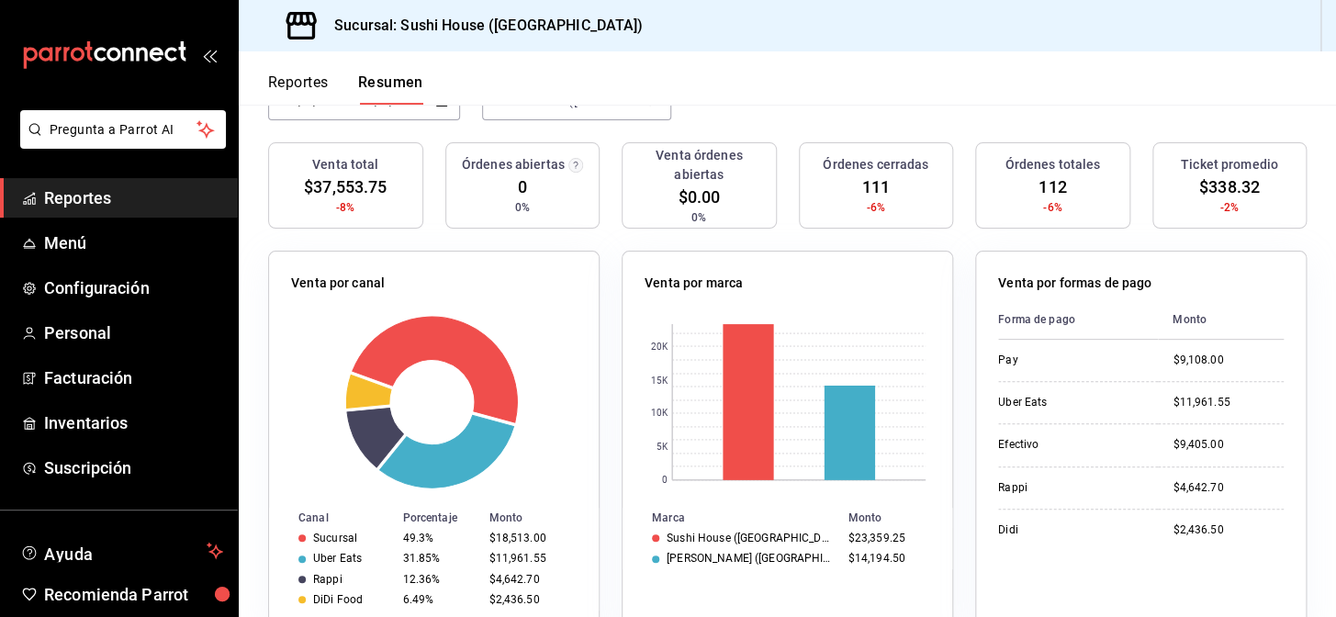
click at [72, 201] on span "Reportes" at bounding box center [133, 198] width 179 height 25
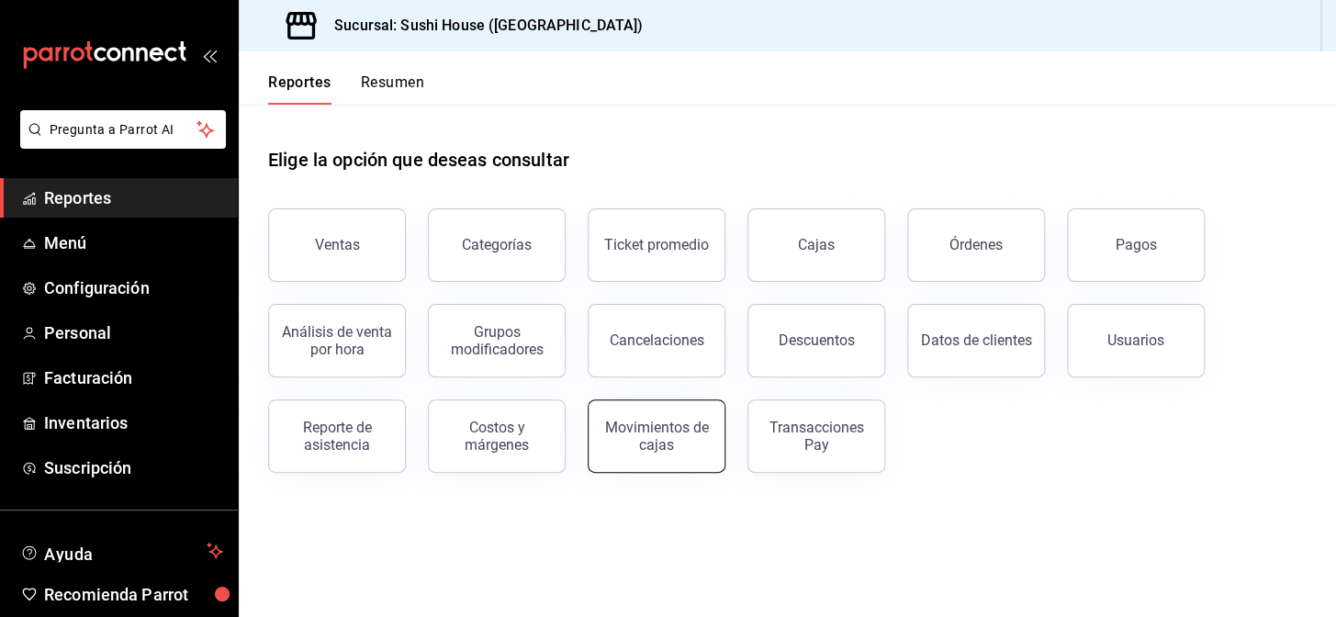
click at [680, 431] on div "Movimientos de cajas" at bounding box center [657, 436] width 114 height 35
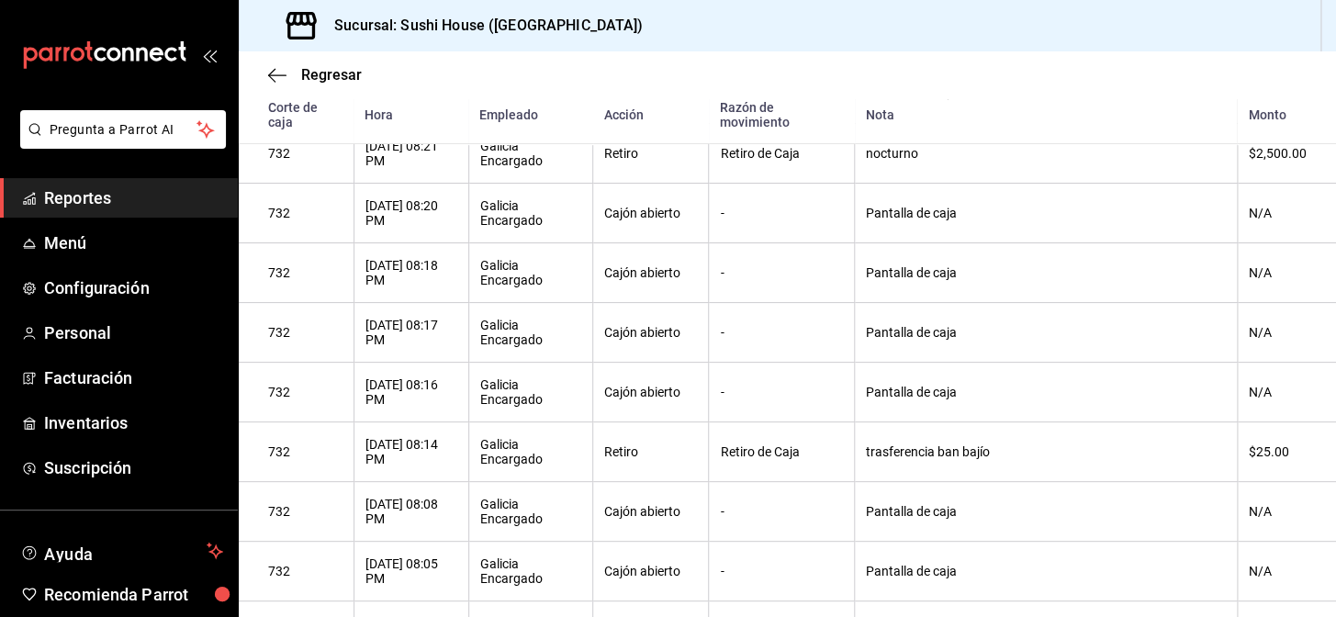
scroll to position [34, 0]
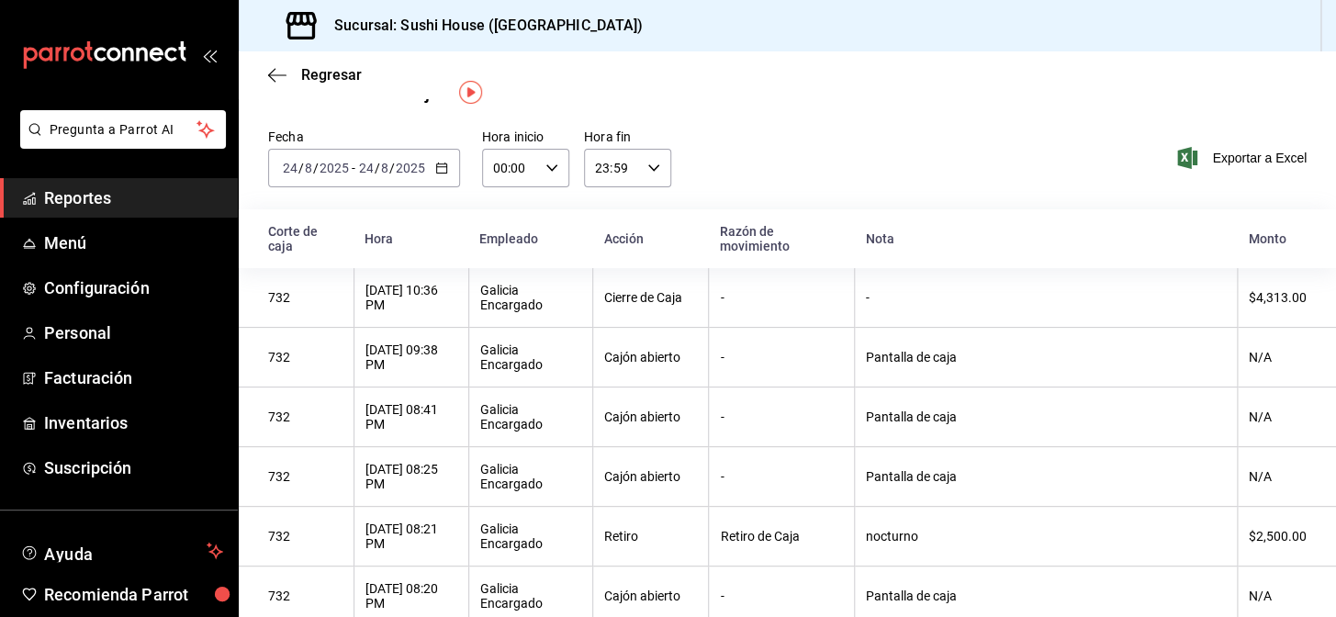
click at [71, 206] on span "Reportes" at bounding box center [133, 198] width 179 height 25
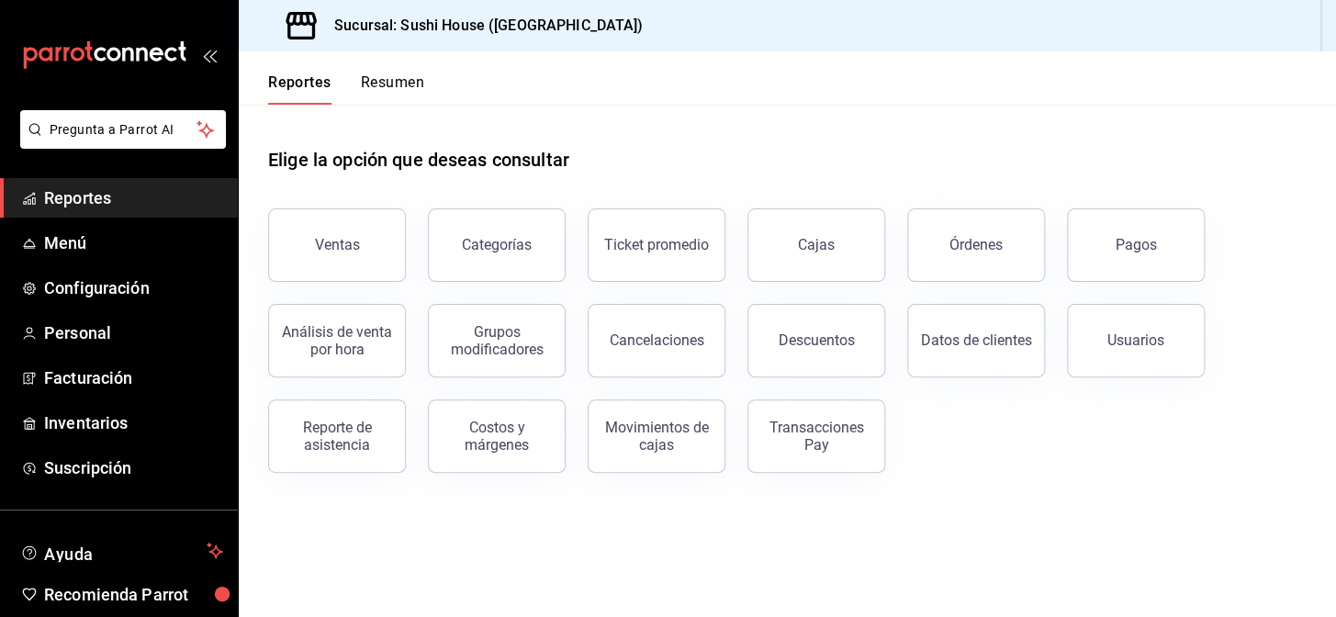
click at [389, 74] on button "Resumen" at bounding box center [392, 88] width 63 height 31
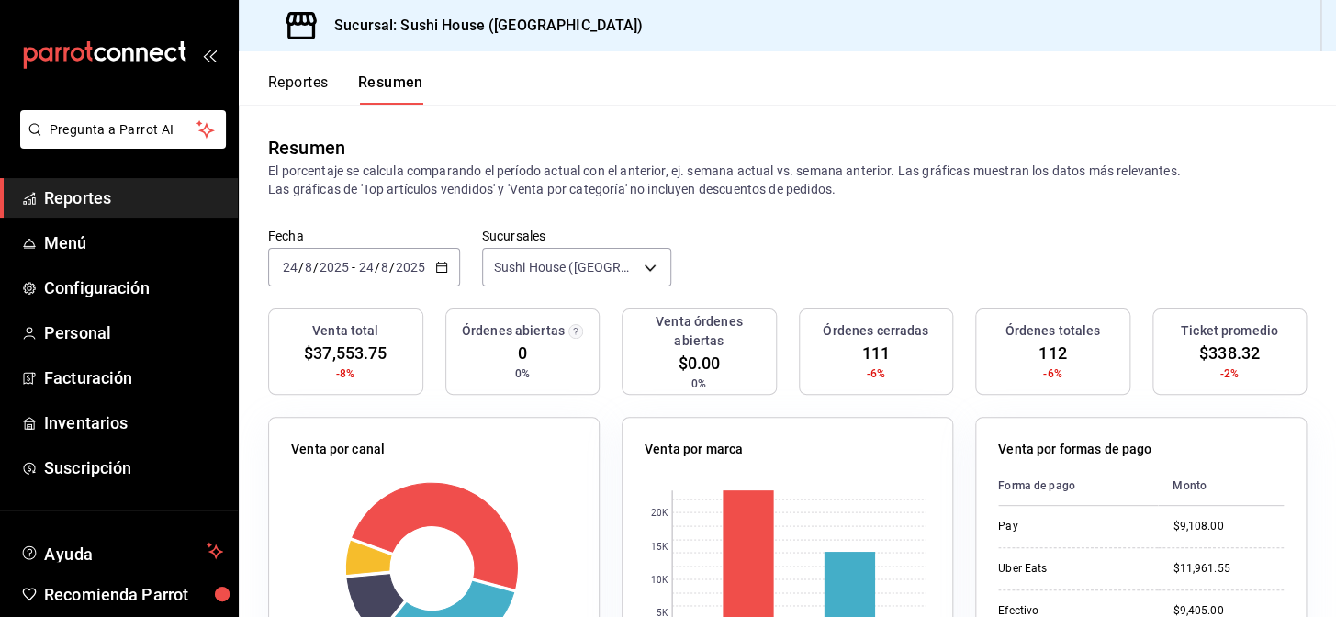
click at [111, 201] on span "Reportes" at bounding box center [133, 198] width 179 height 25
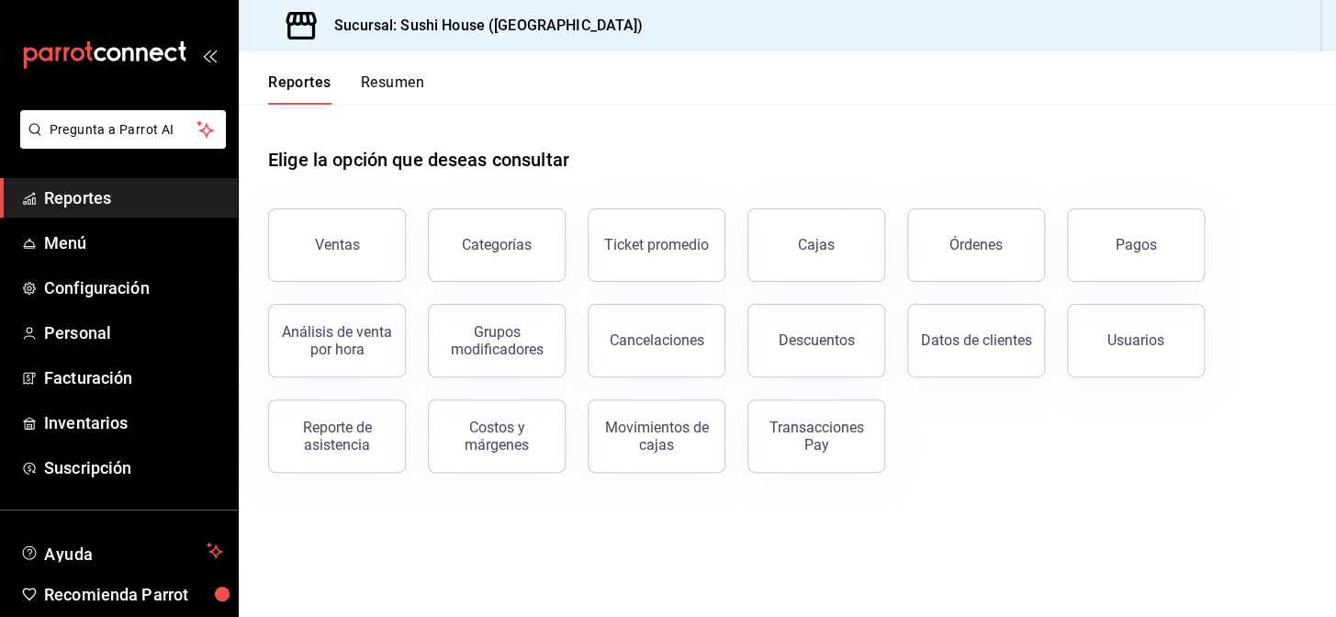
click at [406, 88] on button "Resumen" at bounding box center [392, 88] width 63 height 31
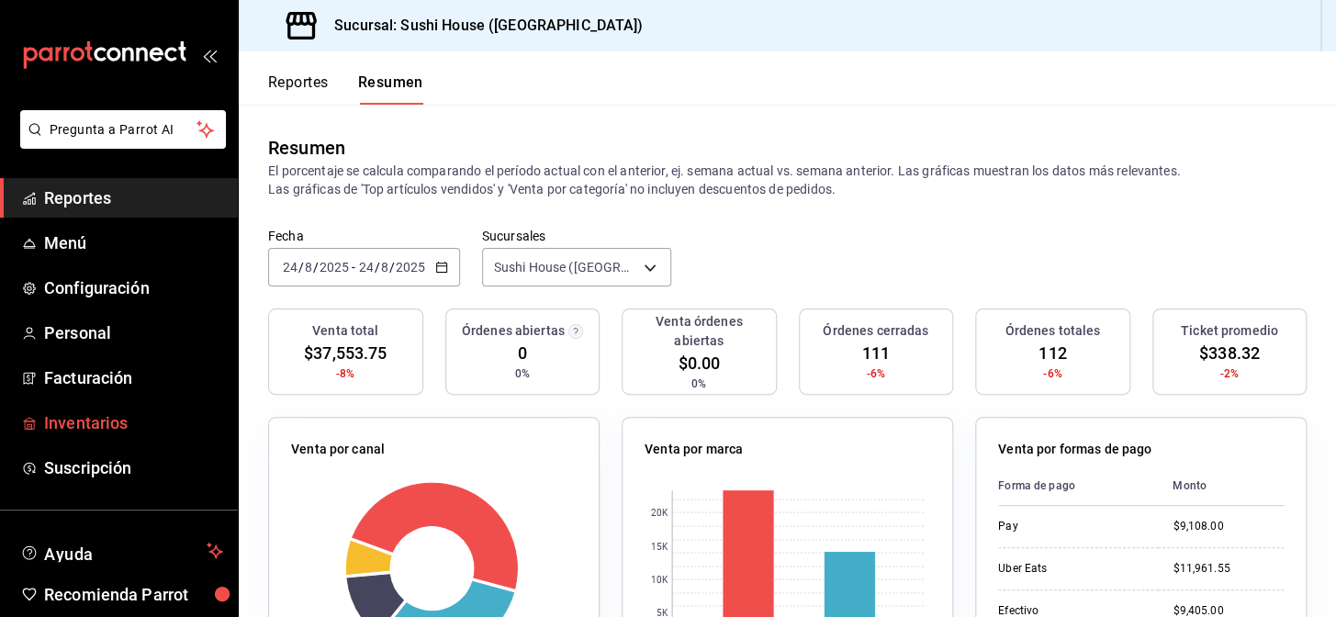
click at [94, 430] on span "Inventarios" at bounding box center [133, 423] width 179 height 25
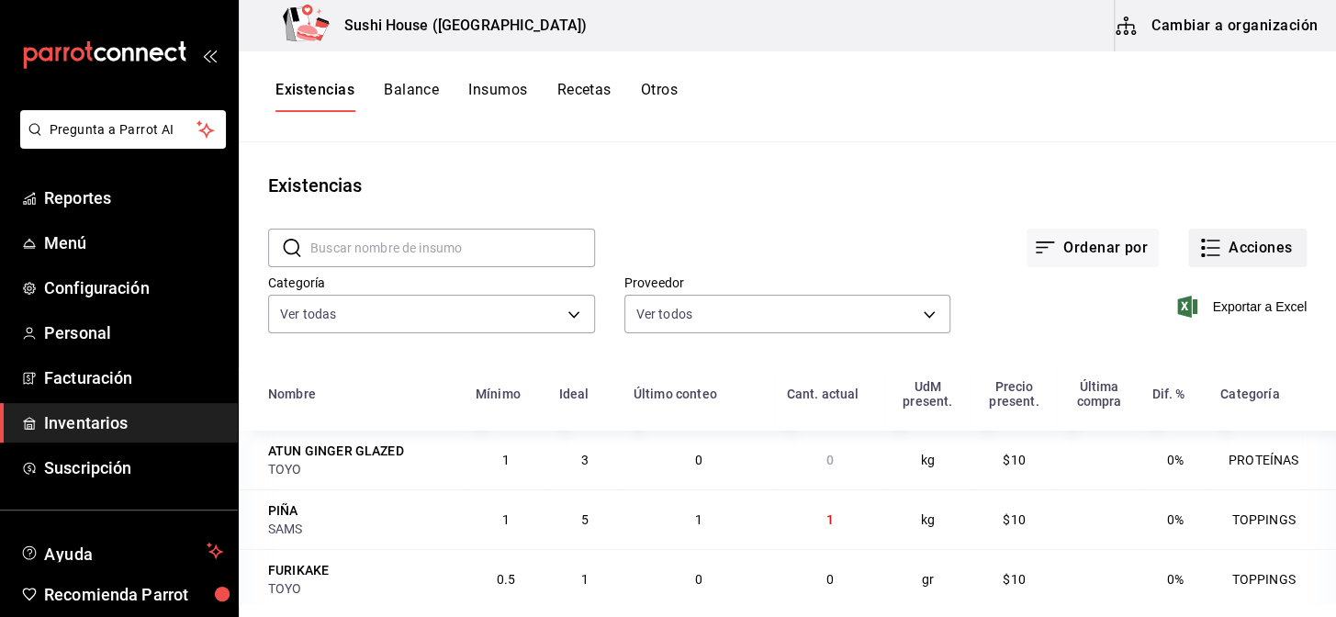
click at [1246, 256] on button "Acciones" at bounding box center [1248, 248] width 118 height 39
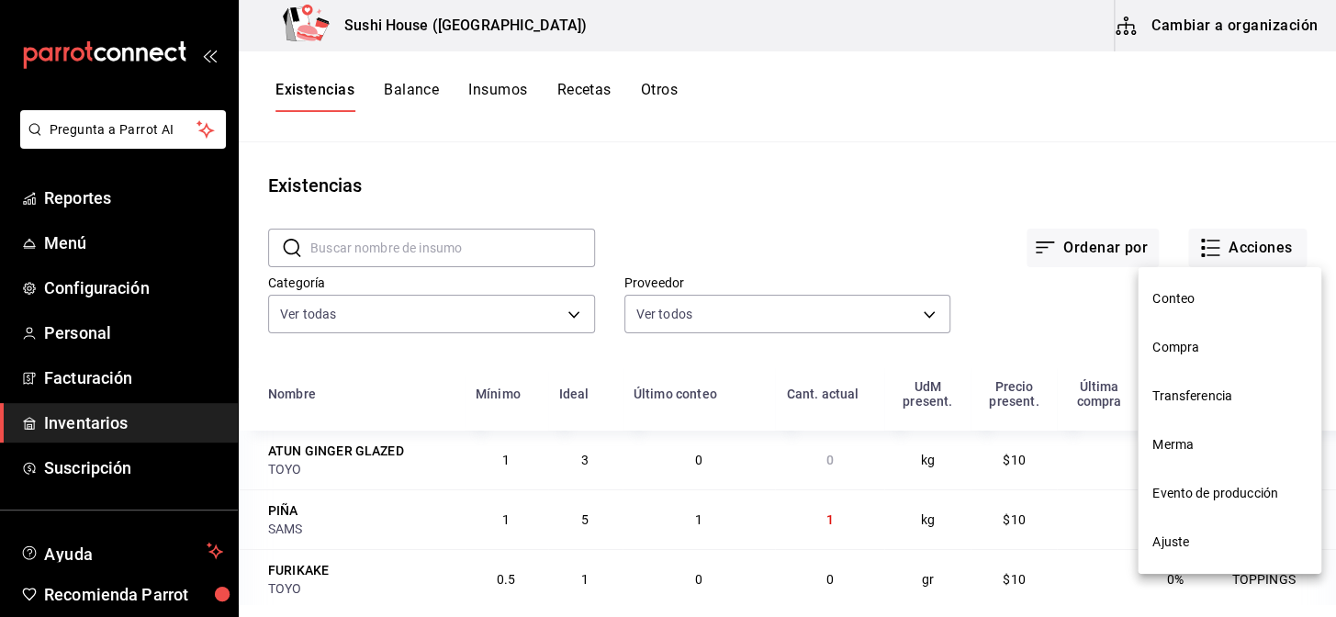
click at [1174, 350] on span "Compra" at bounding box center [1230, 347] width 154 height 19
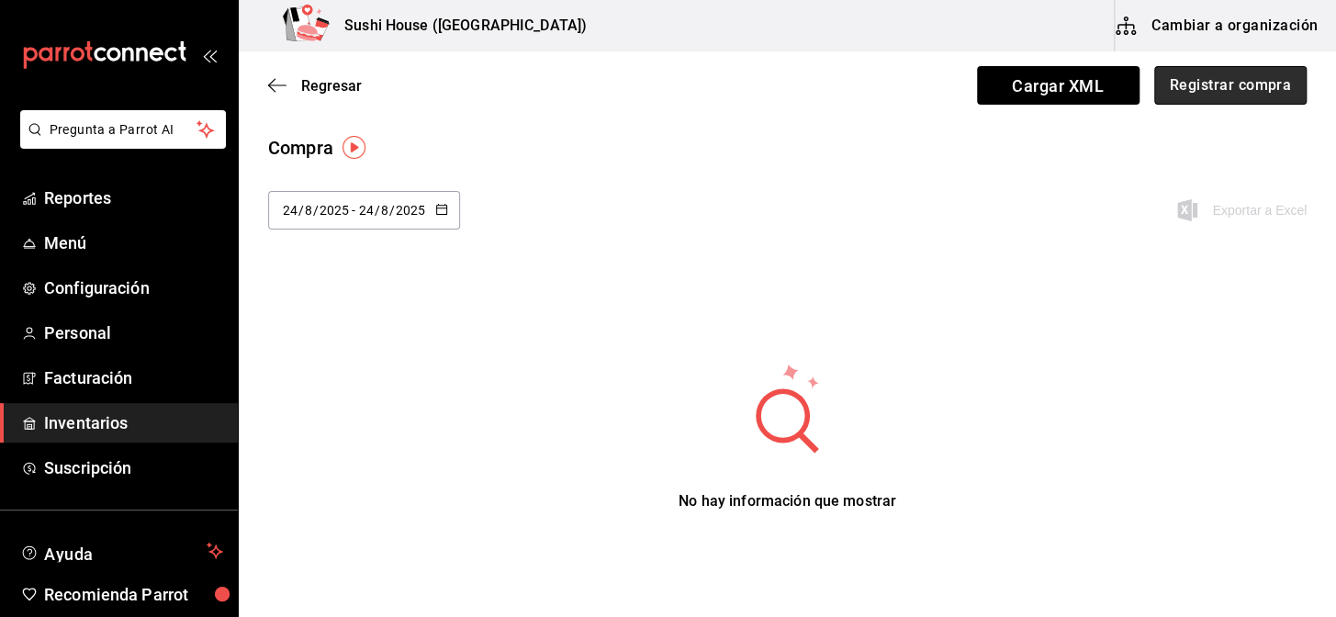
click at [1201, 84] on button "Registrar compra" at bounding box center [1231, 85] width 152 height 39
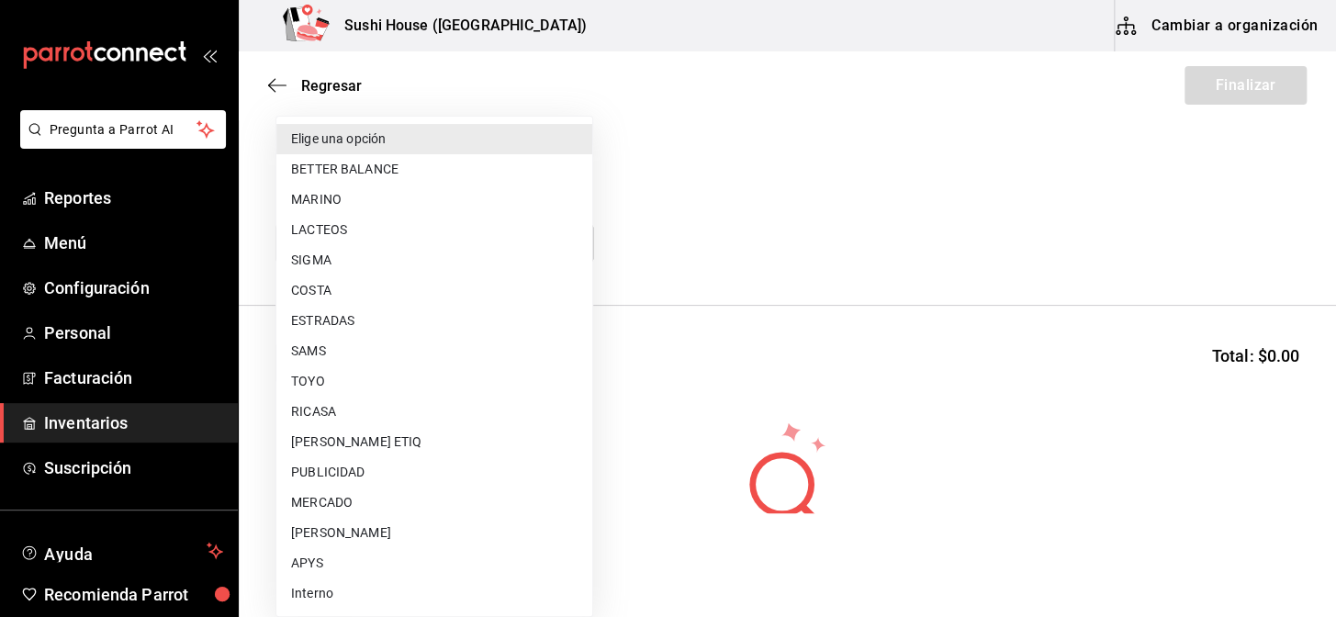
click at [379, 242] on body "Pregunta a Parrot AI Reportes Menú Configuración Personal Facturación Inventari…" at bounding box center [668, 256] width 1336 height 513
click at [317, 228] on li "LACTEOS" at bounding box center [434, 230] width 316 height 30
type input "b527fbe4-29a6-4a0f-8759-981ded4ecc9e"
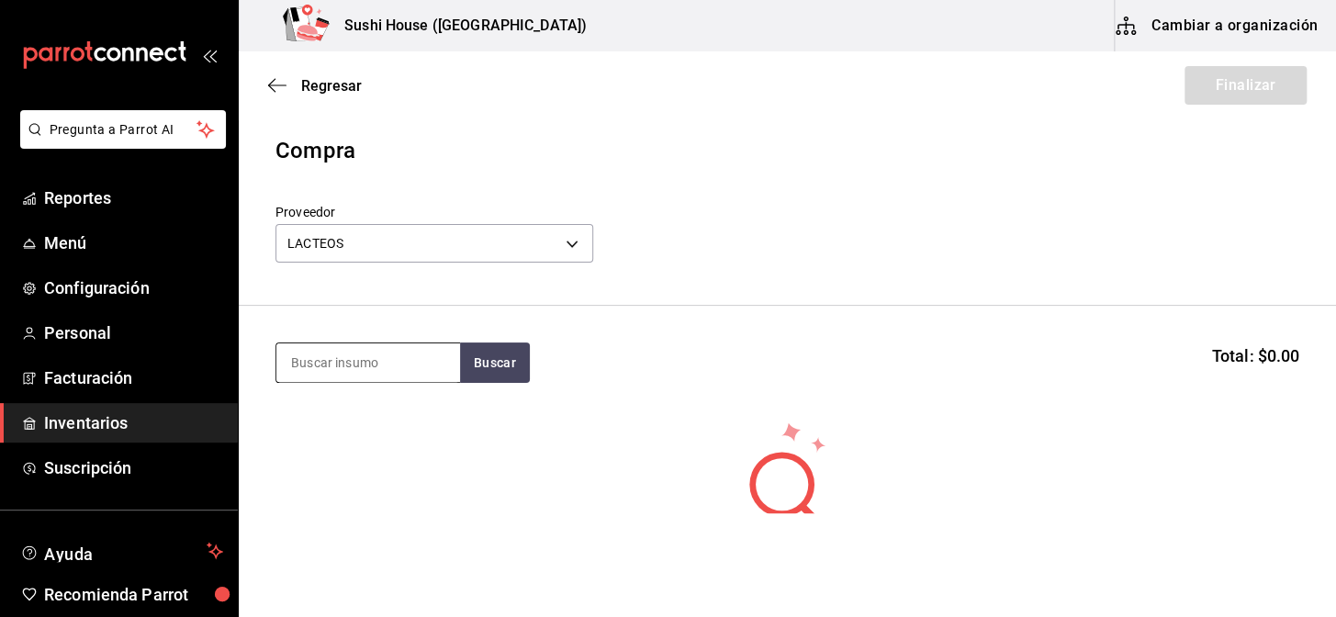
click at [317, 357] on input at bounding box center [368, 363] width 184 height 39
type input "PHILADE"
click at [505, 377] on button "Buscar" at bounding box center [495, 363] width 70 height 40
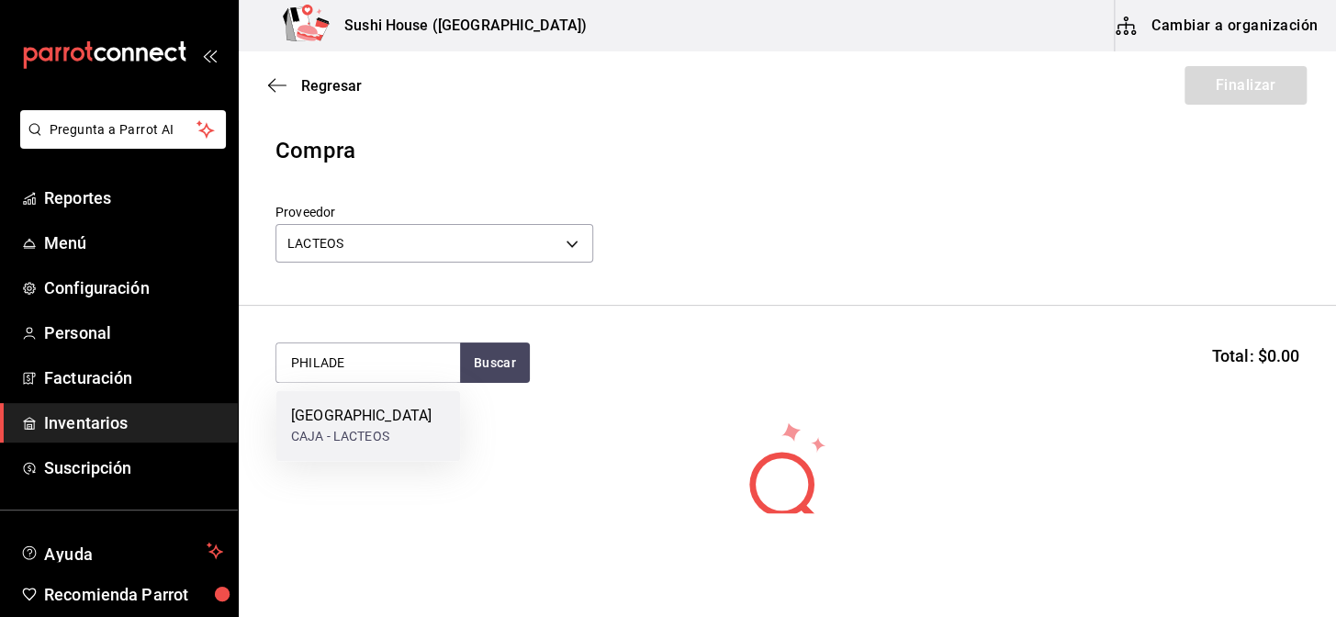
click at [317, 431] on div "CAJA - LACTEOS" at bounding box center [361, 436] width 141 height 19
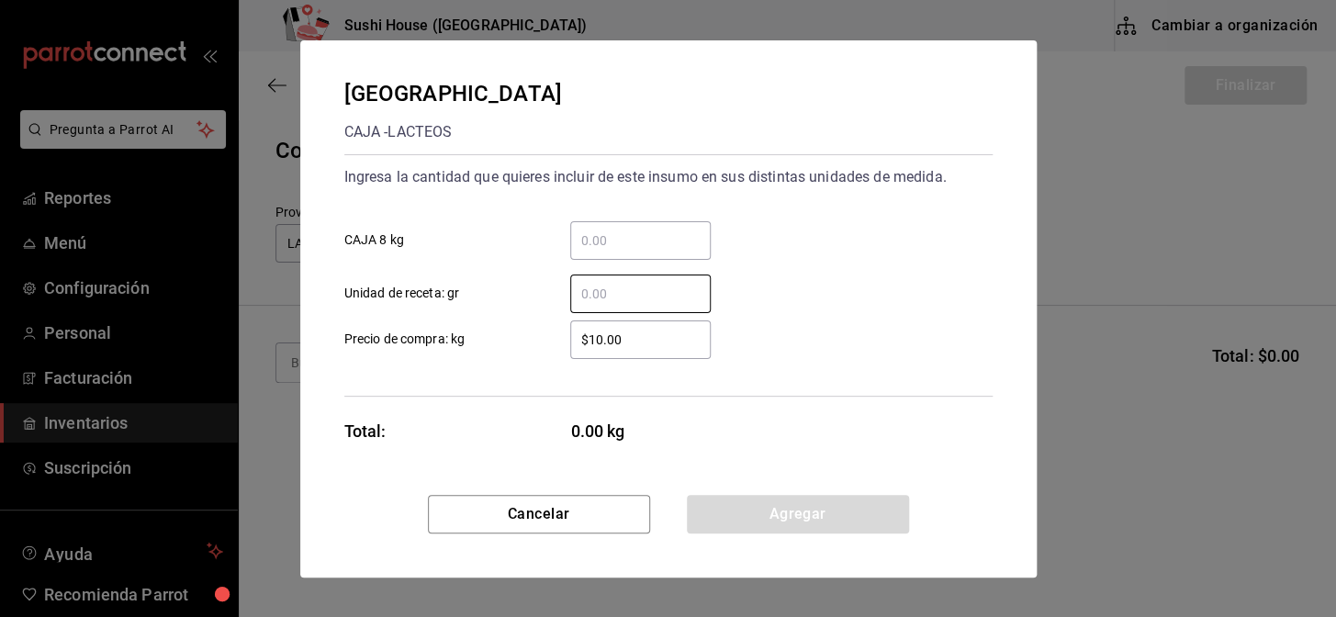
drag, startPoint x: 616, startPoint y: 295, endPoint x: 629, endPoint y: 271, distance: 27.1
click at [616, 295] on input "​ Unidad de receta: gr" at bounding box center [640, 294] width 141 height 22
click at [657, 243] on input "​ CAJA 8 kg" at bounding box center [640, 241] width 141 height 22
click at [637, 231] on input "​ CAJA 8 kg" at bounding box center [640, 241] width 141 height 22
click at [638, 231] on input "​ CAJA 8 kg" at bounding box center [640, 241] width 141 height 22
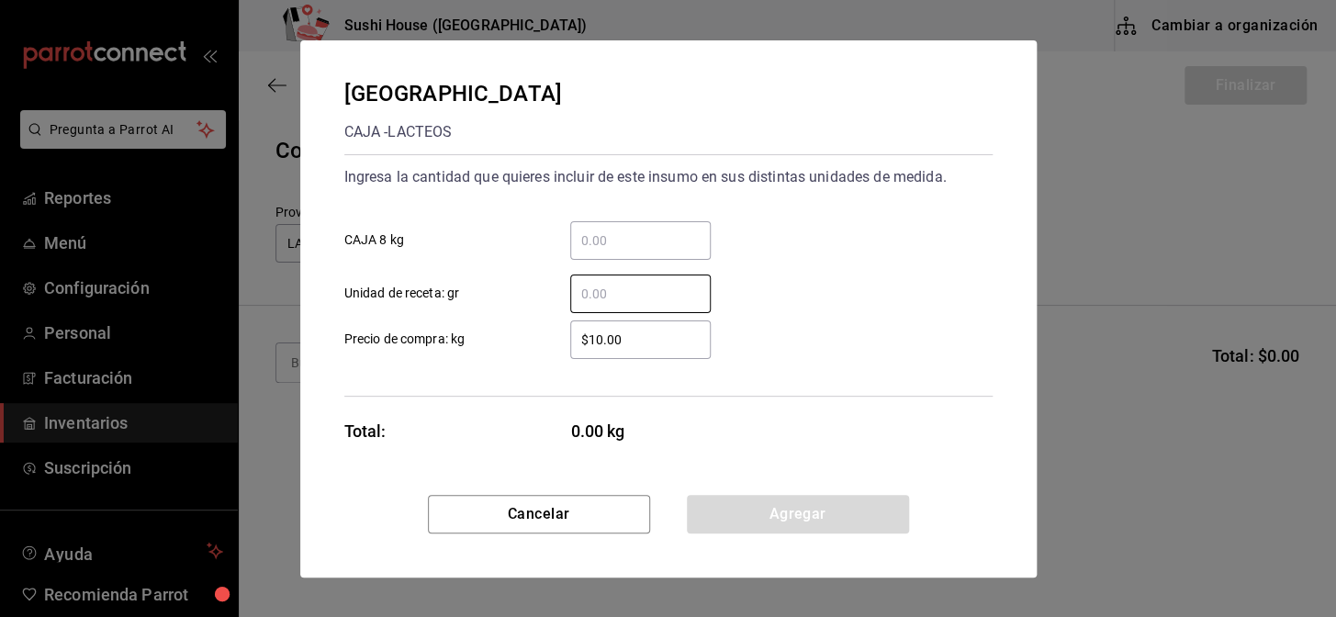
click at [632, 232] on input "​ CAJA 8 kg" at bounding box center [640, 241] width 141 height 22
click at [622, 249] on input "​ CAJA 8 kg" at bounding box center [640, 241] width 141 height 22
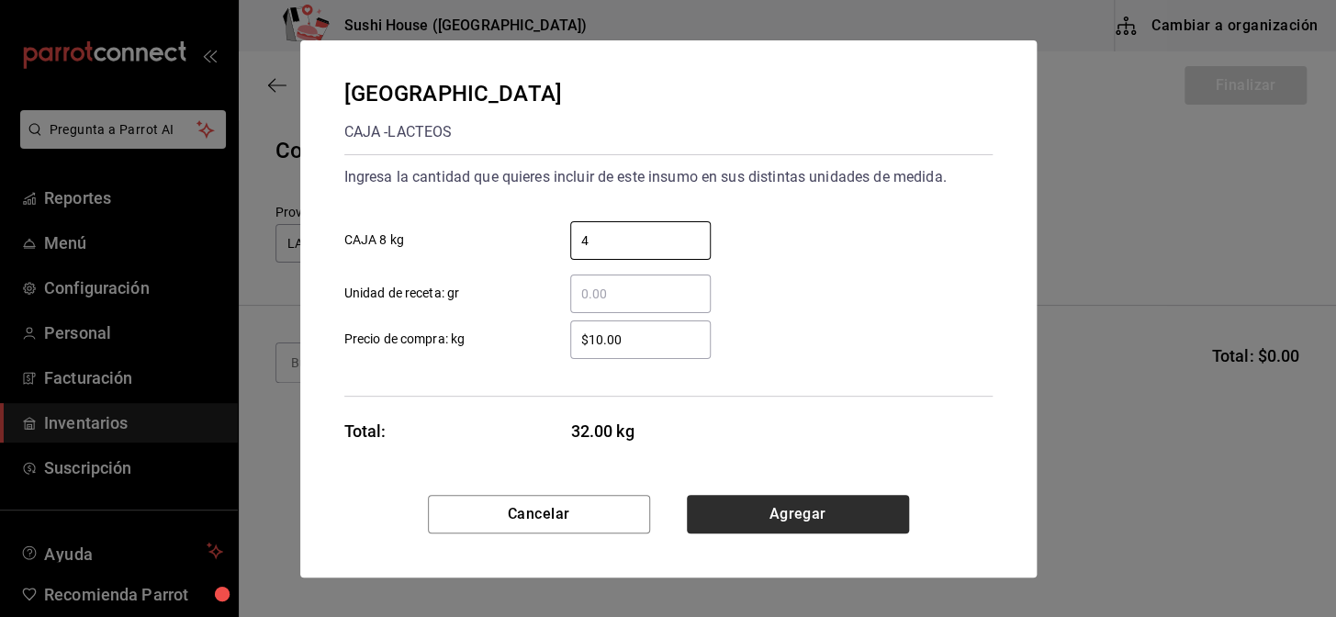
type input "4"
click at [784, 521] on button "Agregar" at bounding box center [798, 514] width 222 height 39
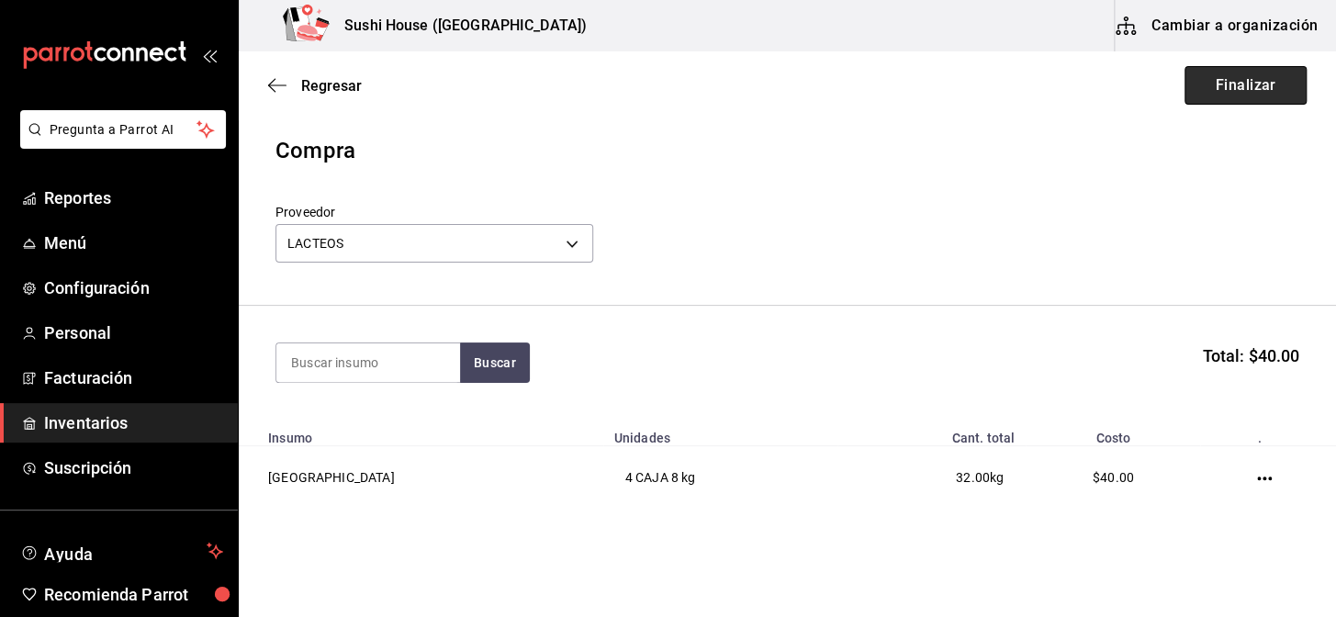
click at [1192, 97] on button "Finalizar" at bounding box center [1246, 85] width 122 height 39
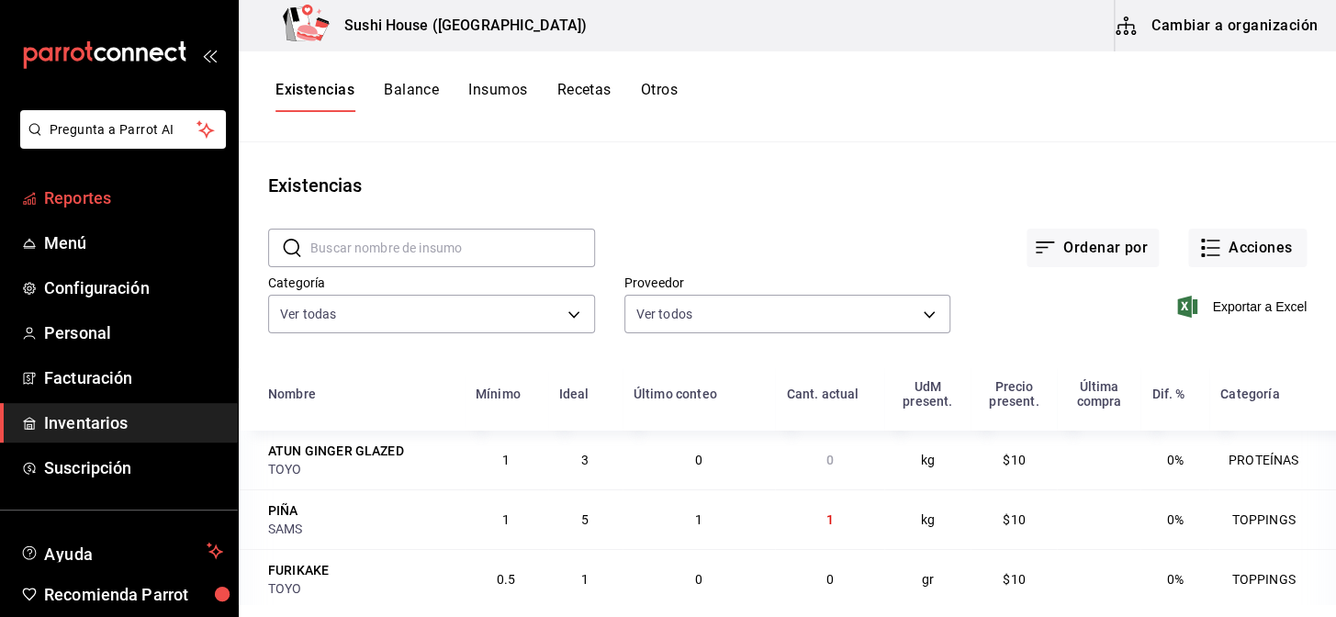
click at [85, 187] on span "Reportes" at bounding box center [133, 198] width 179 height 25
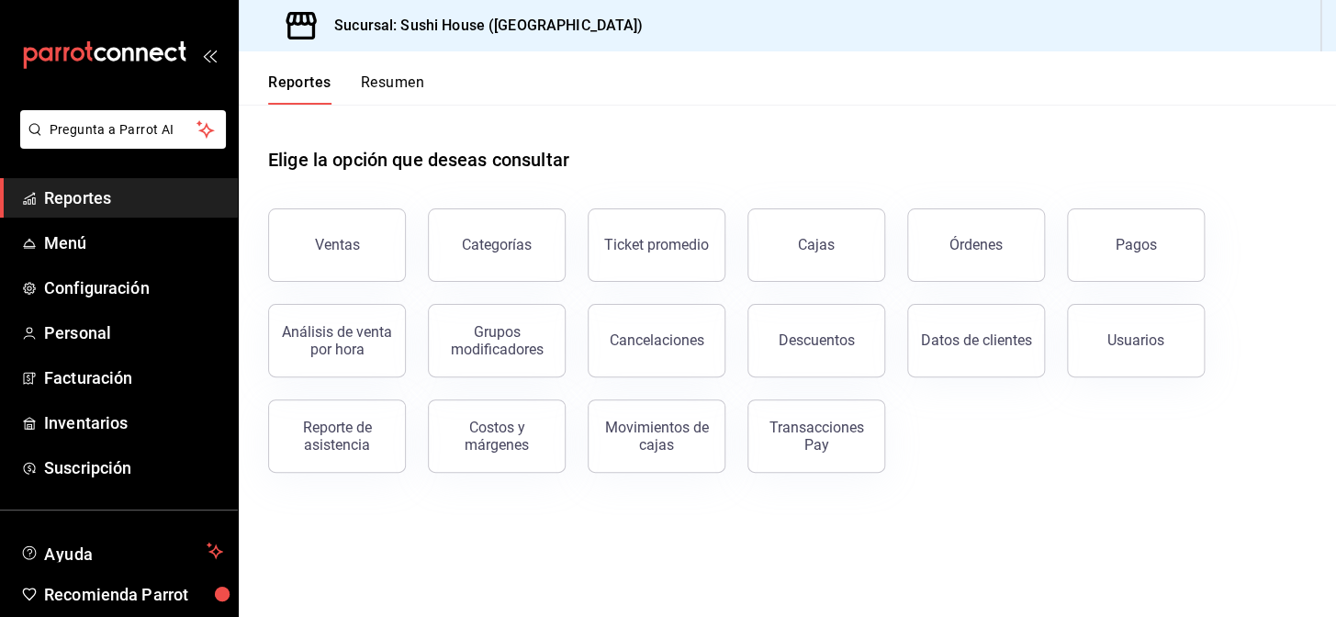
drag, startPoint x: 1046, startPoint y: 577, endPoint x: 565, endPoint y: 72, distance: 697.8
click at [565, 72] on header "Reportes Resumen" at bounding box center [788, 77] width 1098 height 53
click at [349, 262] on button "Ventas" at bounding box center [337, 245] width 138 height 73
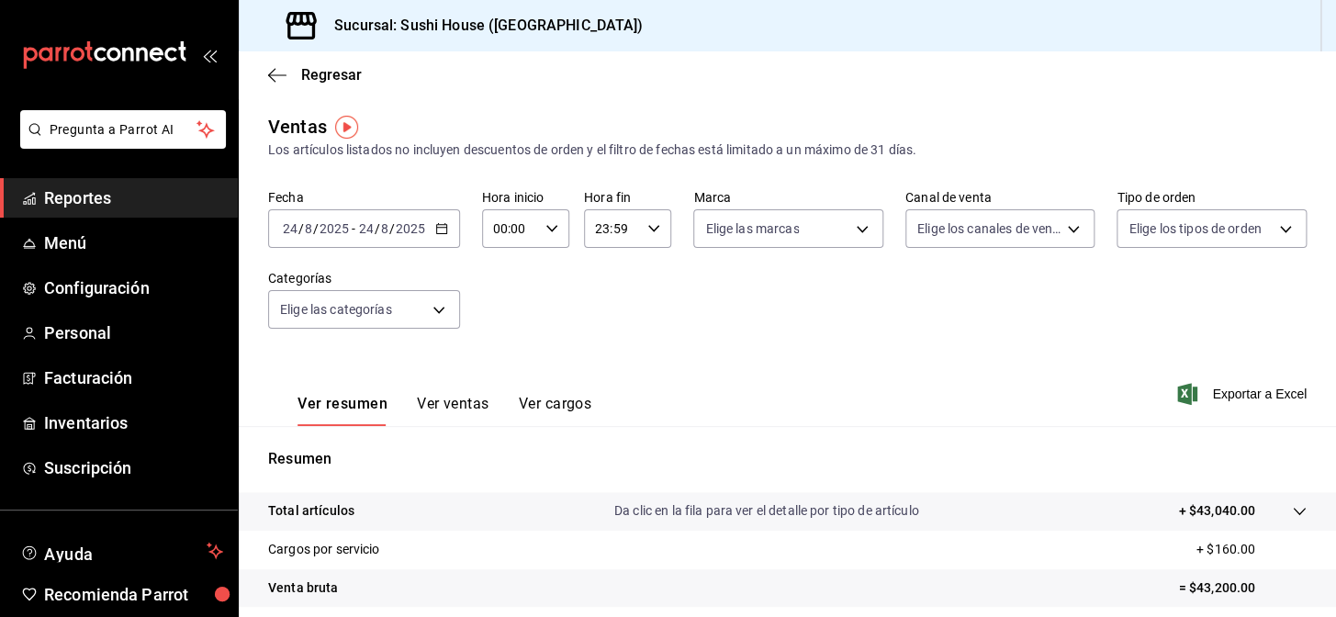
click at [76, 191] on span "Reportes" at bounding box center [133, 198] width 179 height 25
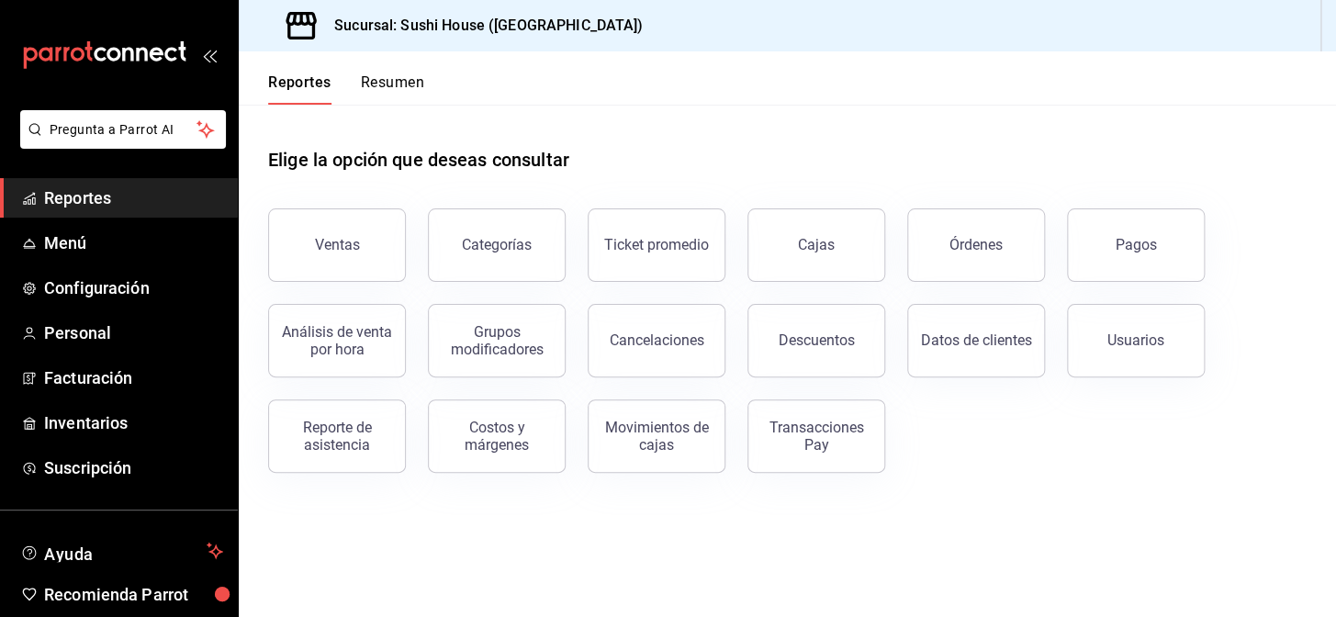
click at [382, 82] on button "Resumen" at bounding box center [392, 88] width 63 height 31
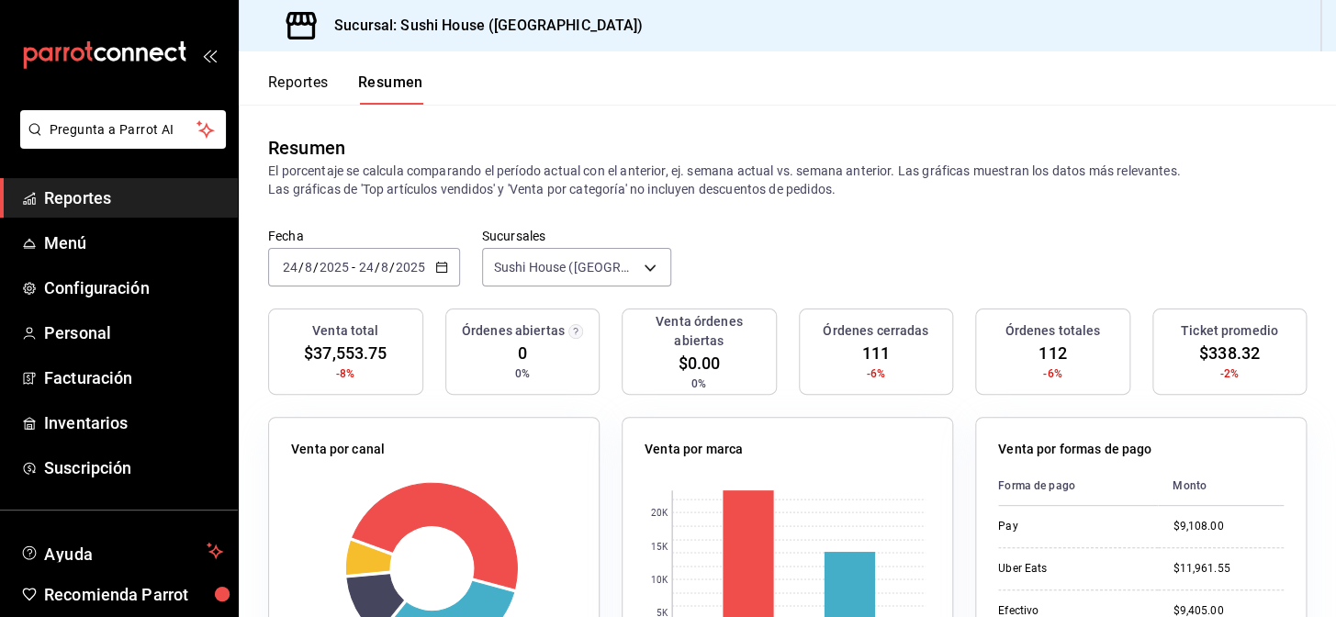
click at [93, 201] on span "Reportes" at bounding box center [133, 198] width 179 height 25
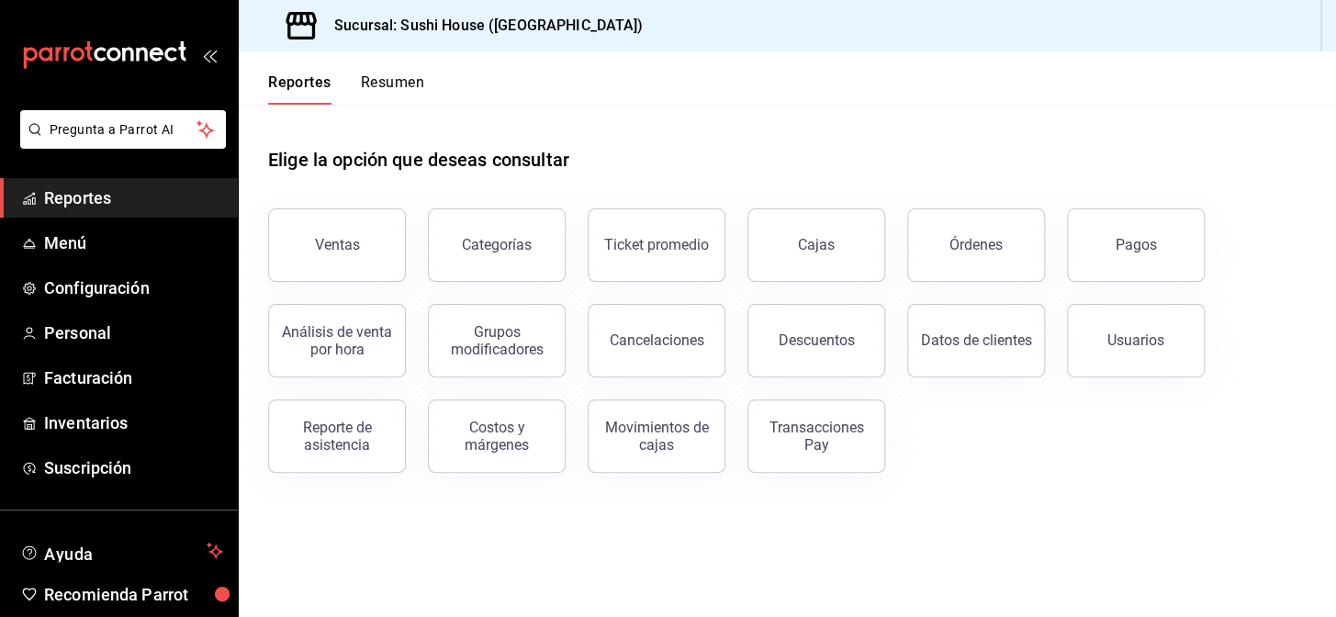
click at [403, 73] on button "Resumen" at bounding box center [392, 88] width 63 height 31
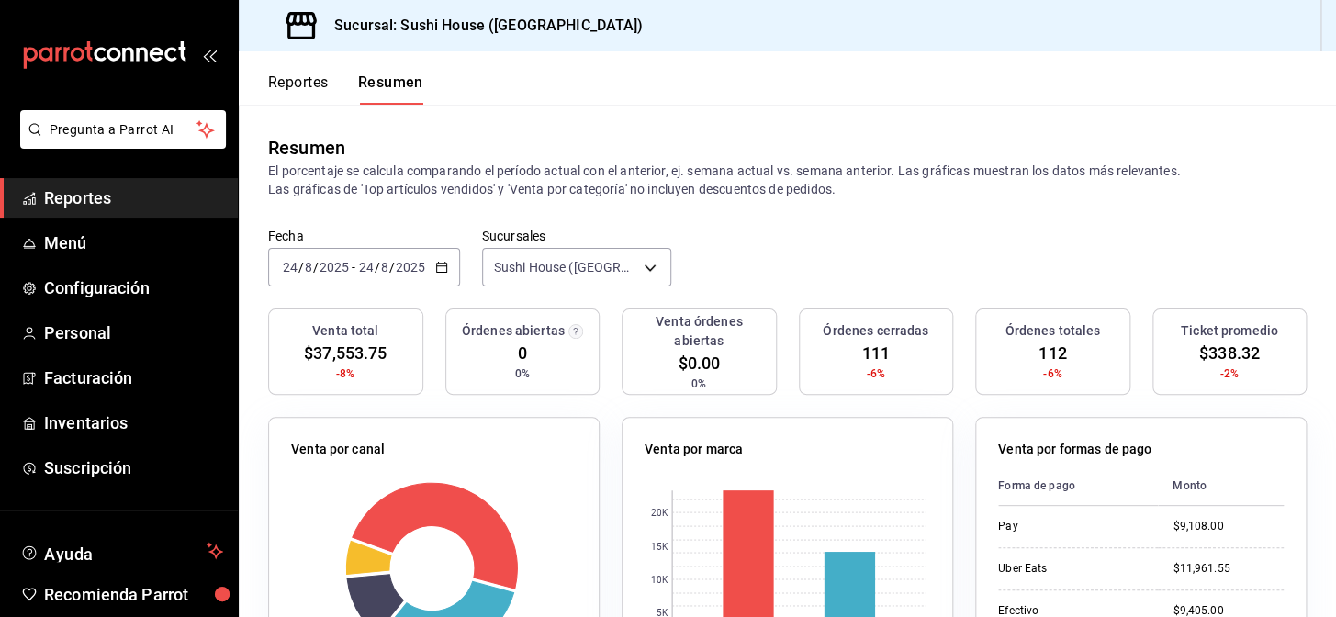
click at [163, 196] on span "Reportes" at bounding box center [133, 198] width 179 height 25
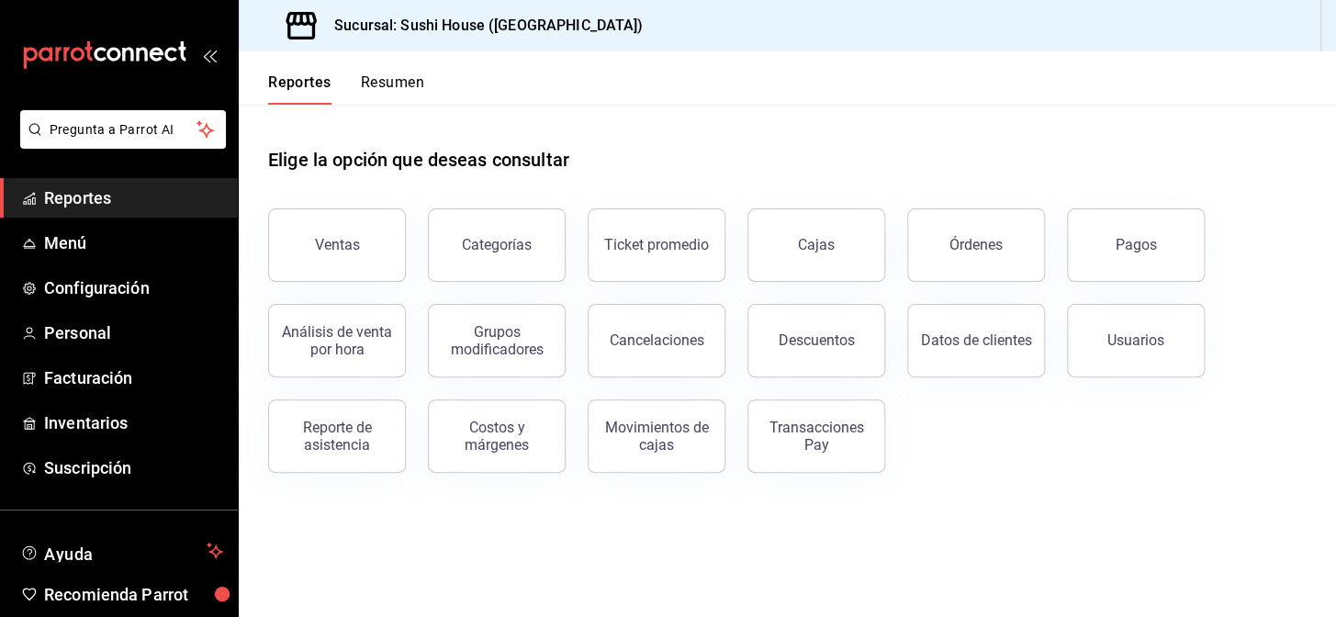
click at [292, 93] on button "Reportes" at bounding box center [299, 88] width 63 height 31
click at [367, 249] on button "Ventas" at bounding box center [337, 245] width 138 height 73
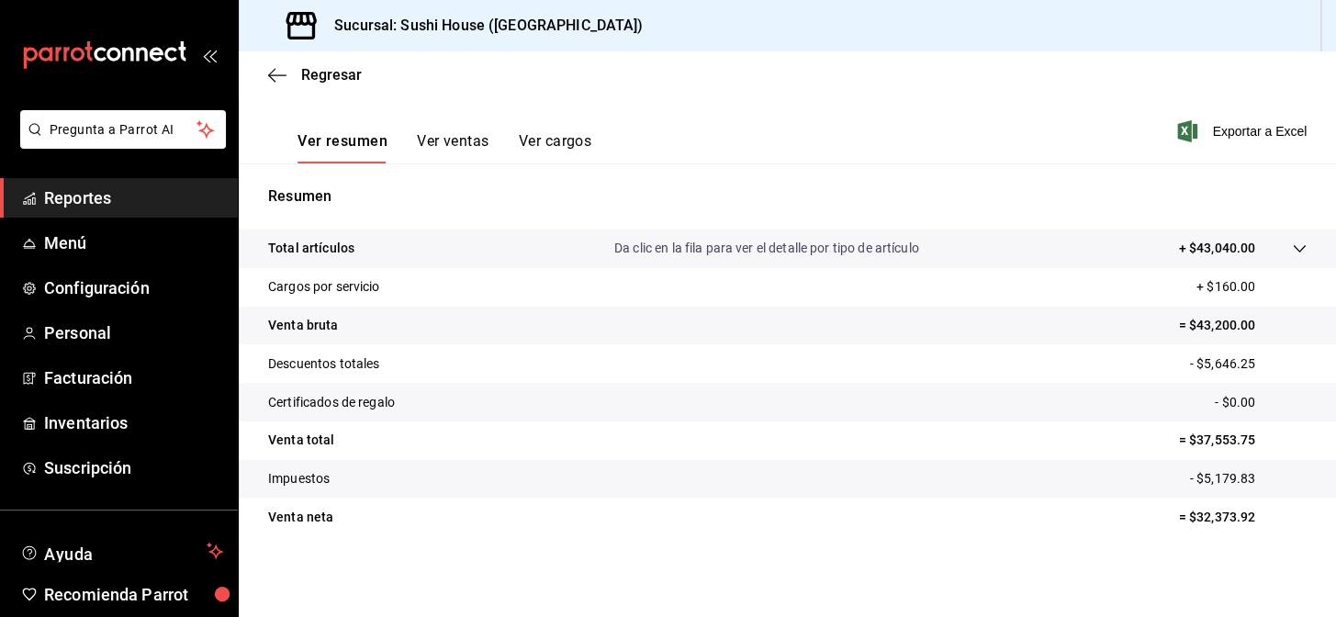
scroll to position [96, 0]
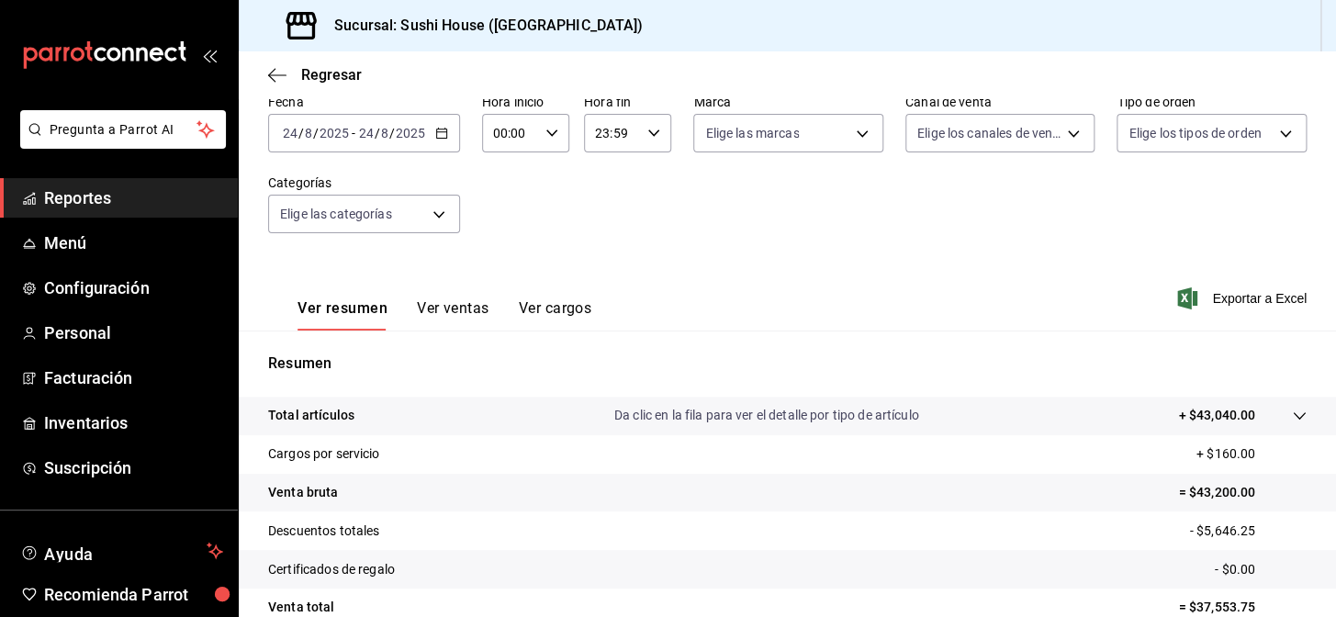
click at [172, 203] on span "Reportes" at bounding box center [133, 198] width 179 height 25
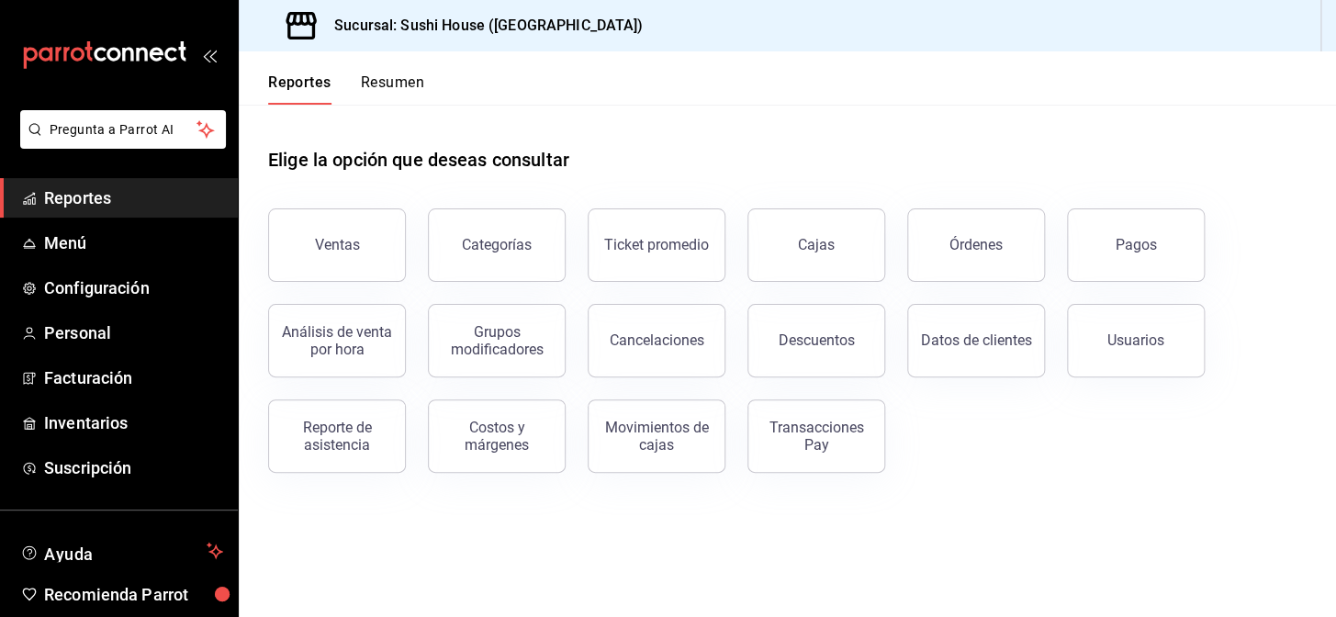
click at [392, 82] on button "Resumen" at bounding box center [392, 88] width 63 height 31
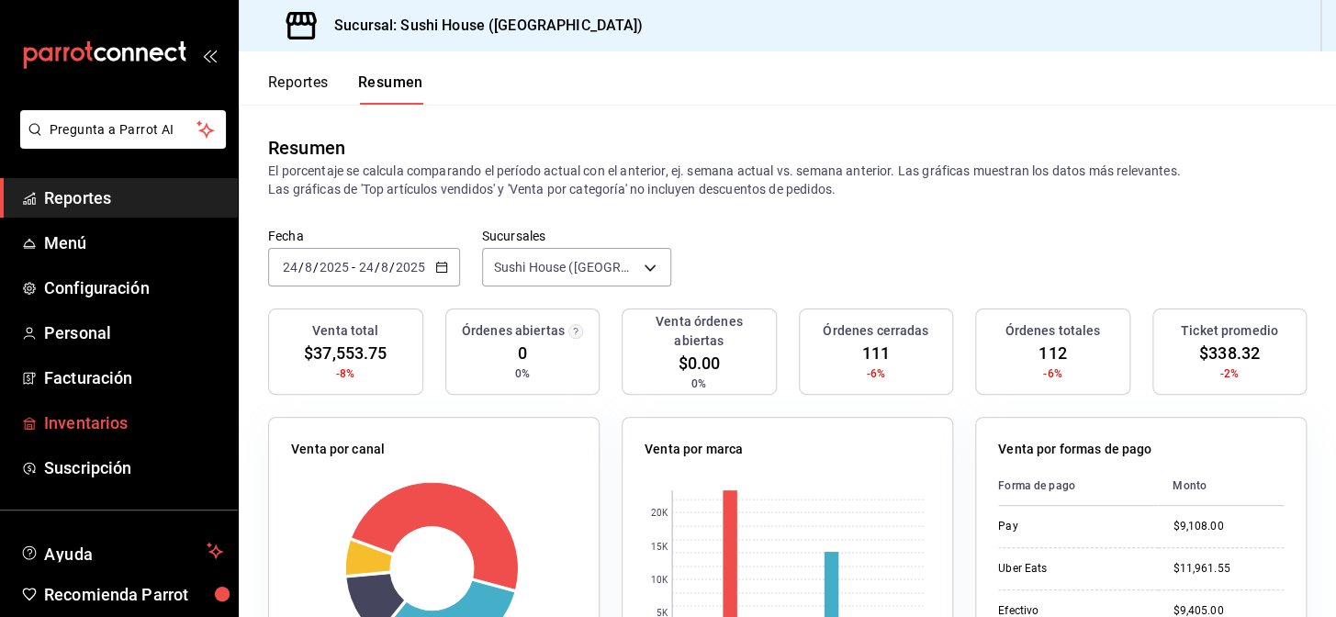
click at [88, 422] on span "Inventarios" at bounding box center [133, 423] width 179 height 25
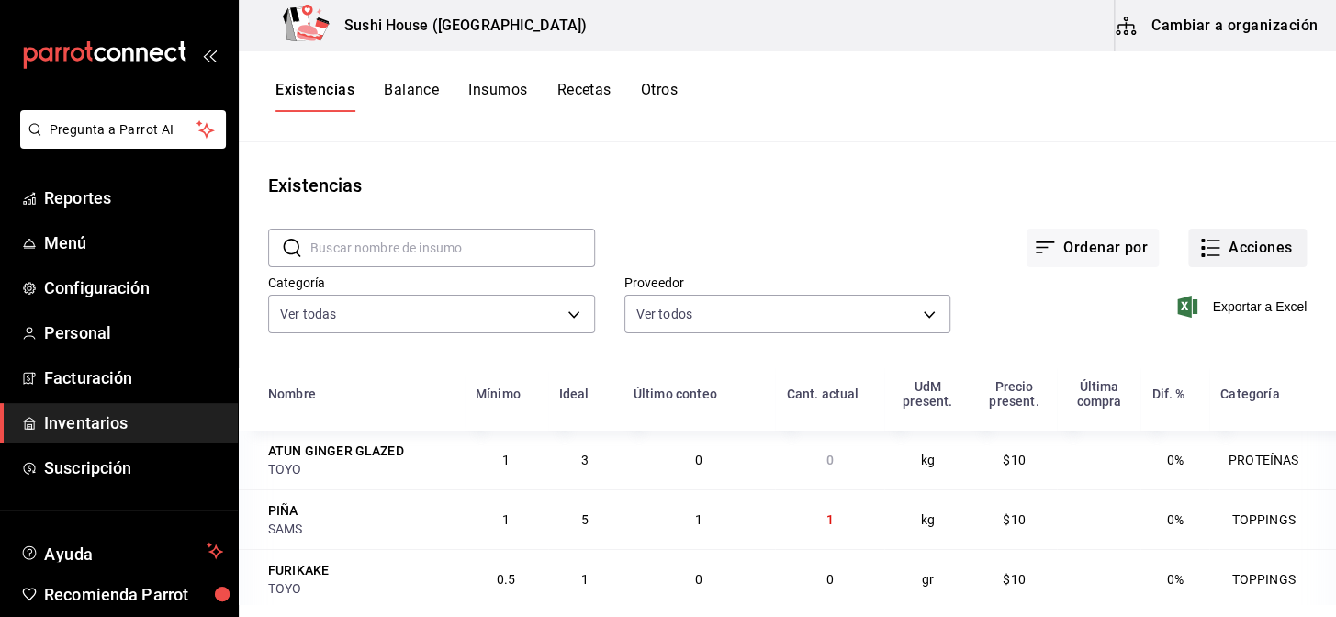
click at [1258, 256] on button "Acciones" at bounding box center [1248, 248] width 118 height 39
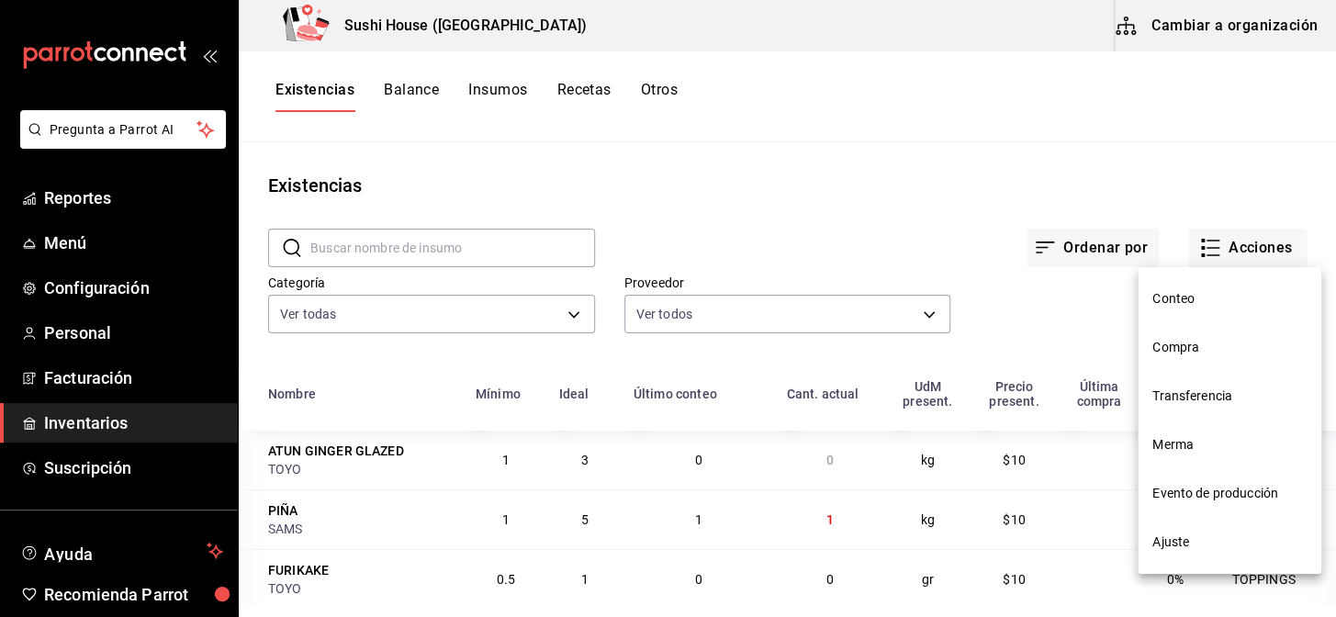
click at [1182, 349] on span "Compra" at bounding box center [1230, 347] width 154 height 19
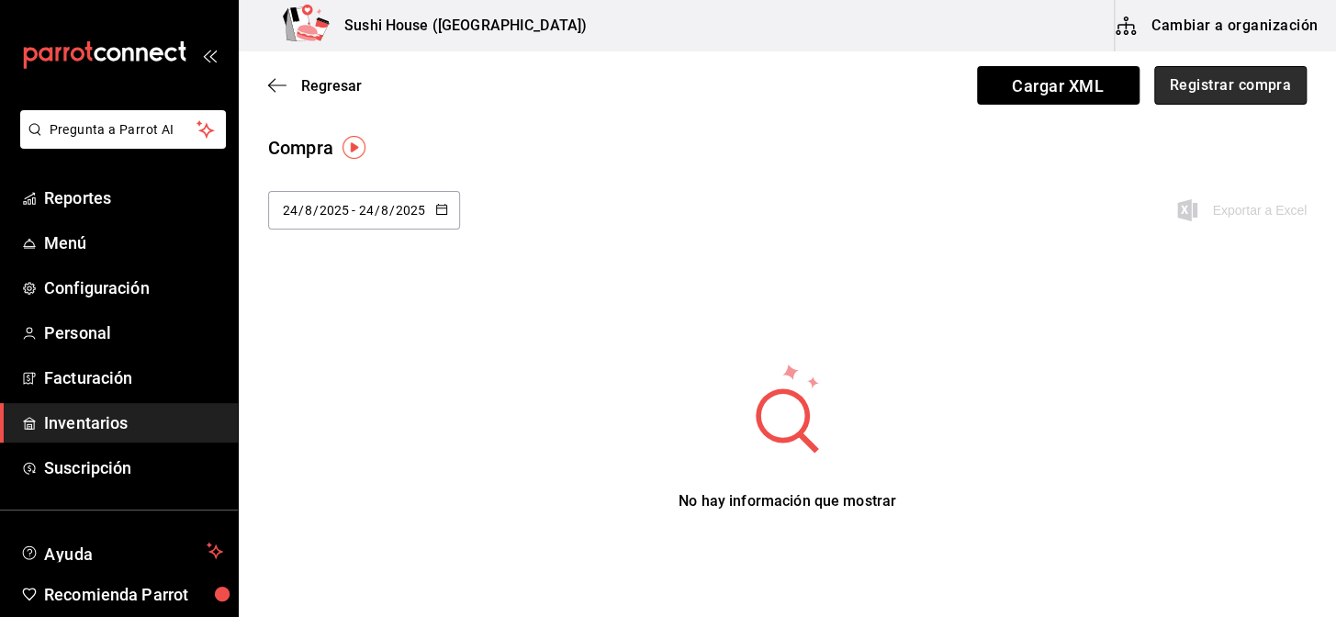
click at [1214, 98] on button "Registrar compra" at bounding box center [1231, 85] width 152 height 39
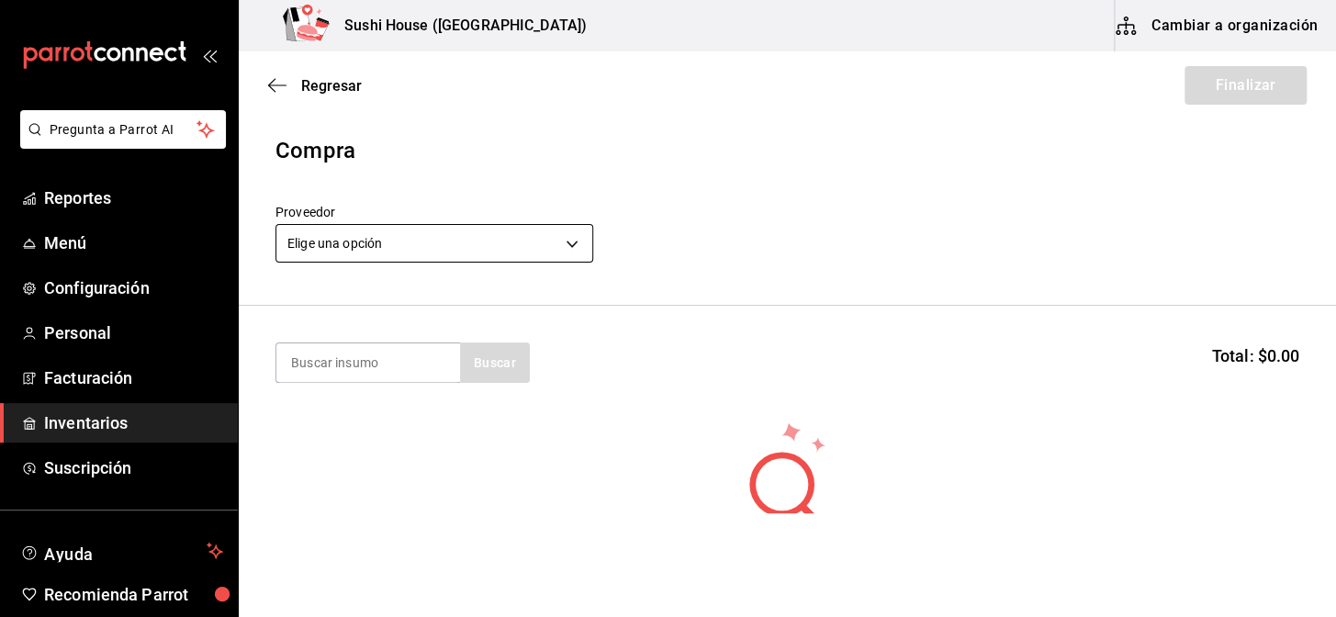
click at [382, 248] on body "Pregunta a Parrot AI Reportes Menú Configuración Personal Facturación Inventari…" at bounding box center [668, 256] width 1336 height 513
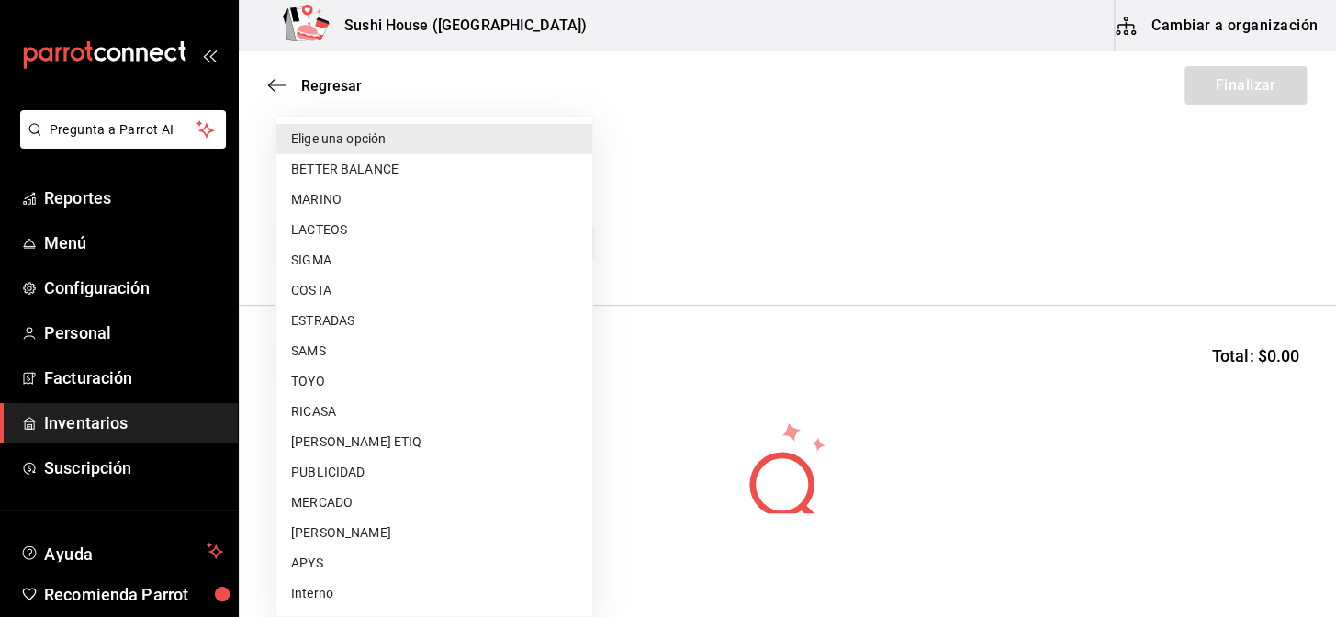
click at [329, 262] on li "SIGMA" at bounding box center [434, 260] width 316 height 30
type input "f97f2777-7494-4c03-83e4-7e9288bcc521"
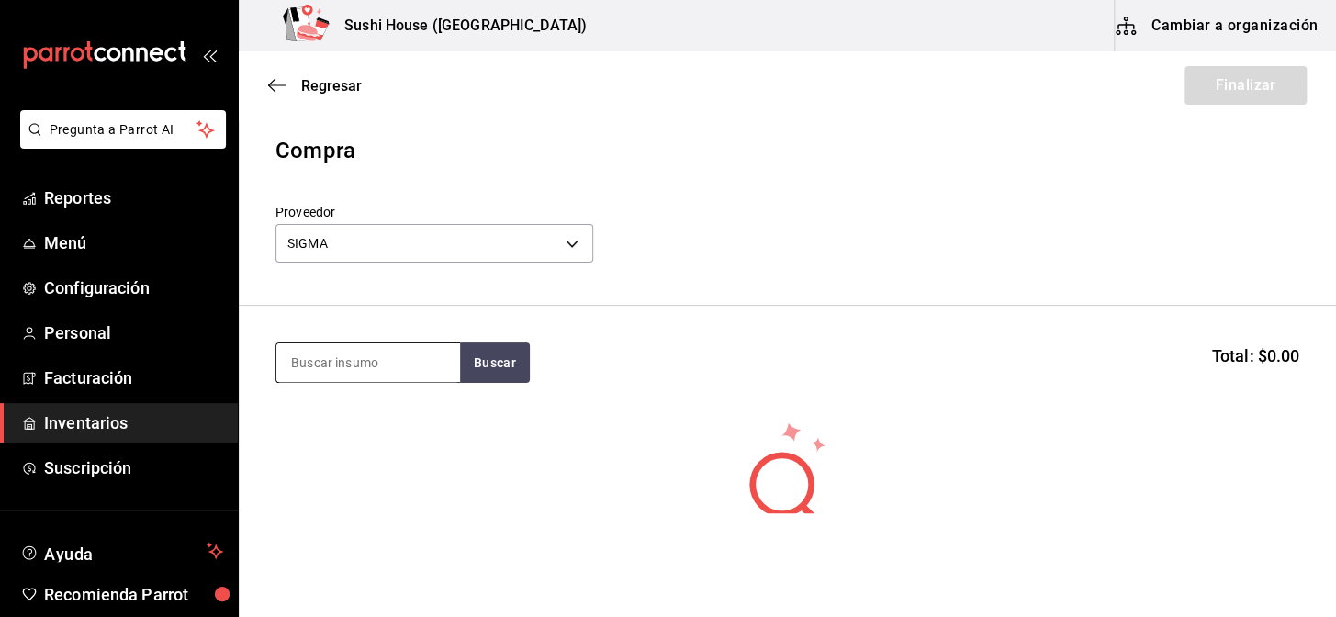
click at [335, 375] on input at bounding box center [368, 363] width 184 height 39
type input "POLLO"
click at [481, 363] on button "Buscar" at bounding box center [495, 363] width 70 height 40
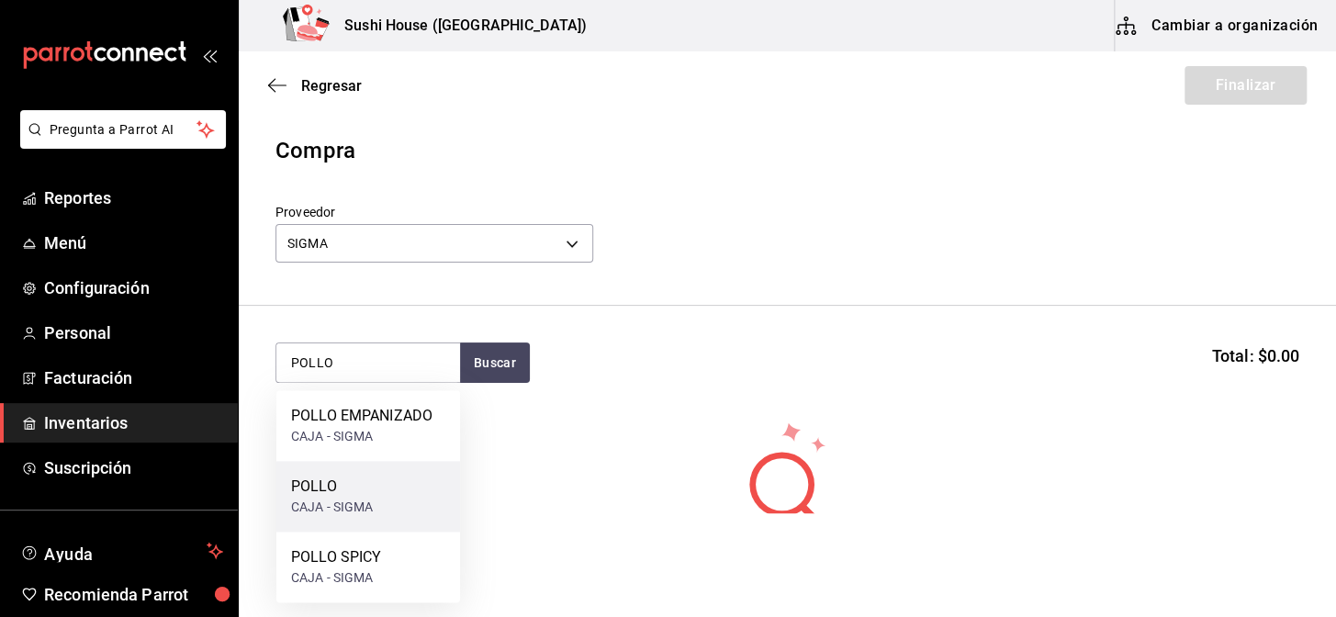
click at [331, 503] on div "CAJA - SIGMA" at bounding box center [332, 507] width 83 height 19
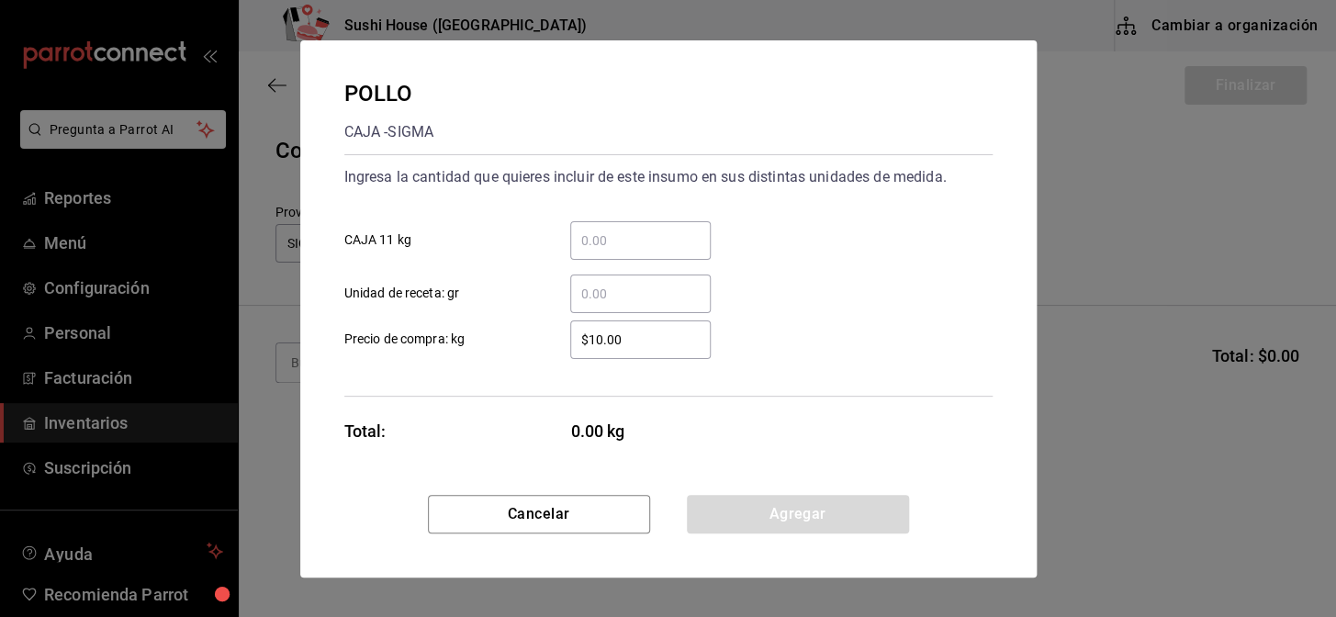
click at [614, 243] on input "​ CAJA 11 kg" at bounding box center [640, 241] width 141 height 22
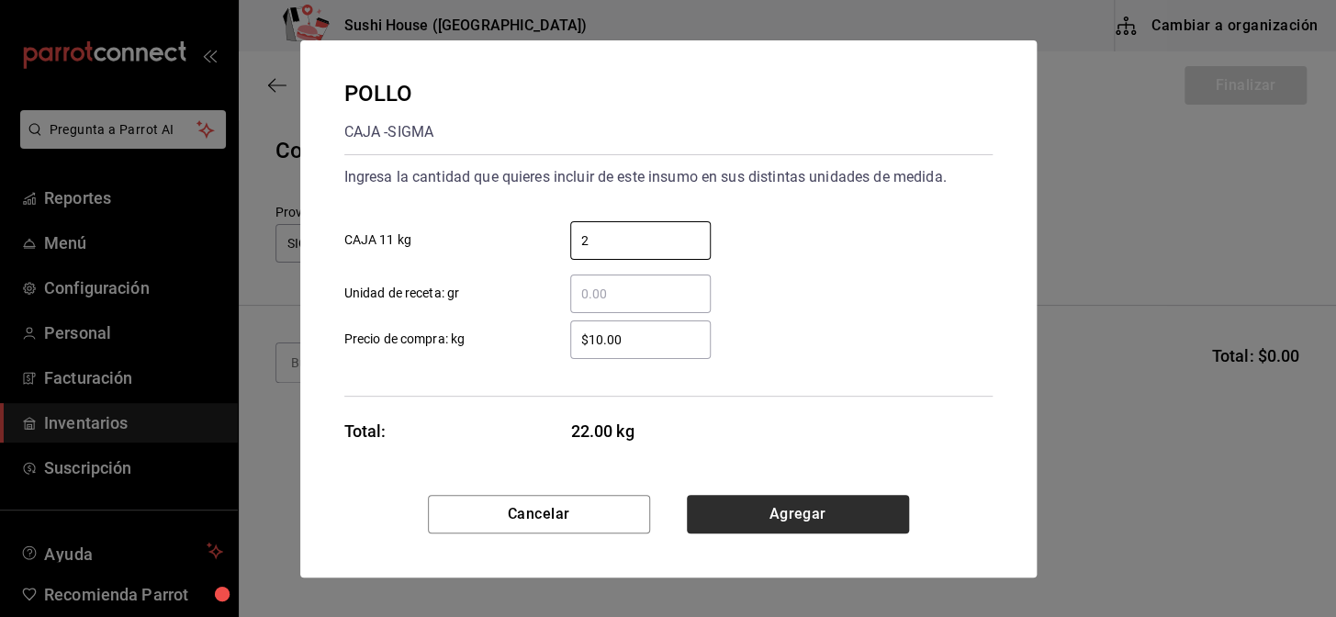
type input "2"
click at [762, 513] on button "Agregar" at bounding box center [798, 514] width 222 height 39
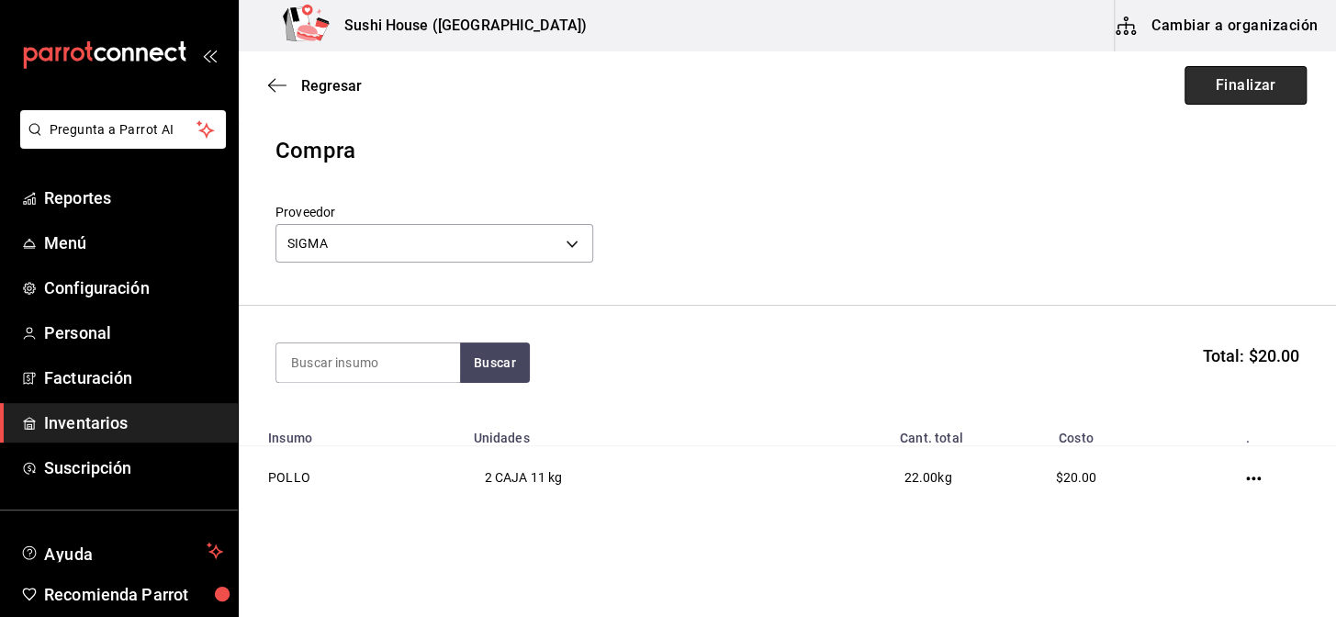
click at [1256, 86] on button "Finalizar" at bounding box center [1246, 85] width 122 height 39
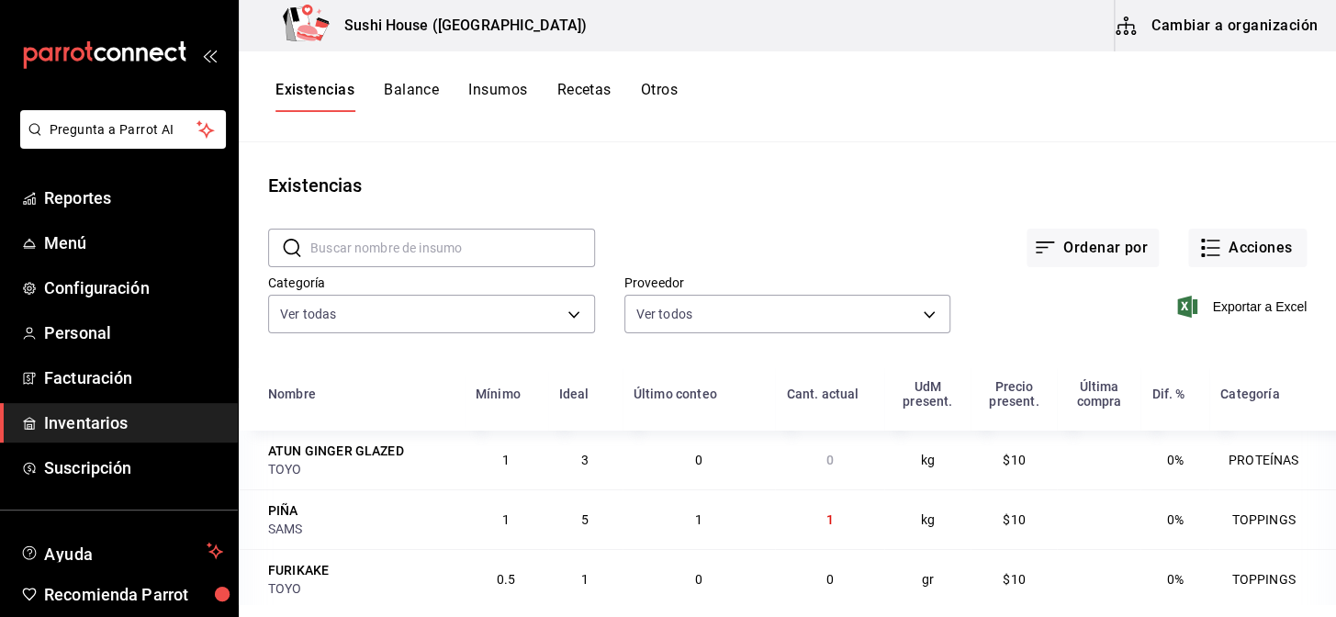
click at [296, 96] on button "Existencias" at bounding box center [315, 96] width 79 height 31
click at [1248, 253] on button "Acciones" at bounding box center [1248, 248] width 118 height 39
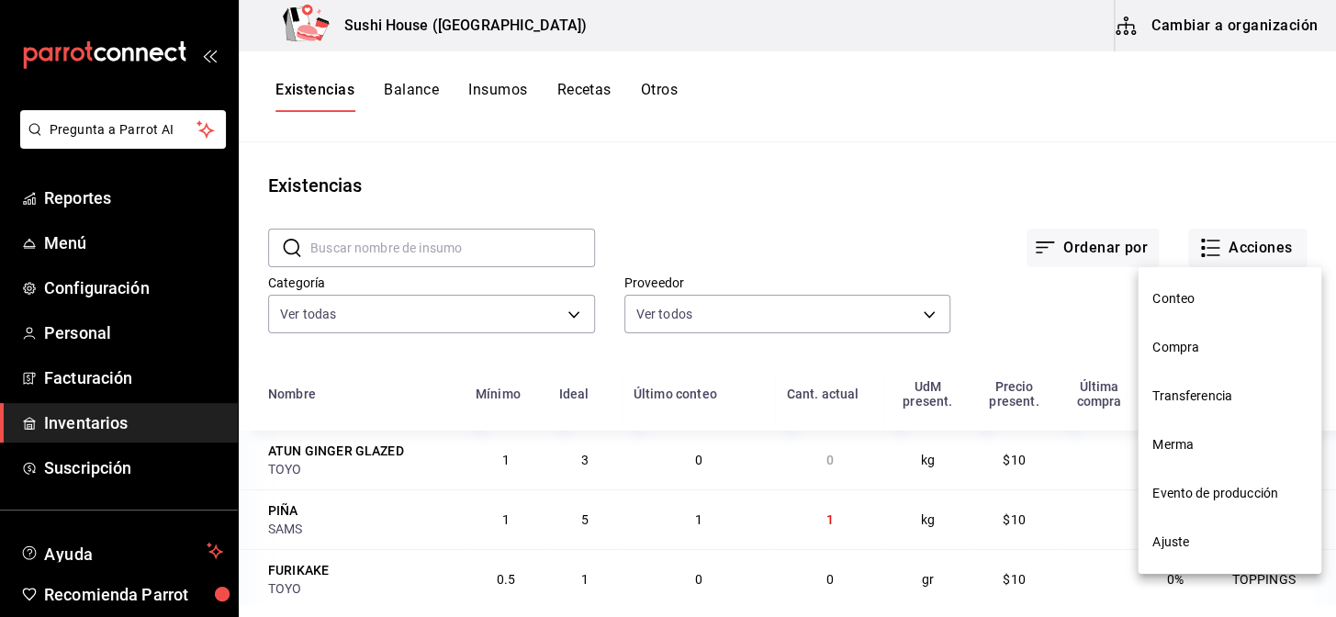
click at [1178, 349] on span "Compra" at bounding box center [1230, 347] width 154 height 19
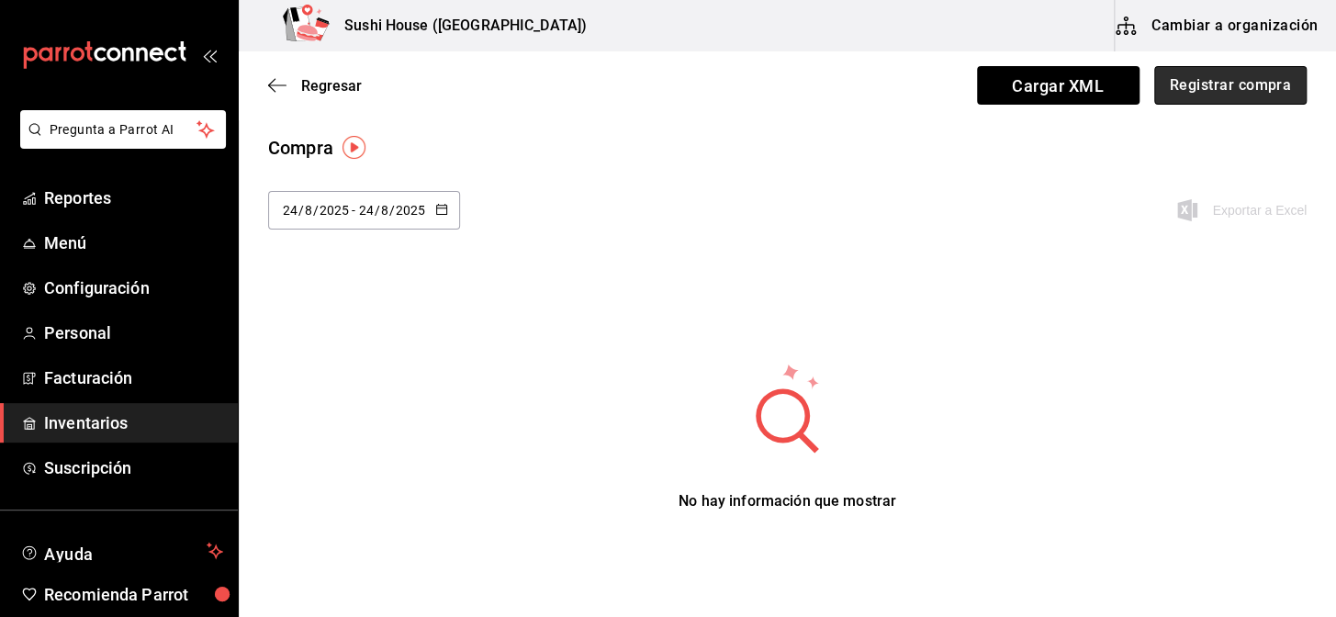
click at [1240, 91] on button "Registrar compra" at bounding box center [1231, 85] width 152 height 39
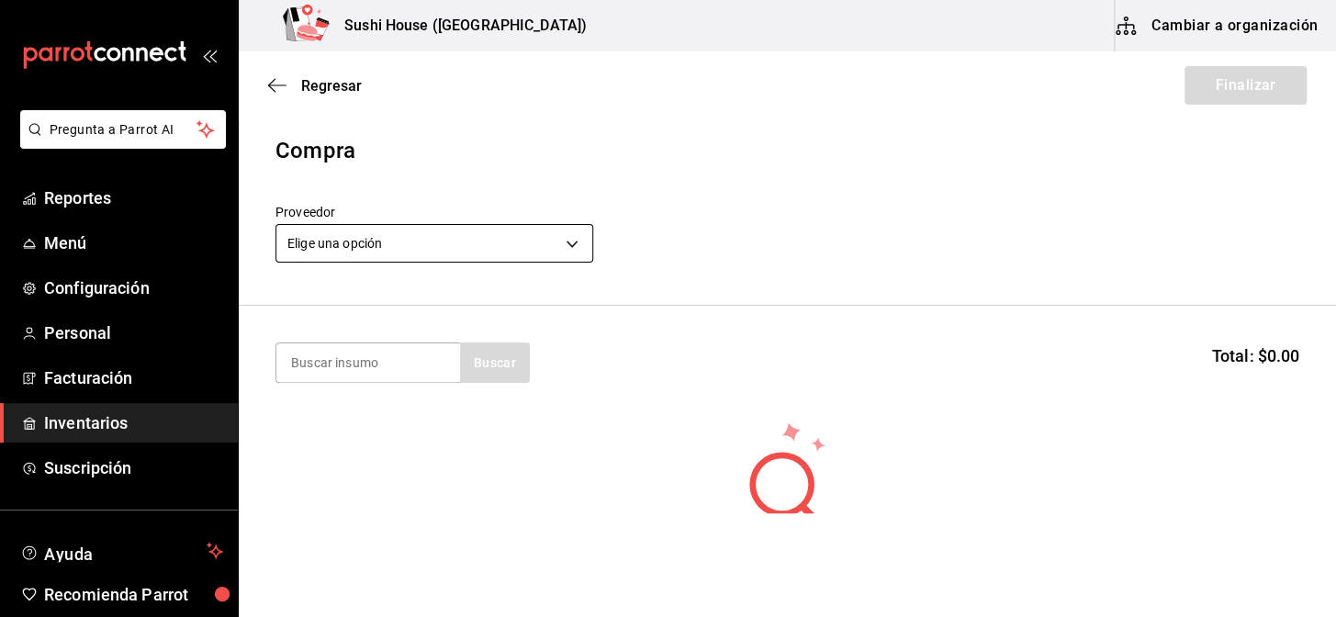
click at [325, 235] on body "Pregunta a Parrot AI Reportes Menú Configuración Personal Facturación Inventari…" at bounding box center [668, 256] width 1336 height 513
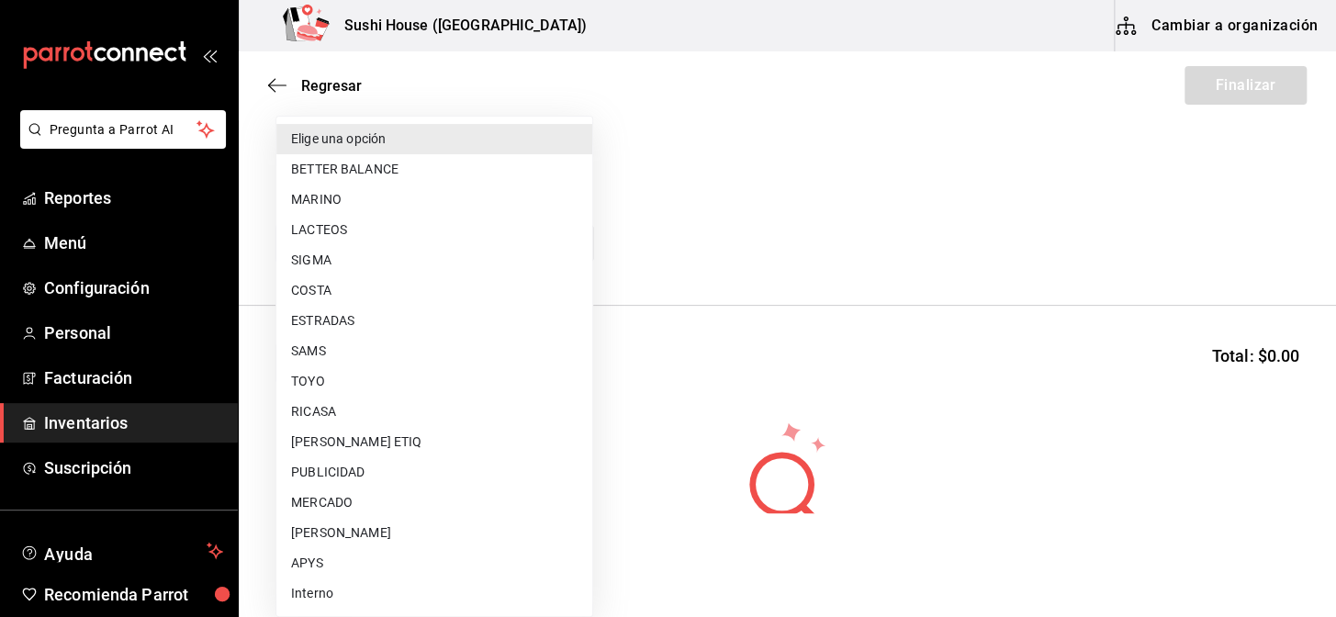
click at [301, 259] on li "SIGMA" at bounding box center [434, 260] width 316 height 30
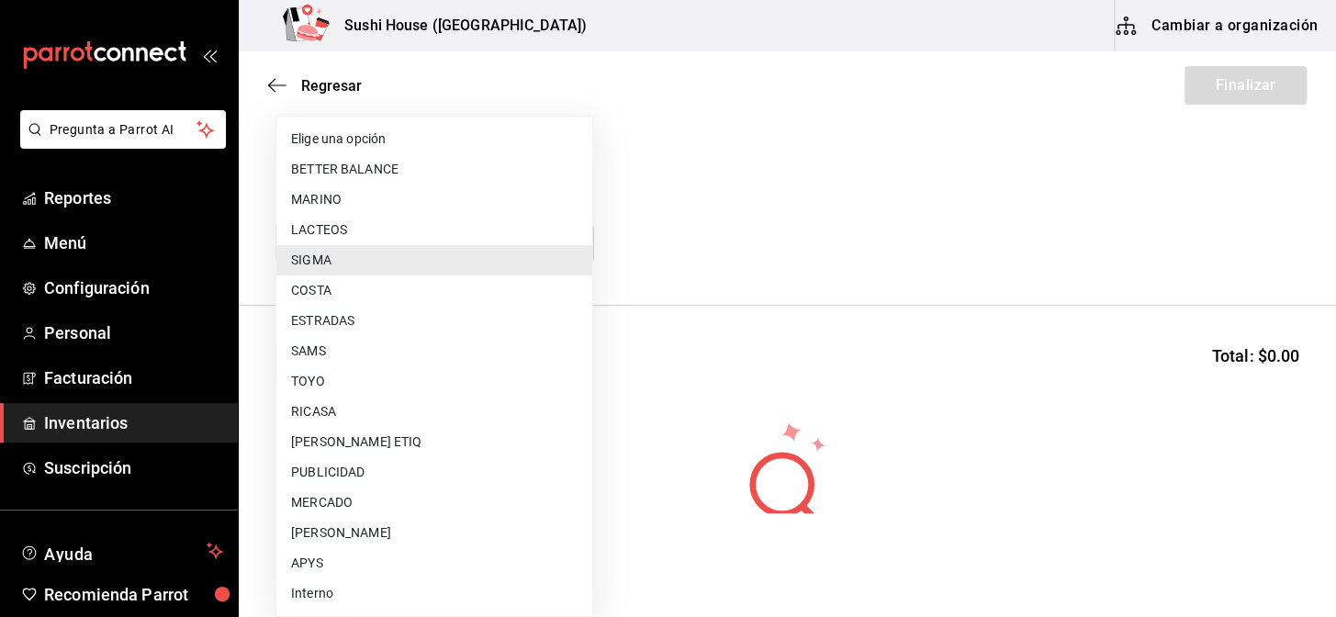
click at [343, 243] on body "Pregunta a Parrot AI Reportes Menú Configuración Personal Facturación Inventari…" at bounding box center [668, 256] width 1336 height 513
click at [322, 287] on li "COSTA" at bounding box center [434, 291] width 316 height 30
type input "ac719e98-0403-4085-a2ad-e80001f63774"
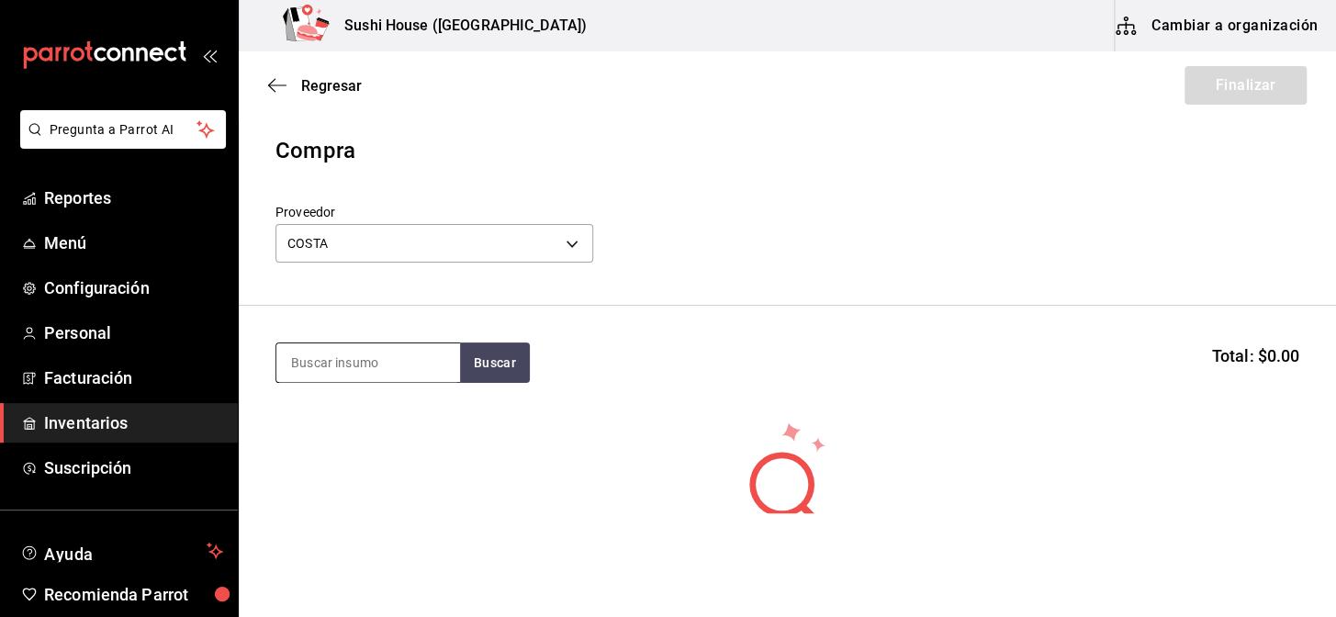
click at [337, 374] on input at bounding box center [368, 363] width 184 height 39
type input "CAMARON"
click at [485, 384] on section "CAMARON Buscar Total: $0.00" at bounding box center [788, 363] width 1098 height 114
click at [484, 369] on button "Buscar" at bounding box center [495, 363] width 70 height 40
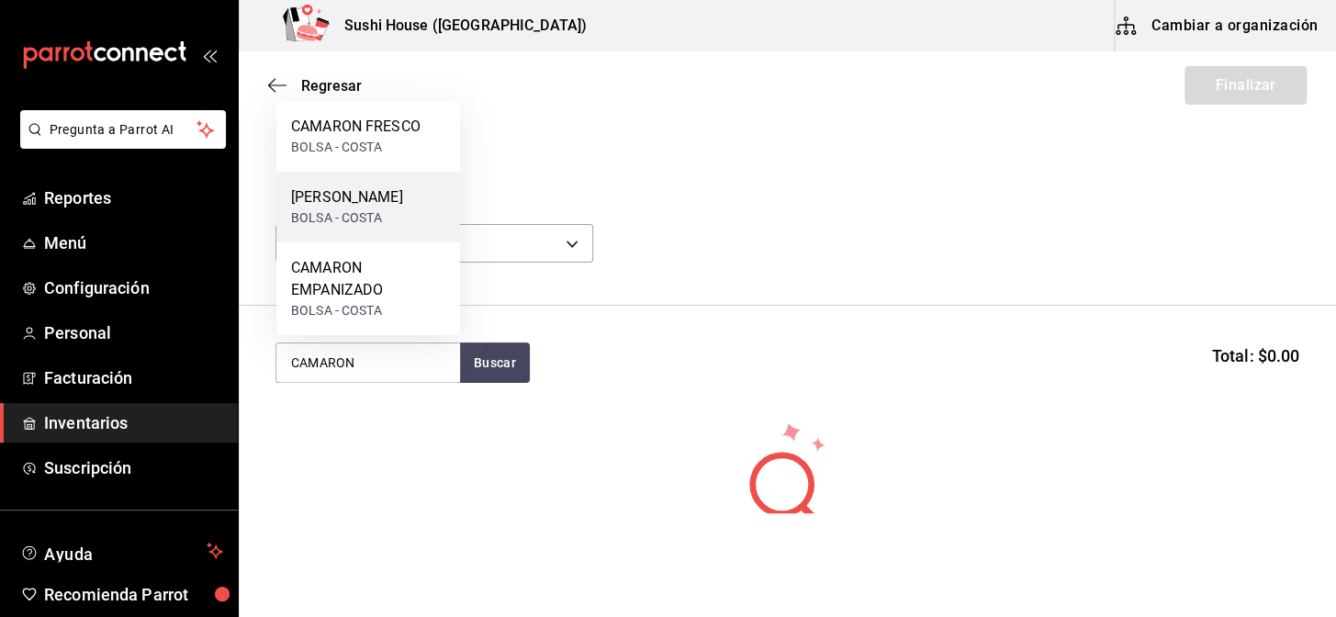
click at [344, 207] on div "[PERSON_NAME]" at bounding box center [347, 197] width 112 height 22
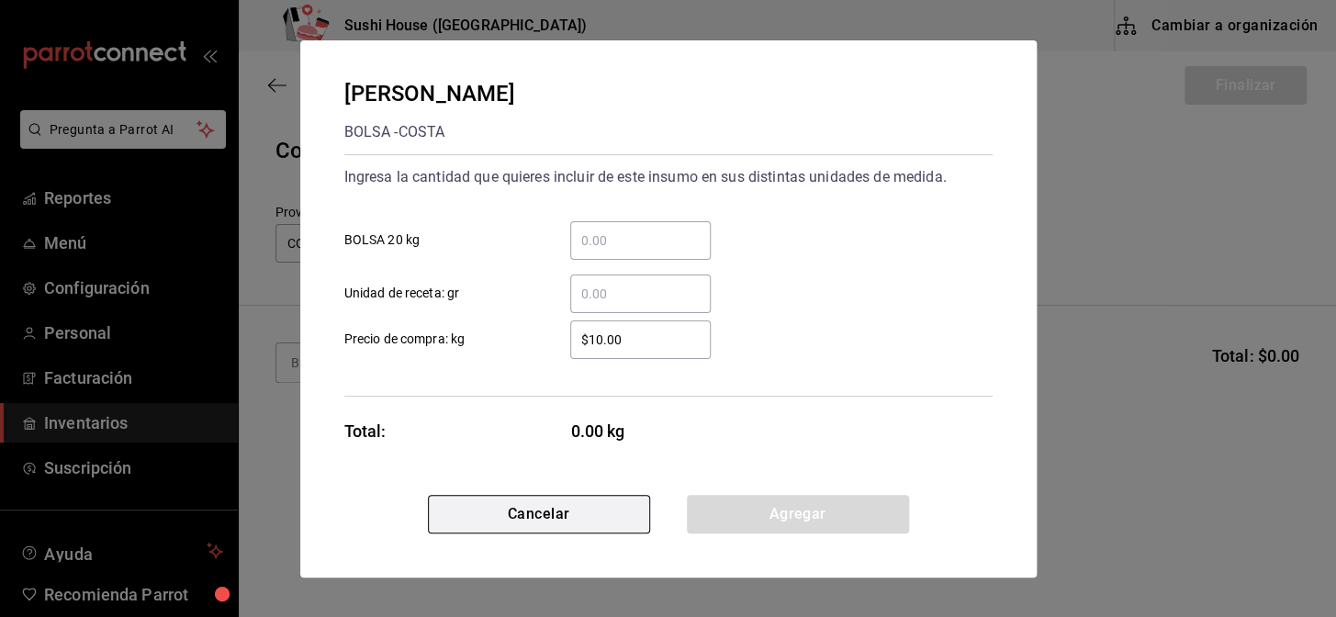
click at [503, 519] on button "Cancelar" at bounding box center [539, 514] width 222 height 39
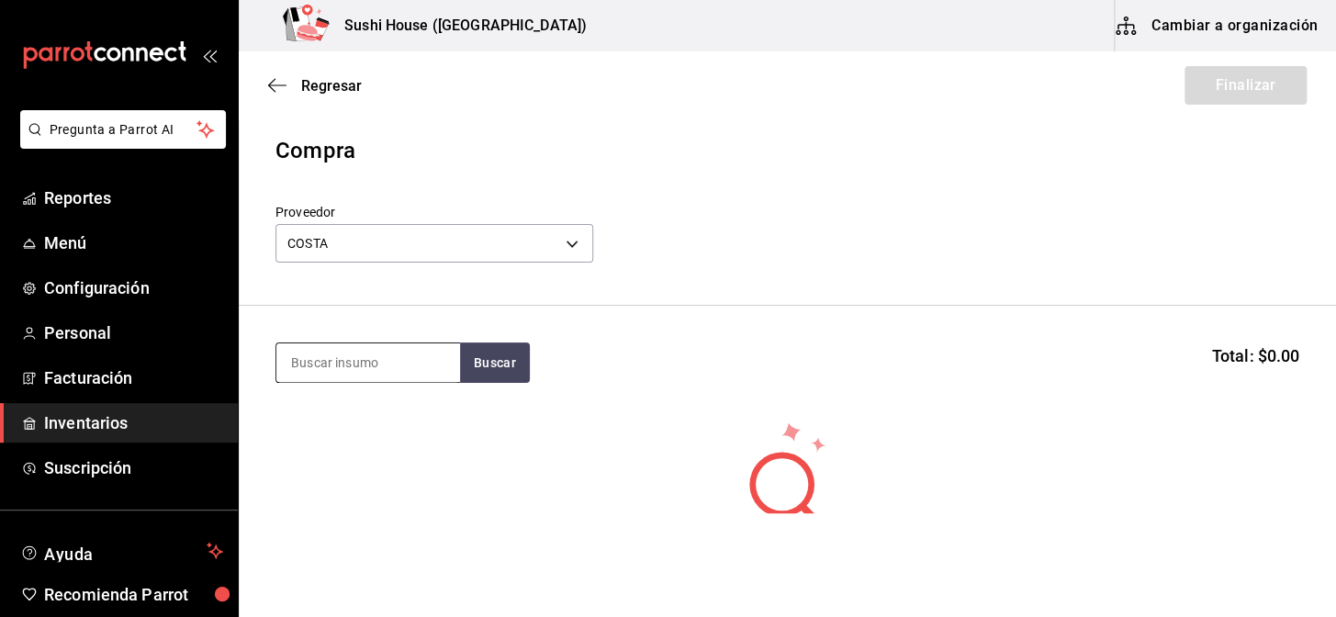
click at [379, 354] on input at bounding box center [368, 363] width 184 height 39
type input "CAMARON"
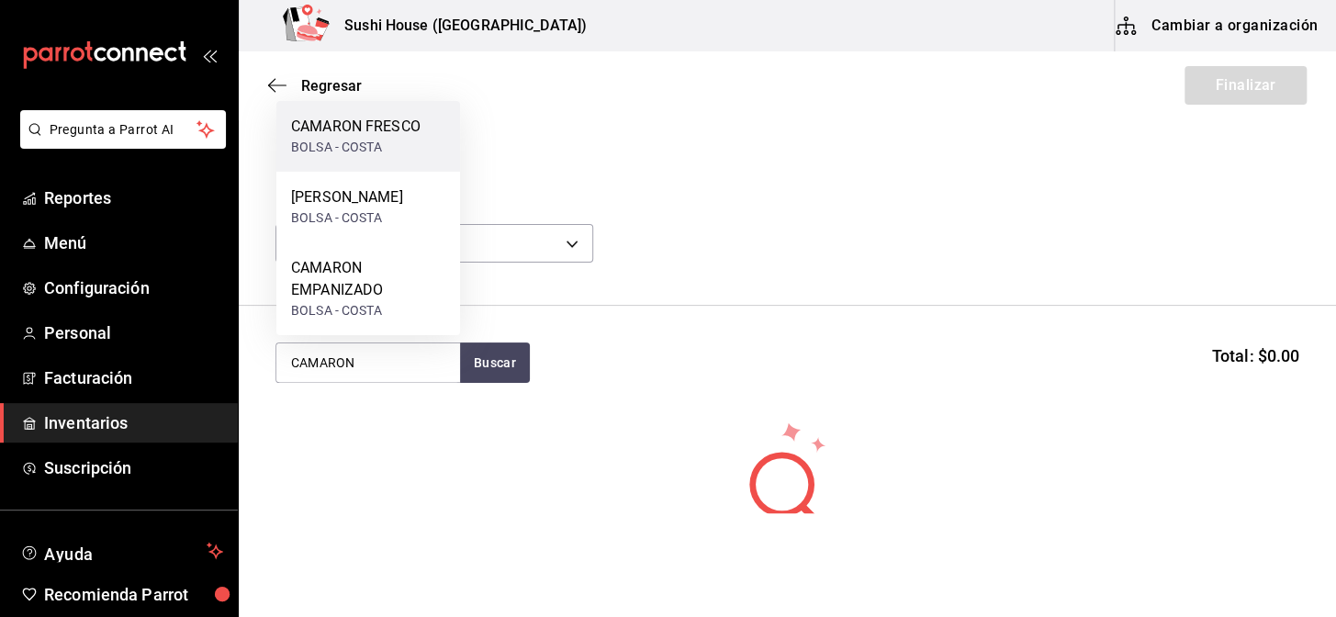
click at [334, 142] on div "BOLSA - COSTA" at bounding box center [356, 147] width 130 height 19
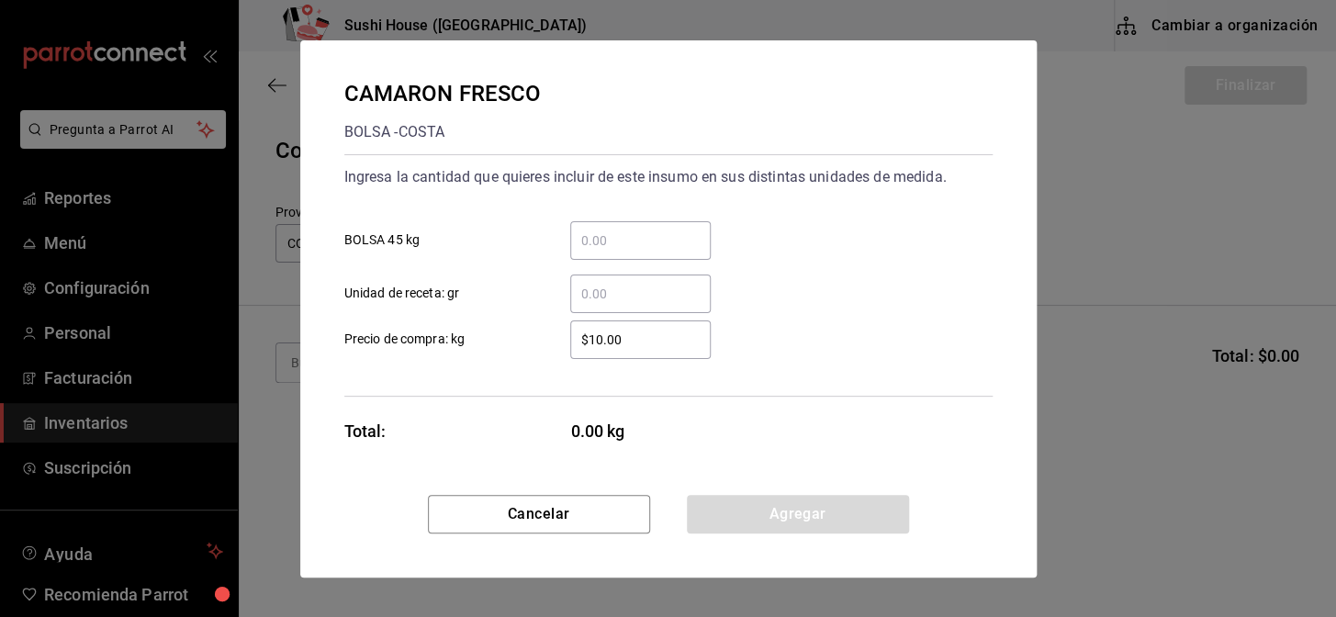
click at [609, 292] on input "​ Unidad de receta: gr" at bounding box center [640, 294] width 141 height 22
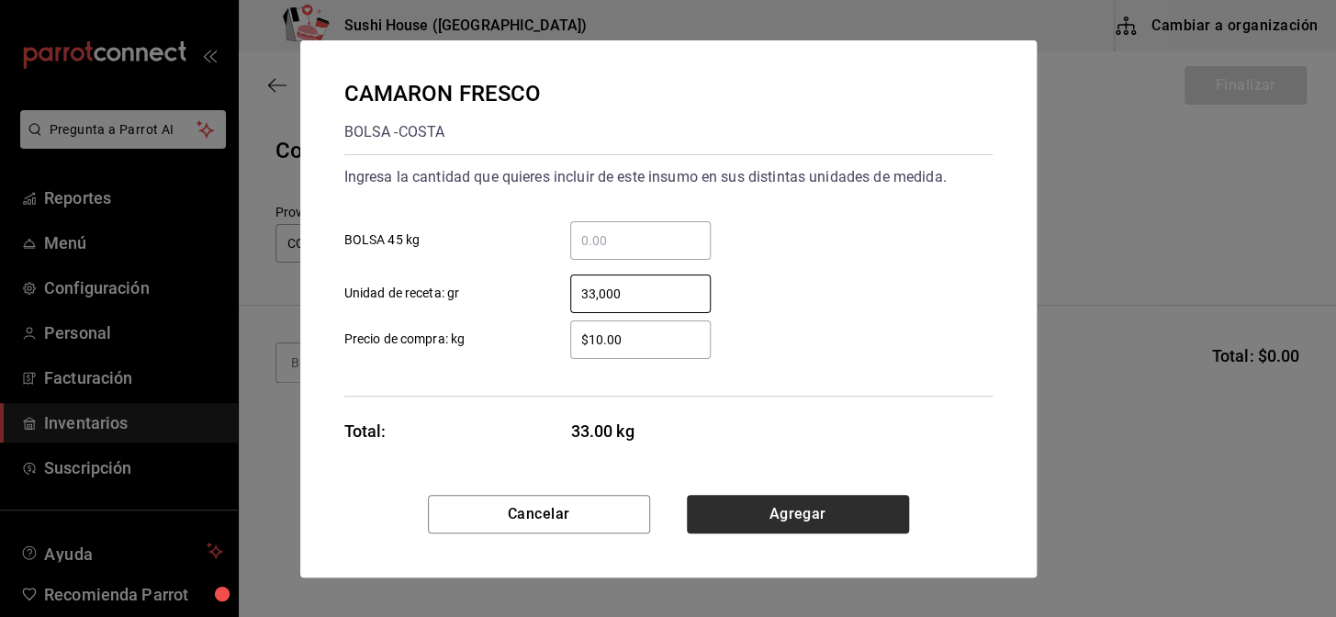
type input "33,000"
click at [793, 513] on button "Agregar" at bounding box center [798, 514] width 222 height 39
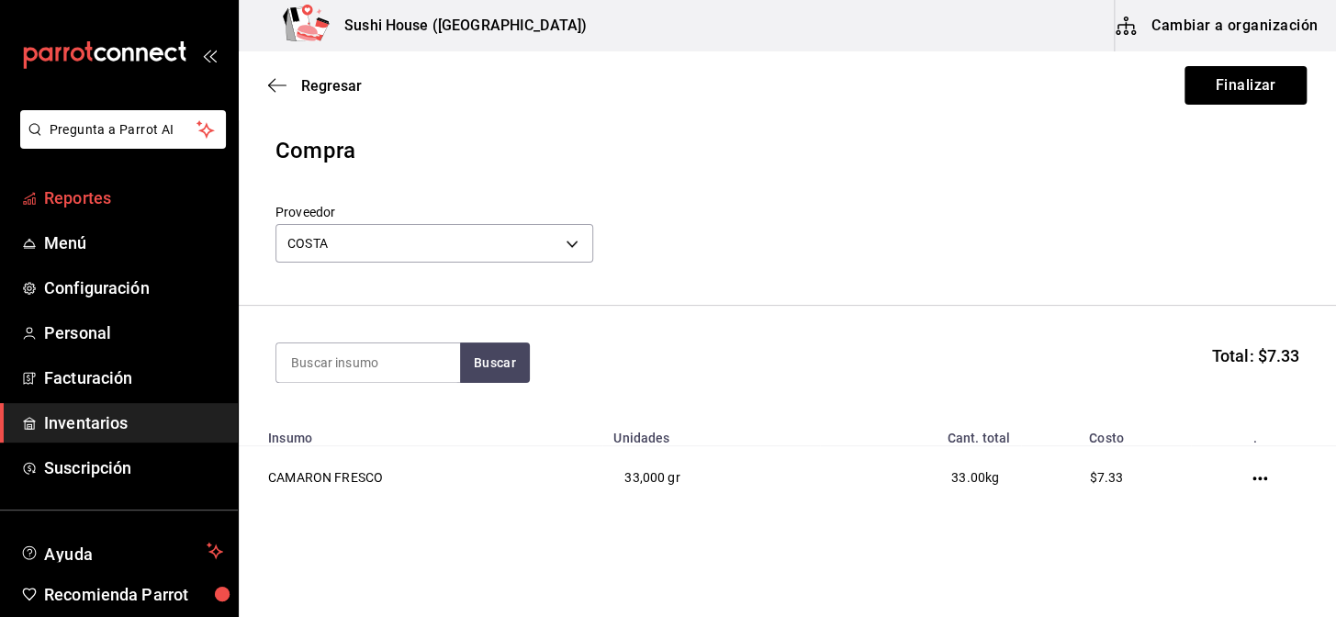
click at [73, 203] on span "Reportes" at bounding box center [133, 198] width 179 height 25
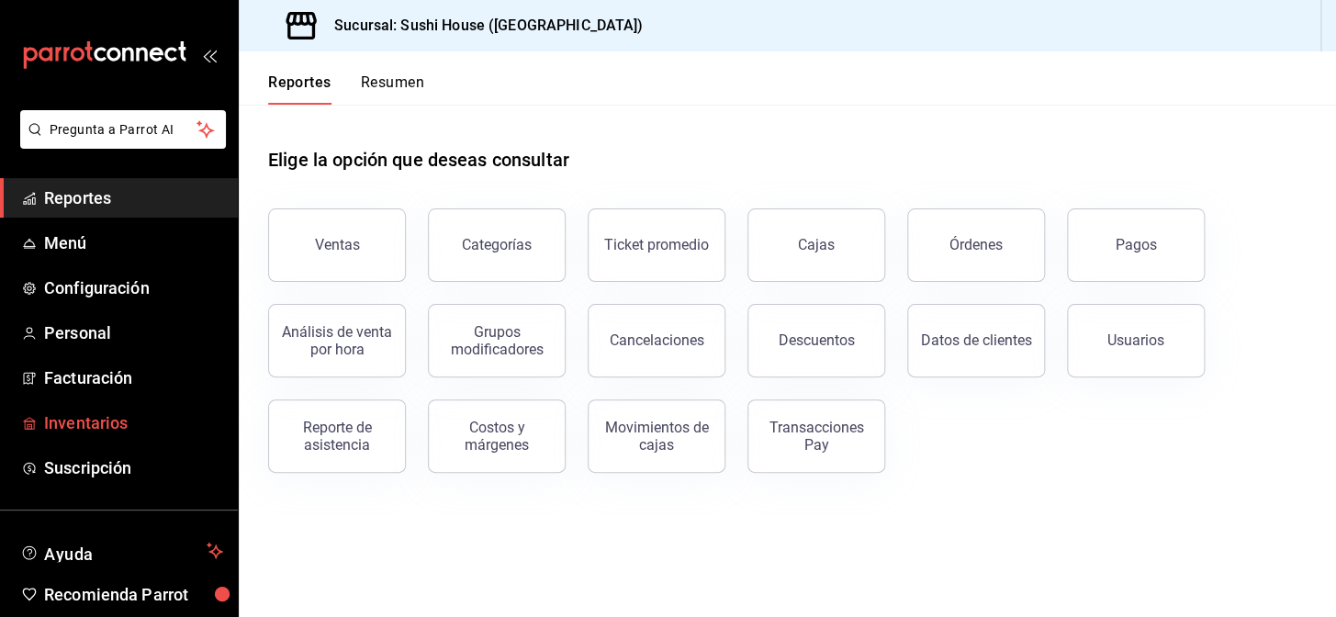
click at [93, 419] on span "Inventarios" at bounding box center [133, 423] width 179 height 25
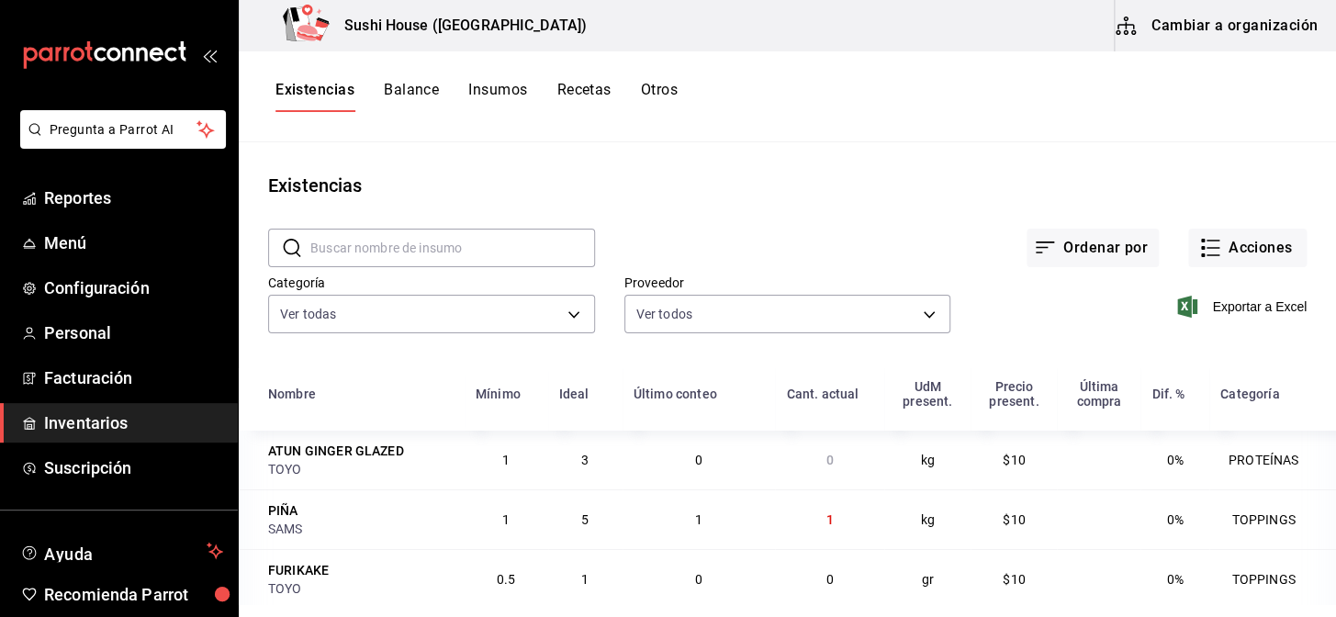
click at [360, 334] on div "Categoría Ver todas 05fe7a93-937e-4a2d-9c19-a5dc2dfbede2,8a7d6279-6ac2-489c-b93…" at bounding box center [417, 292] width 356 height 94
click at [355, 324] on body "Pregunta a Parrot AI Reportes Menú Configuración Personal Facturación Inventari…" at bounding box center [668, 302] width 1336 height 604
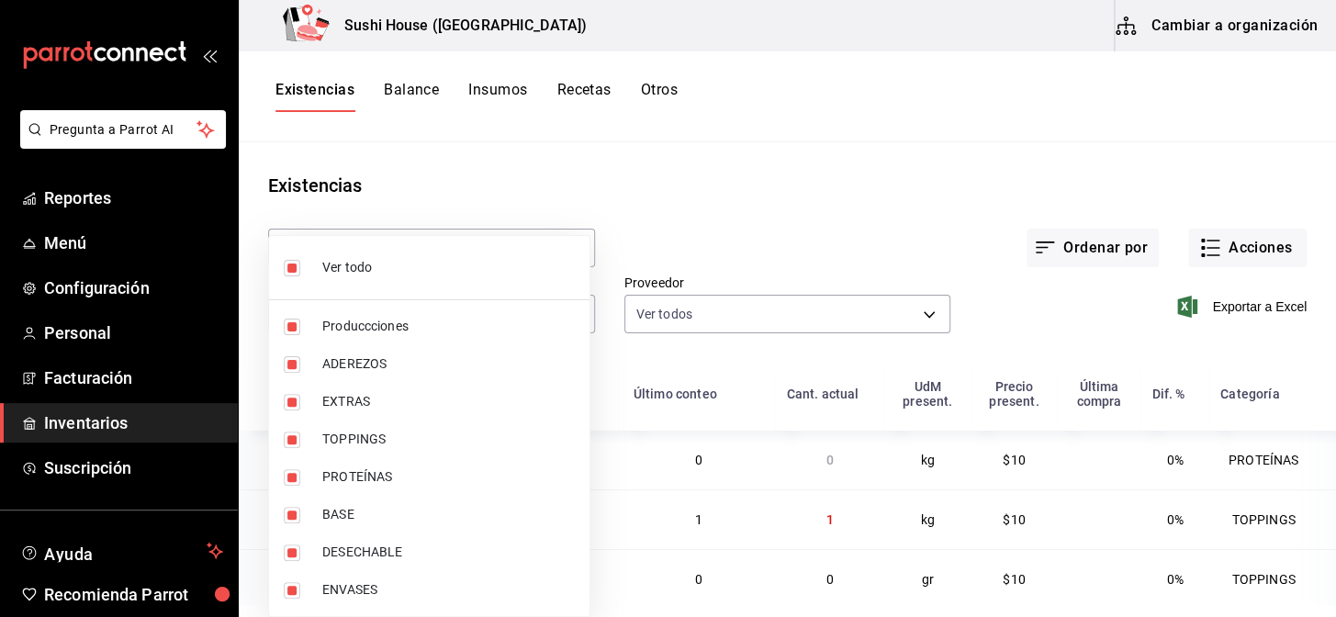
click at [496, 152] on div at bounding box center [668, 308] width 1336 height 617
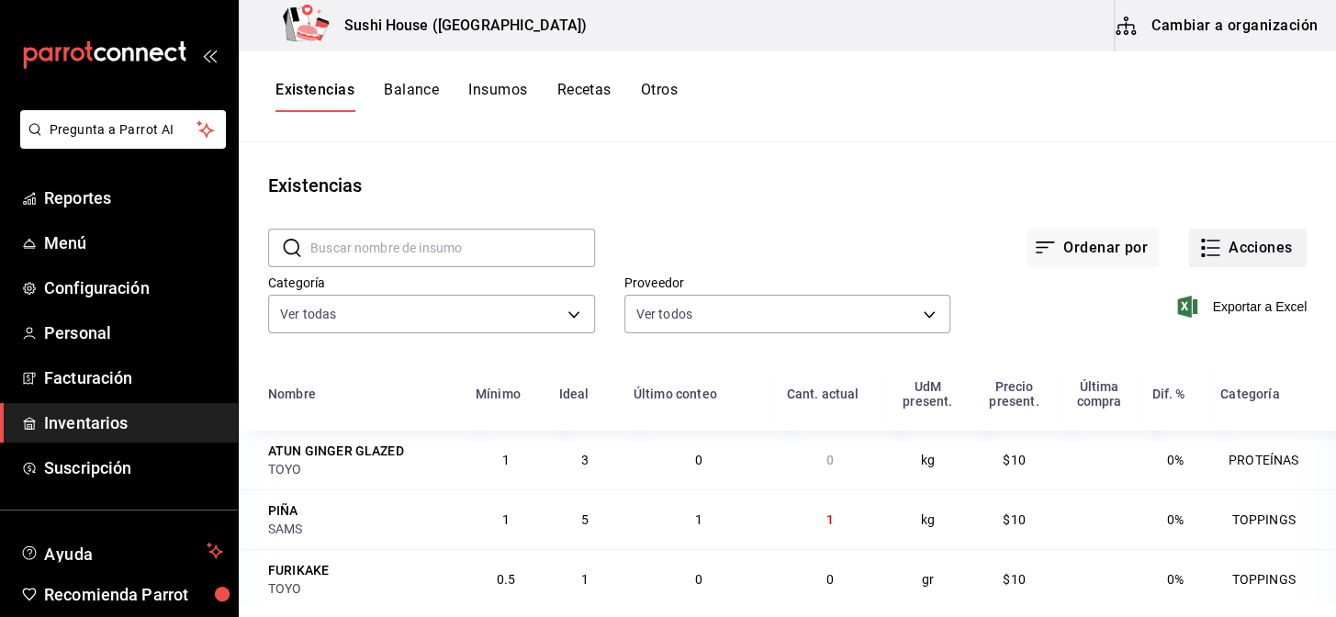
click at [1234, 238] on button "Acciones" at bounding box center [1248, 248] width 118 height 39
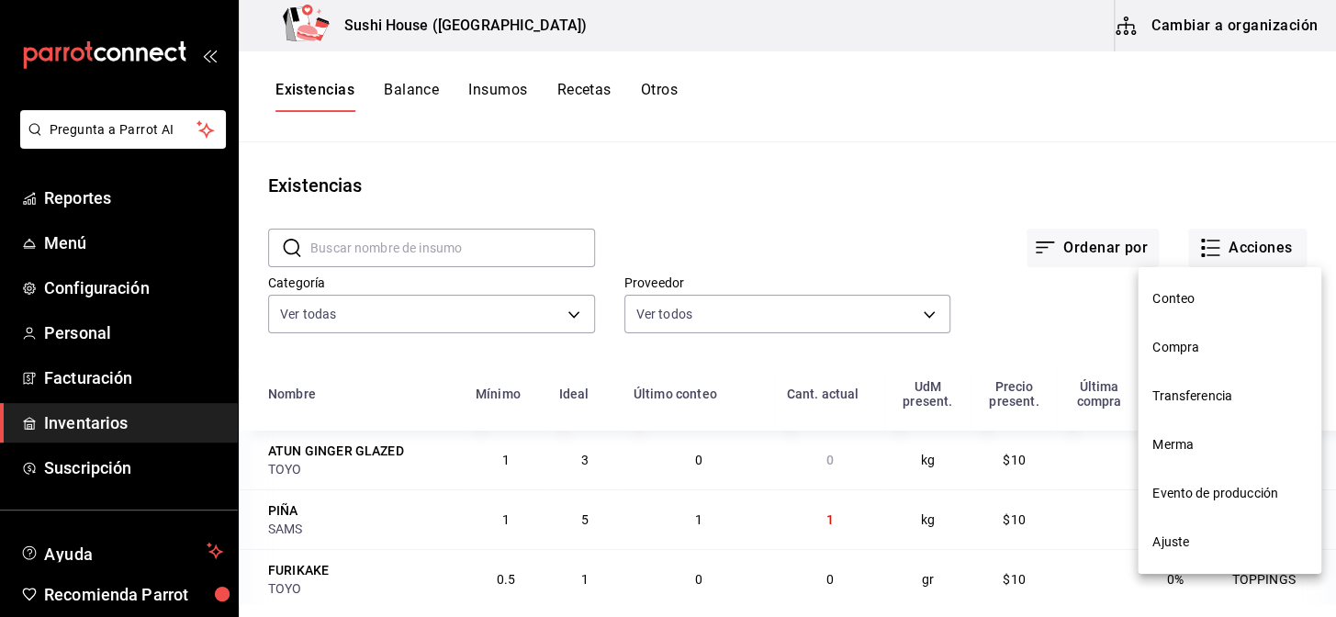
click at [1176, 353] on span "Compra" at bounding box center [1230, 347] width 154 height 19
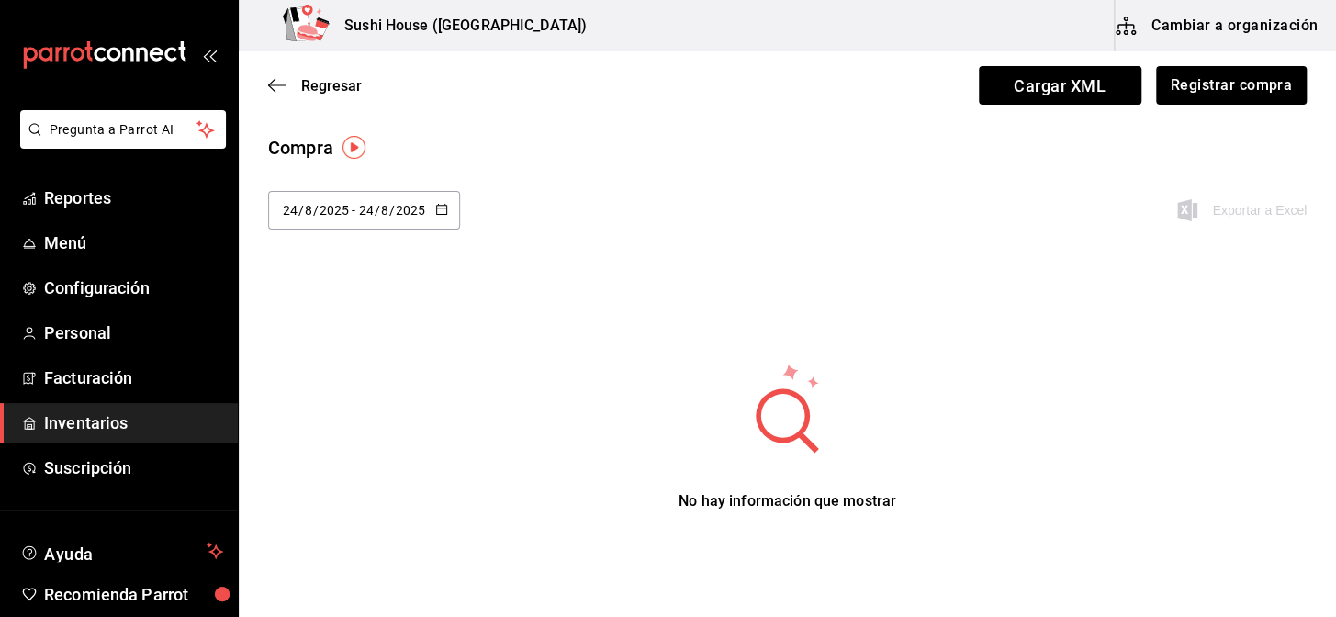
click at [1222, 107] on div "Regresar Cargar XML Registrar compra" at bounding box center [788, 85] width 1098 height 68
click at [1213, 92] on button "Registrar compra" at bounding box center [1231, 85] width 152 height 39
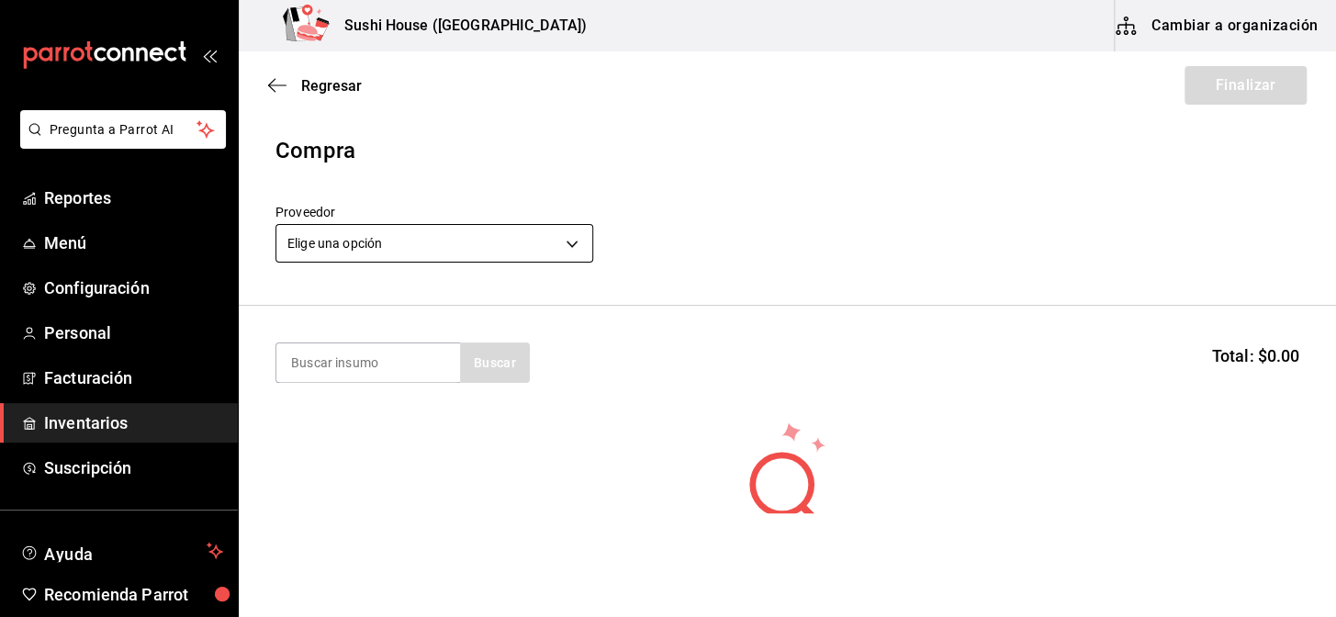
click at [334, 231] on body "Pregunta a Parrot AI Reportes Menú Configuración Personal Facturación Inventari…" at bounding box center [668, 256] width 1336 height 513
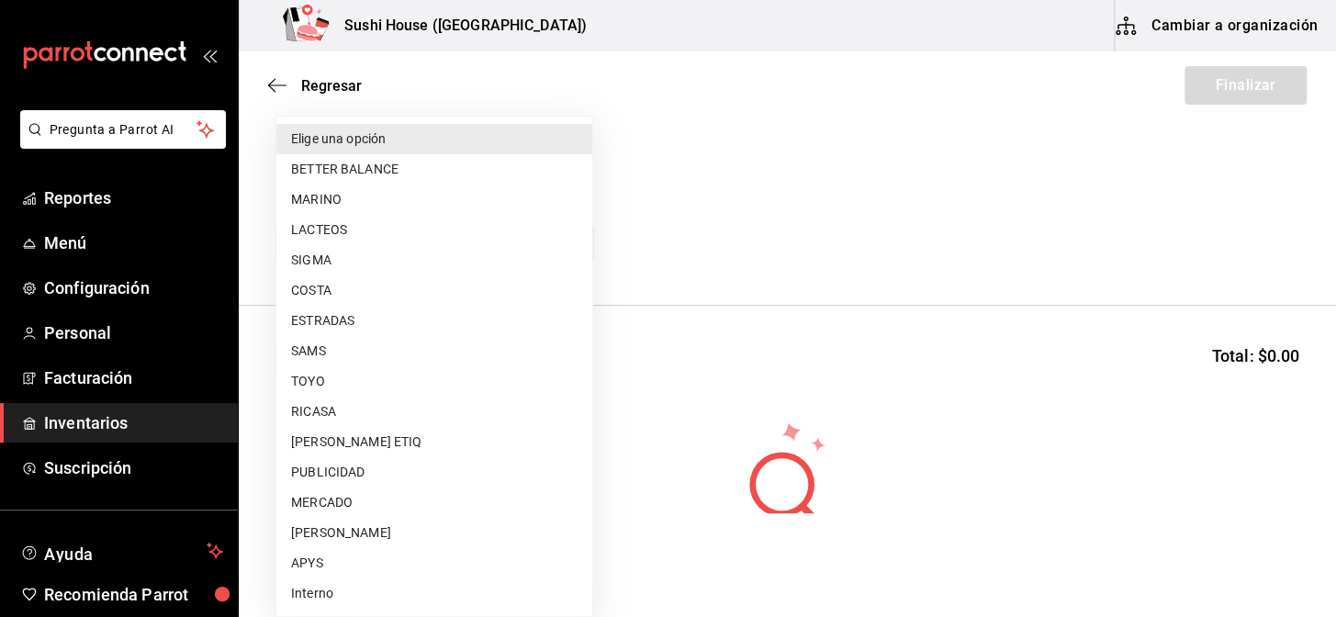
click at [318, 298] on li "COSTA" at bounding box center [434, 291] width 316 height 30
type input "ac719e98-0403-4085-a2ad-e80001f63774"
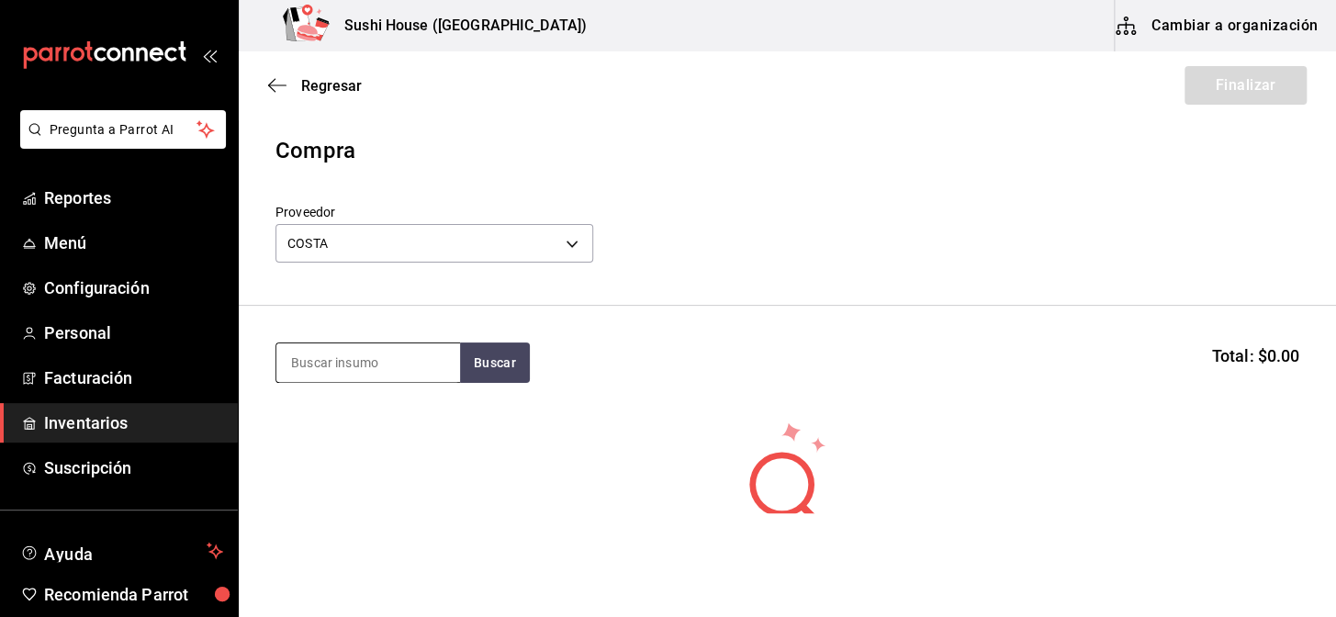
click at [322, 367] on input at bounding box center [368, 363] width 184 height 39
type input "CAMARON"
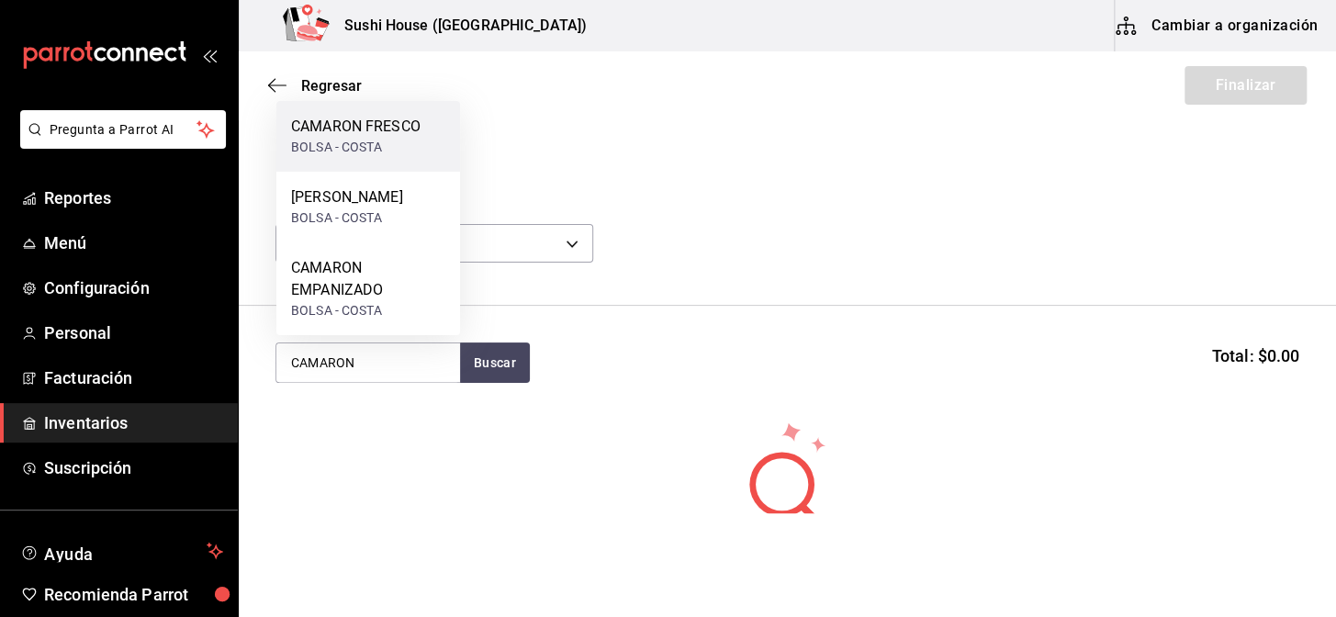
click at [358, 141] on div "BOLSA - COSTA" at bounding box center [356, 147] width 130 height 19
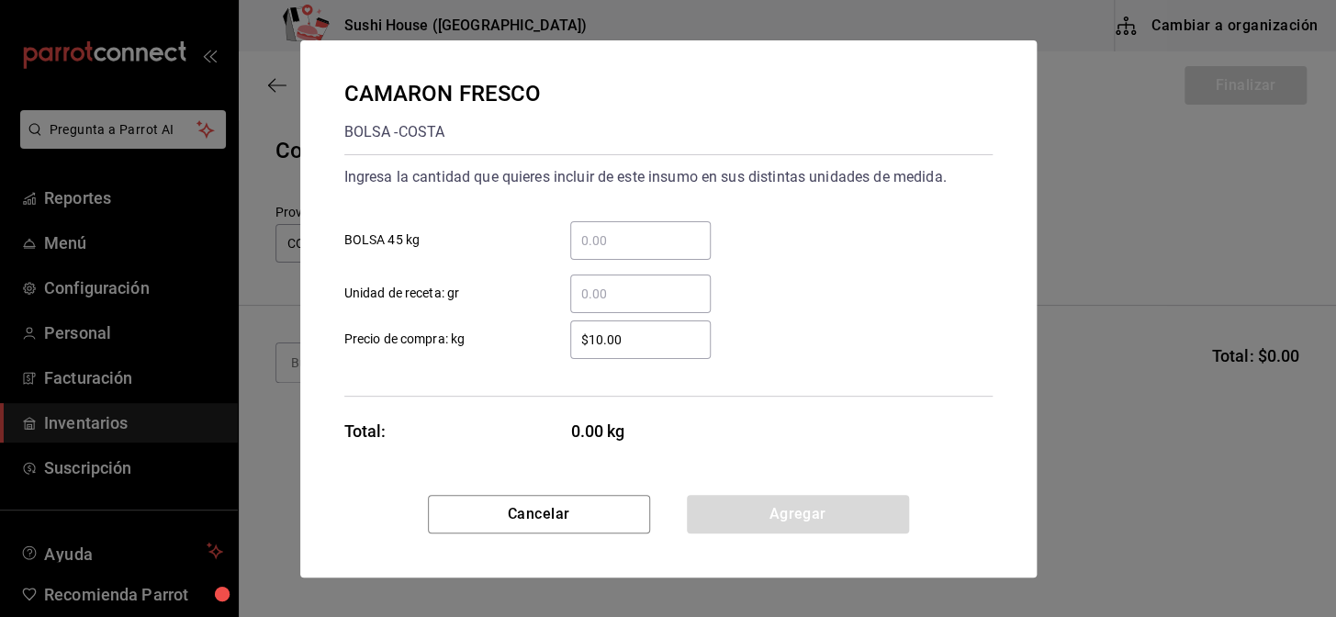
click at [618, 298] on input "​ Unidad de receta: gr" at bounding box center [640, 294] width 141 height 22
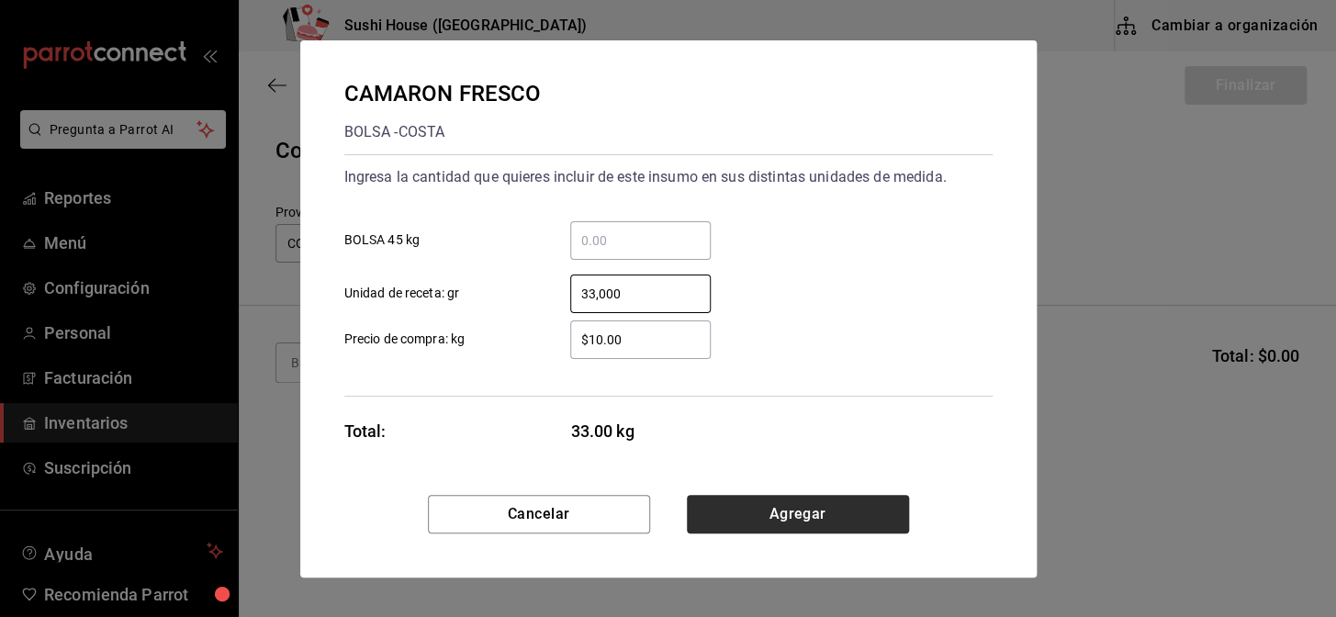
type input "33,000"
click at [778, 505] on button "Agregar" at bounding box center [798, 514] width 222 height 39
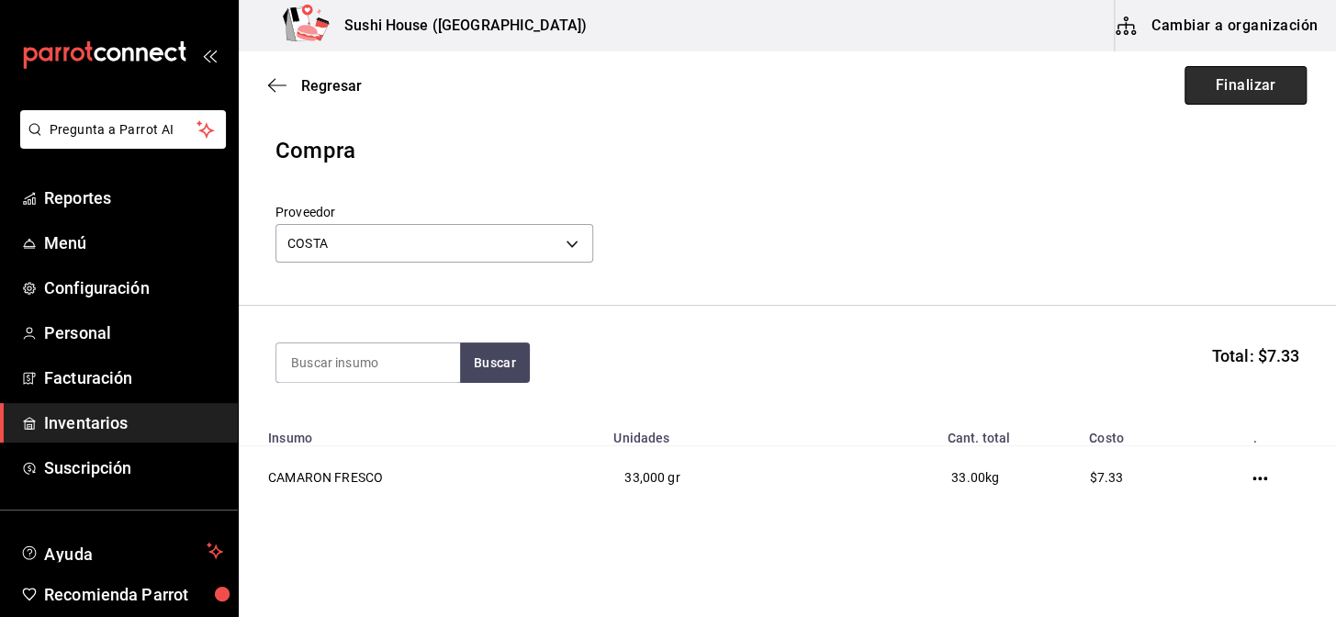
click at [1202, 94] on button "Finalizar" at bounding box center [1246, 85] width 122 height 39
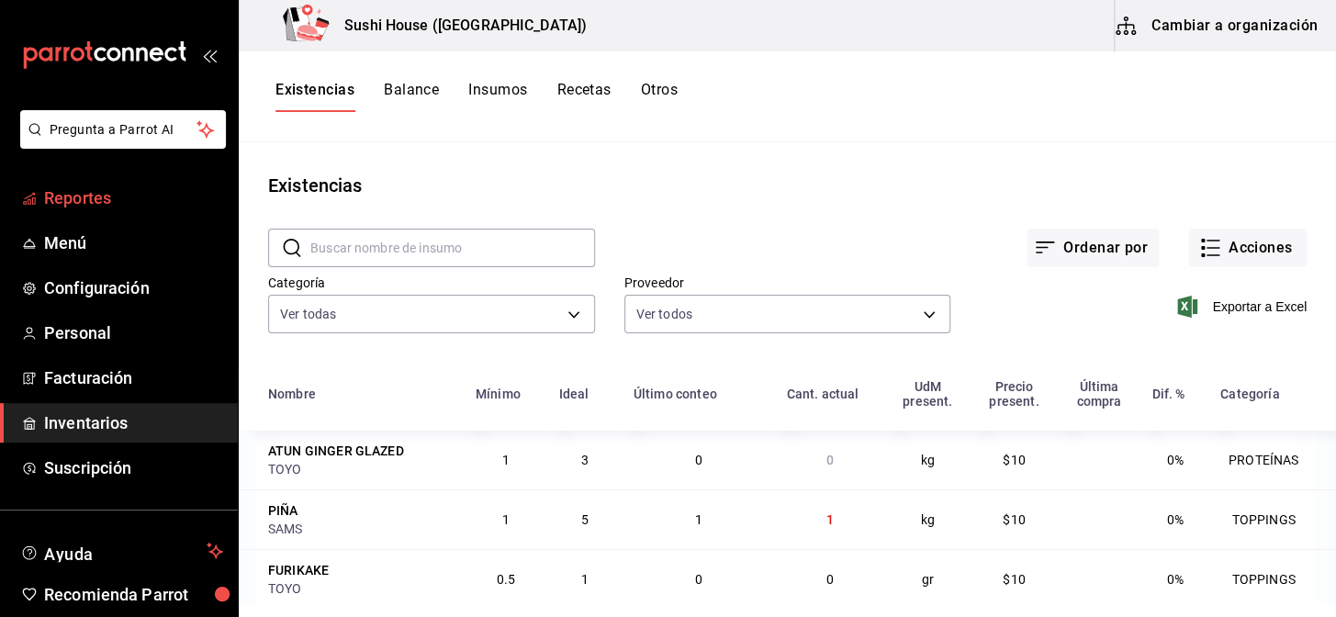
click at [116, 193] on span "Reportes" at bounding box center [133, 198] width 179 height 25
